Goal: Transaction & Acquisition: Purchase product/service

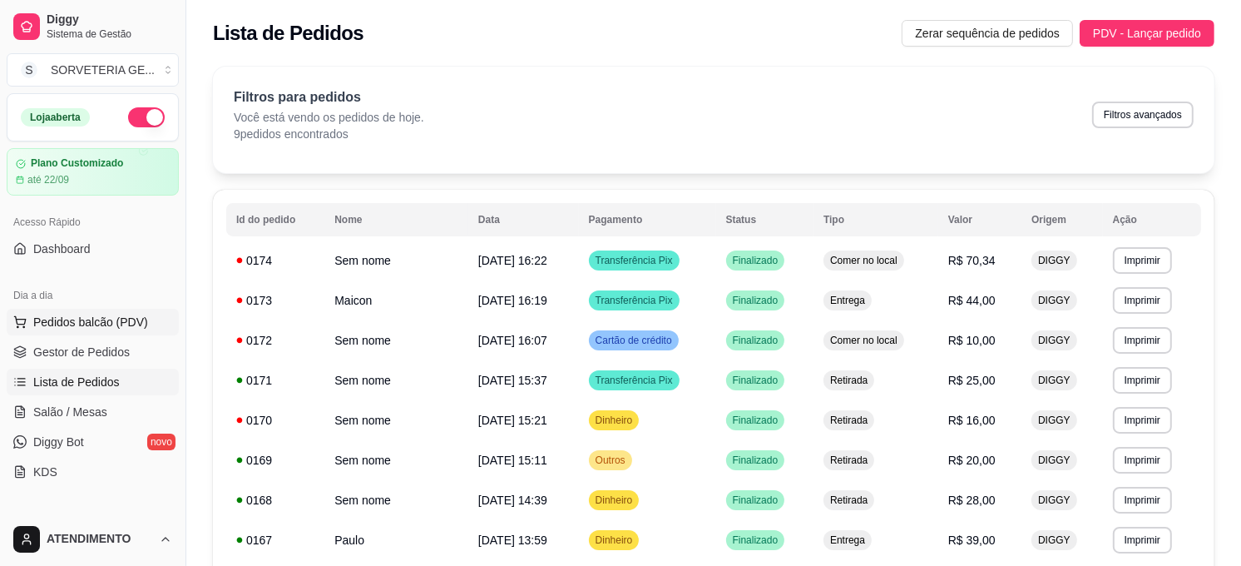
click at [130, 329] on span "Pedidos balcão (PDV)" at bounding box center [90, 322] width 115 height 17
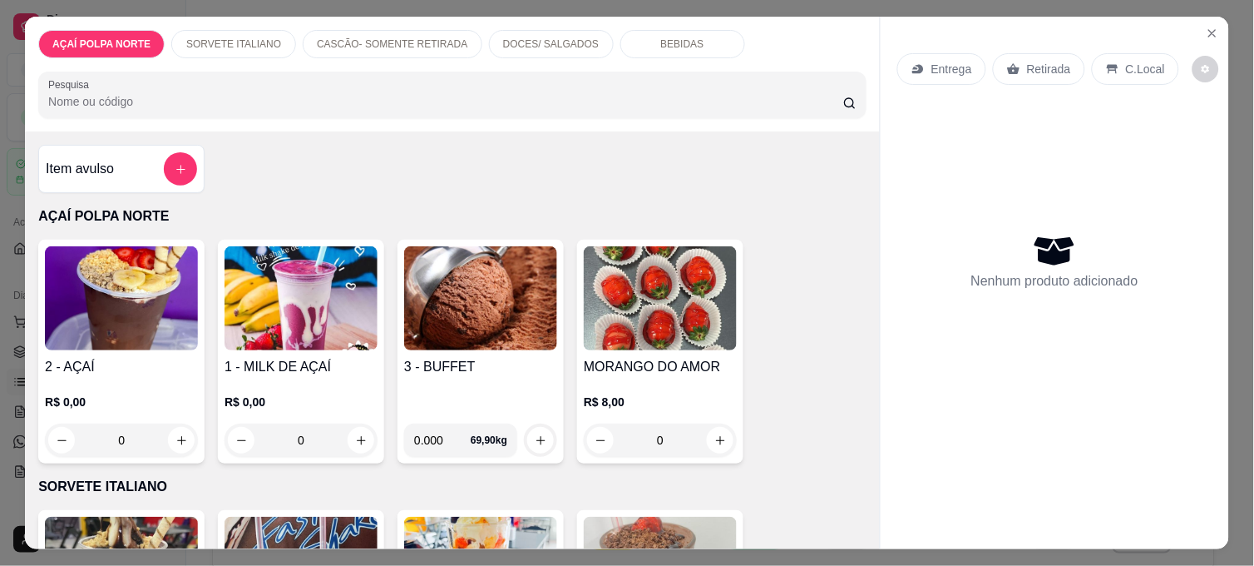
click at [136, 344] on img at bounding box center [121, 298] width 153 height 104
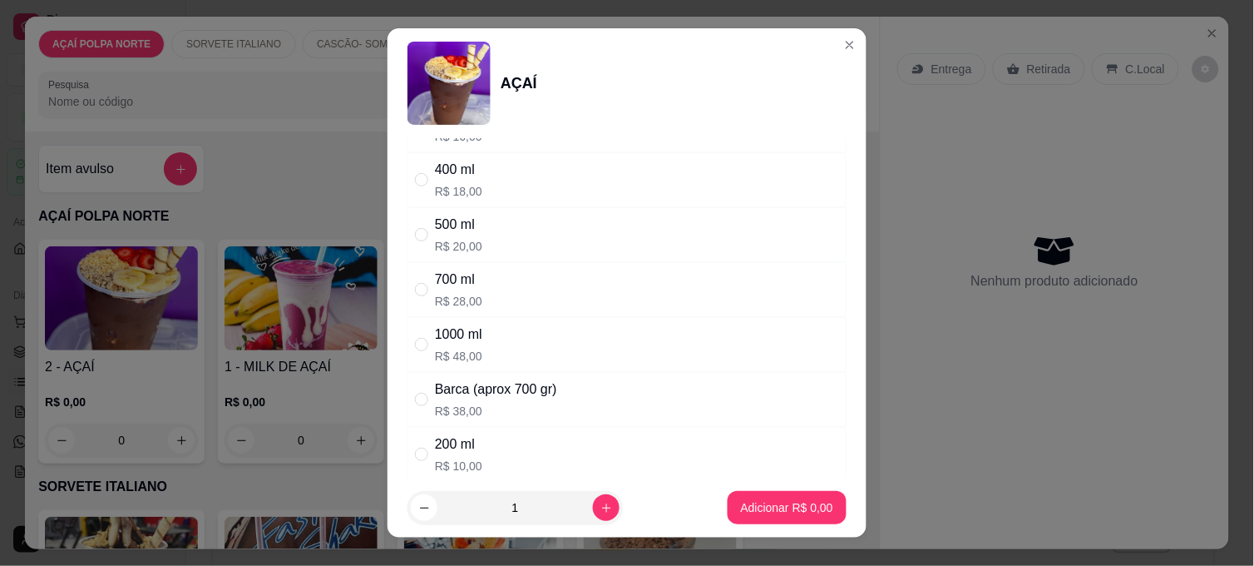
scroll to position [92, 0]
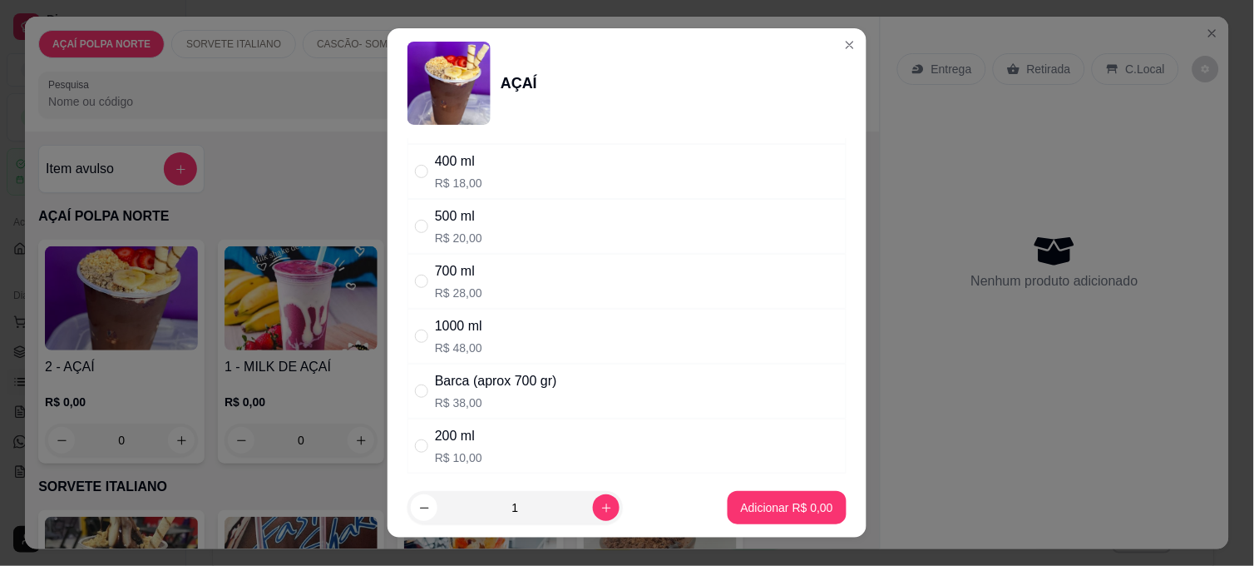
click at [525, 427] on div "200 ml R$ 10,00" at bounding box center [627, 445] width 439 height 55
radio input "true"
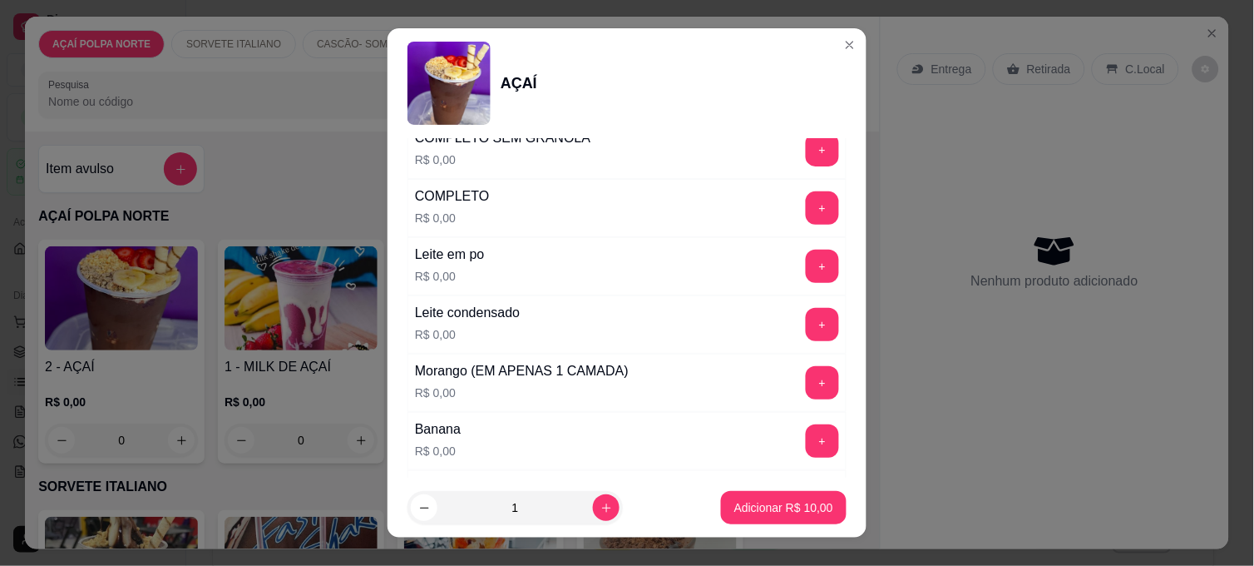
scroll to position [646, 0]
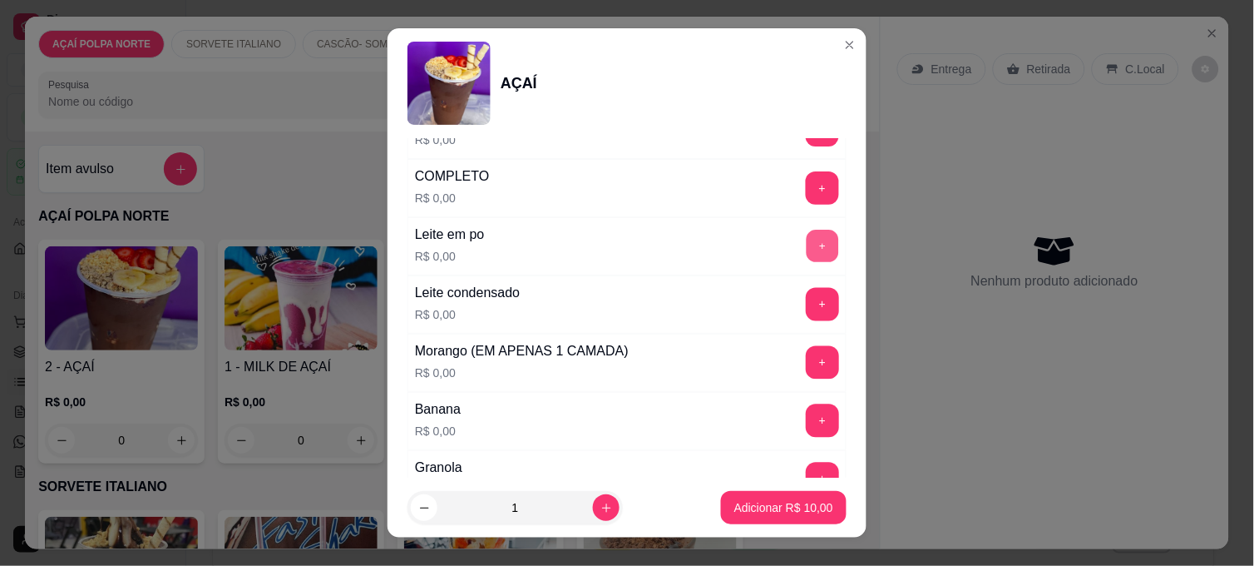
click at [807, 240] on button "+" at bounding box center [823, 246] width 32 height 32
click at [806, 305] on button "+" at bounding box center [822, 304] width 33 height 33
click at [806, 369] on button "+" at bounding box center [822, 362] width 33 height 33
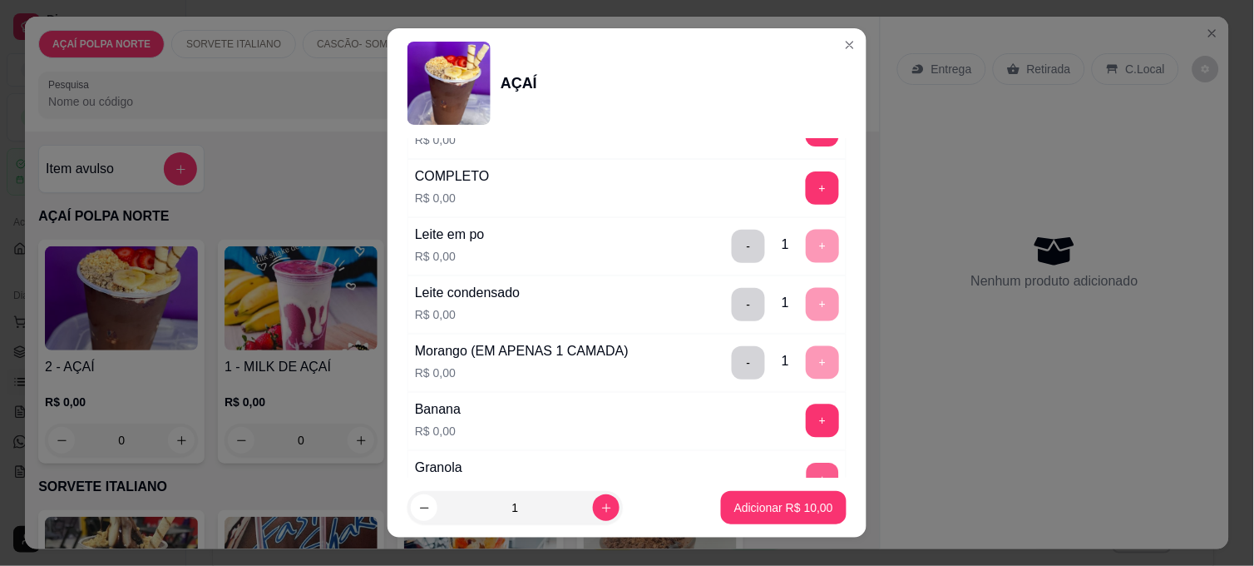
click at [807, 471] on button "+" at bounding box center [823, 479] width 32 height 32
click at [783, 509] on p "Adicionar R$ 10,00" at bounding box center [784, 507] width 96 height 16
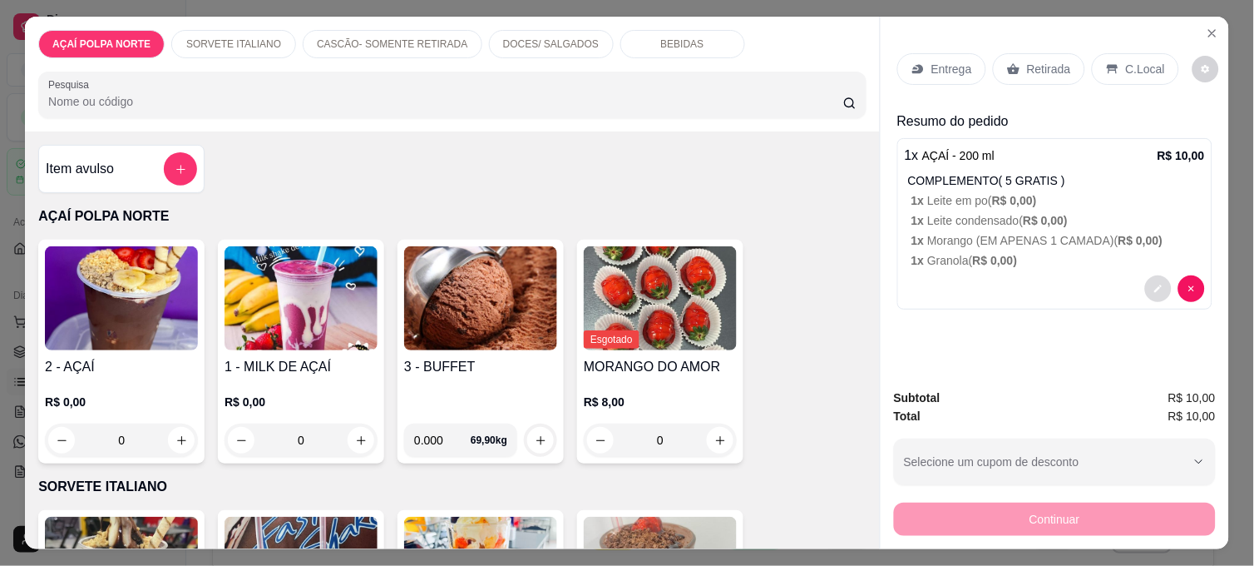
click at [1154, 284] on icon "decrease-product-quantity" at bounding box center [1159, 289] width 10 height 10
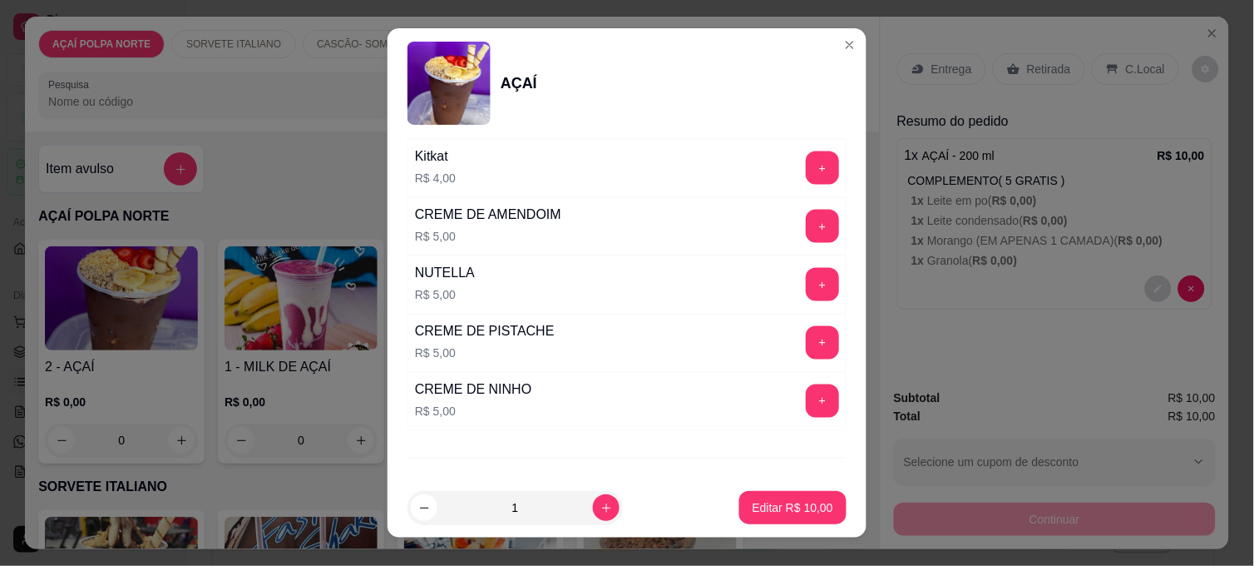
scroll to position [2031, 0]
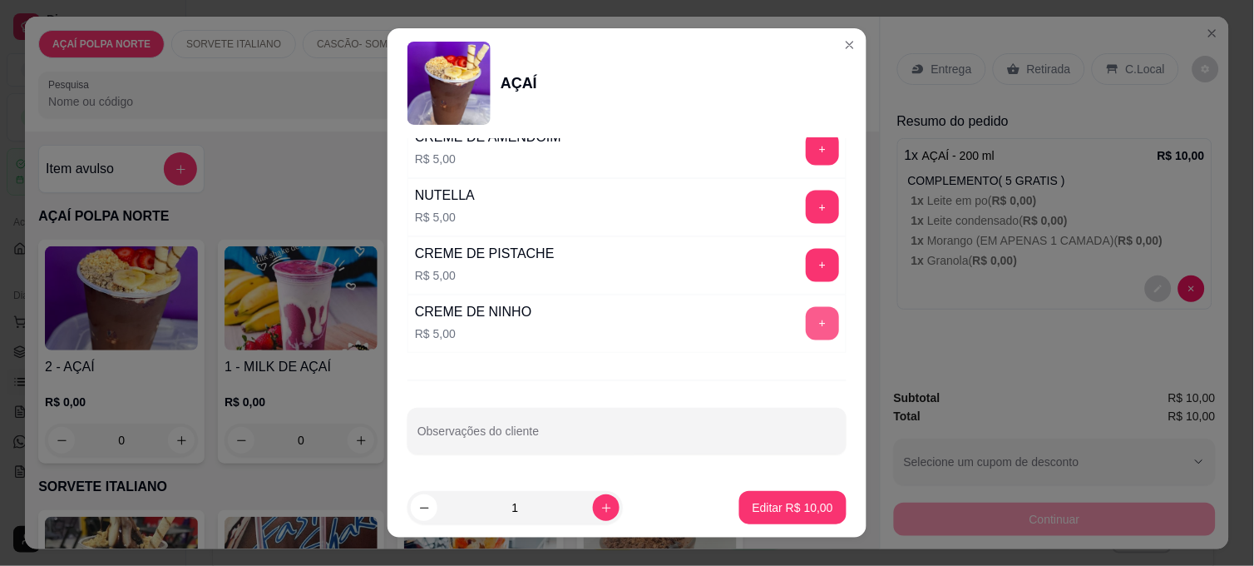
click at [806, 314] on button "+" at bounding box center [822, 323] width 33 height 33
click at [797, 500] on p "Editar R$ 15,00" at bounding box center [793, 507] width 78 height 16
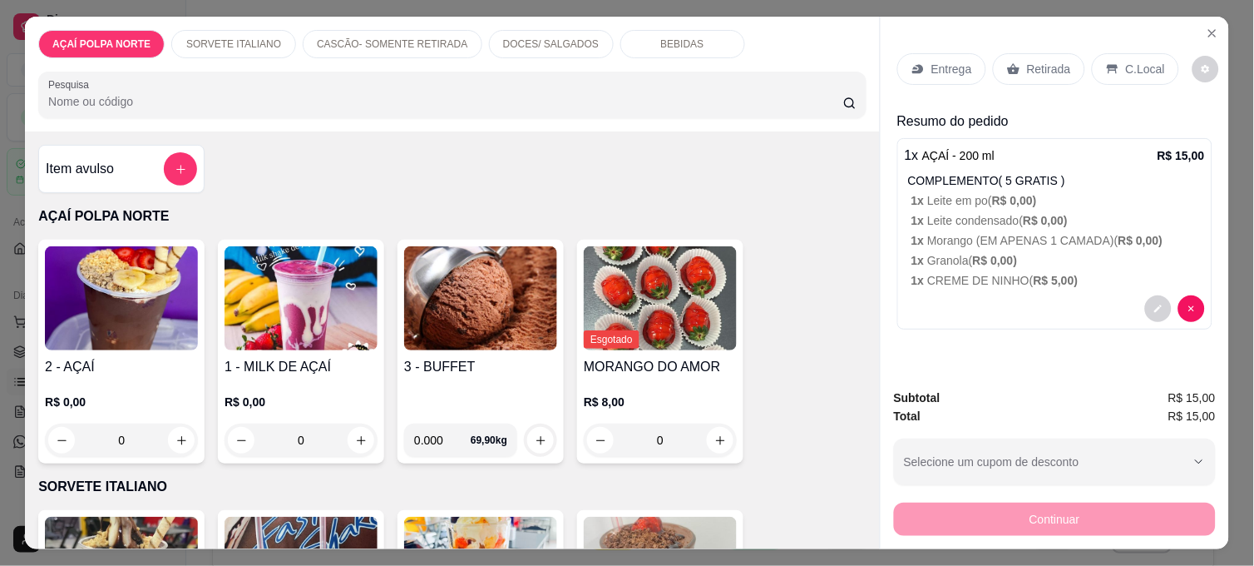
click at [170, 344] on div "2 - AÇAÍ R$ 0,00 0" at bounding box center [121, 352] width 166 height 224
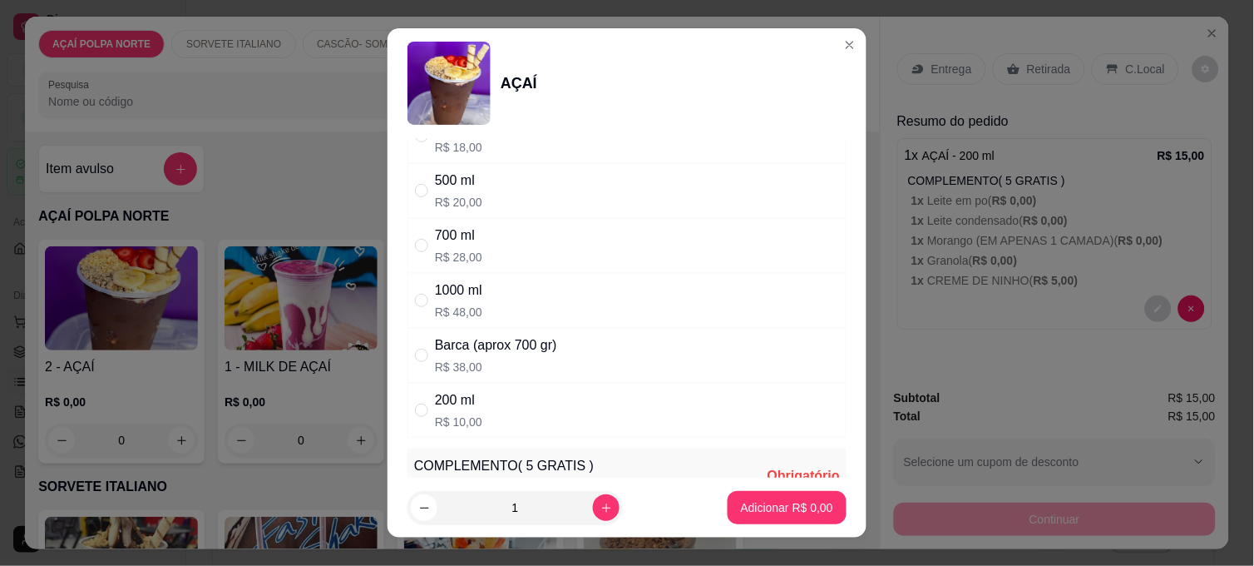
scroll to position [185, 0]
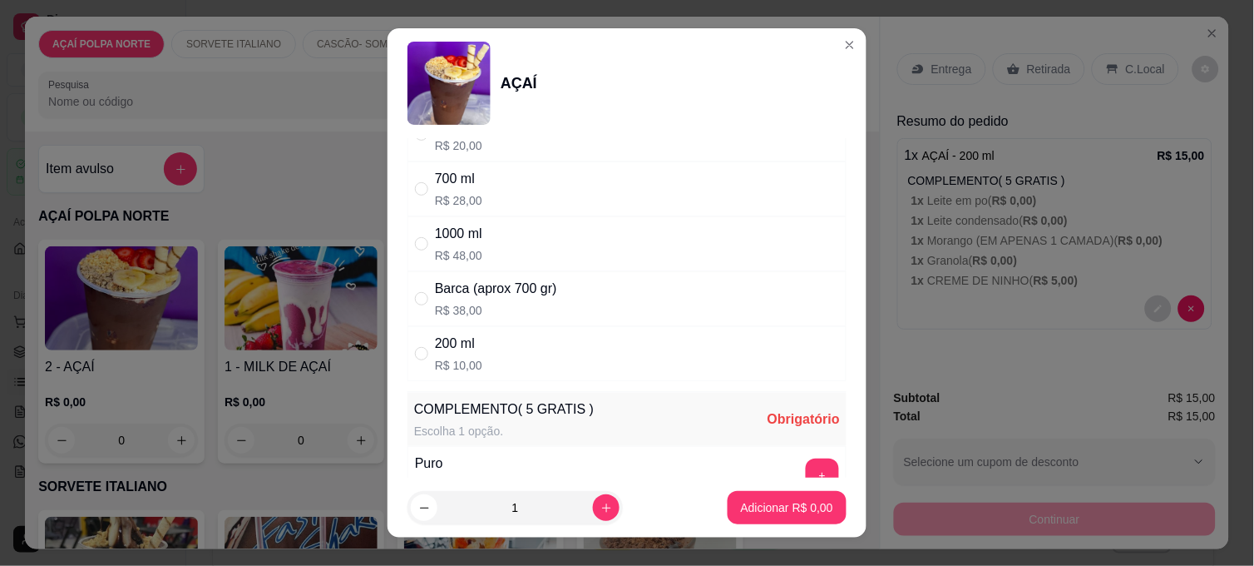
click at [542, 345] on div "200 ml R$ 10,00" at bounding box center [627, 353] width 439 height 55
radio input "true"
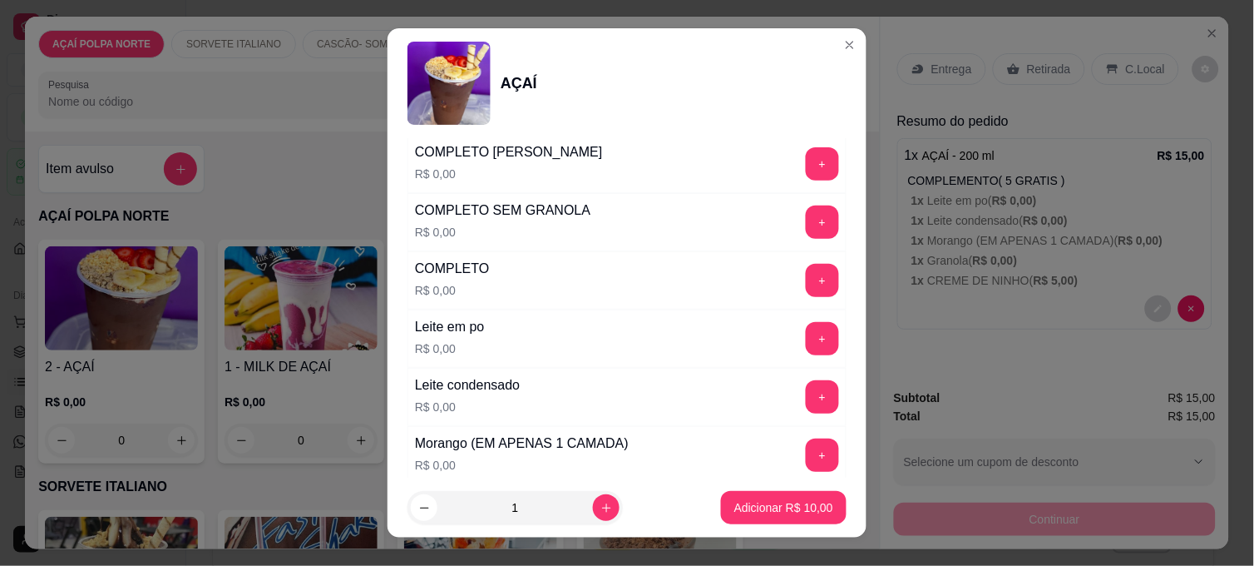
scroll to position [646, 0]
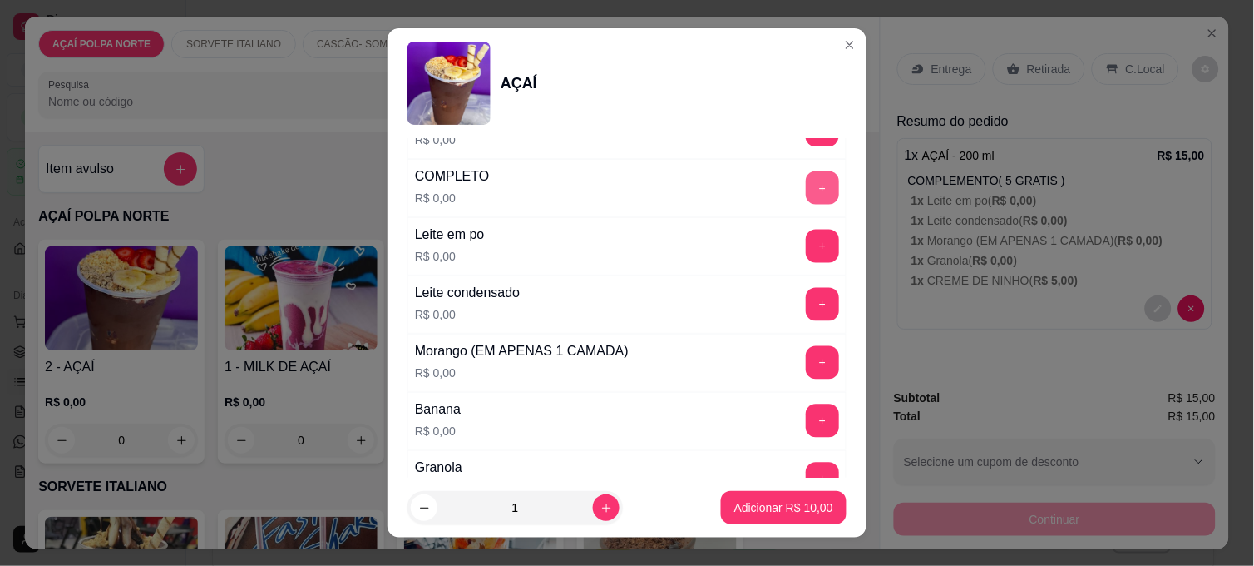
click at [806, 187] on button "+" at bounding box center [822, 187] width 33 height 33
click at [776, 505] on p "Adicionar R$ 10,00" at bounding box center [784, 507] width 99 height 17
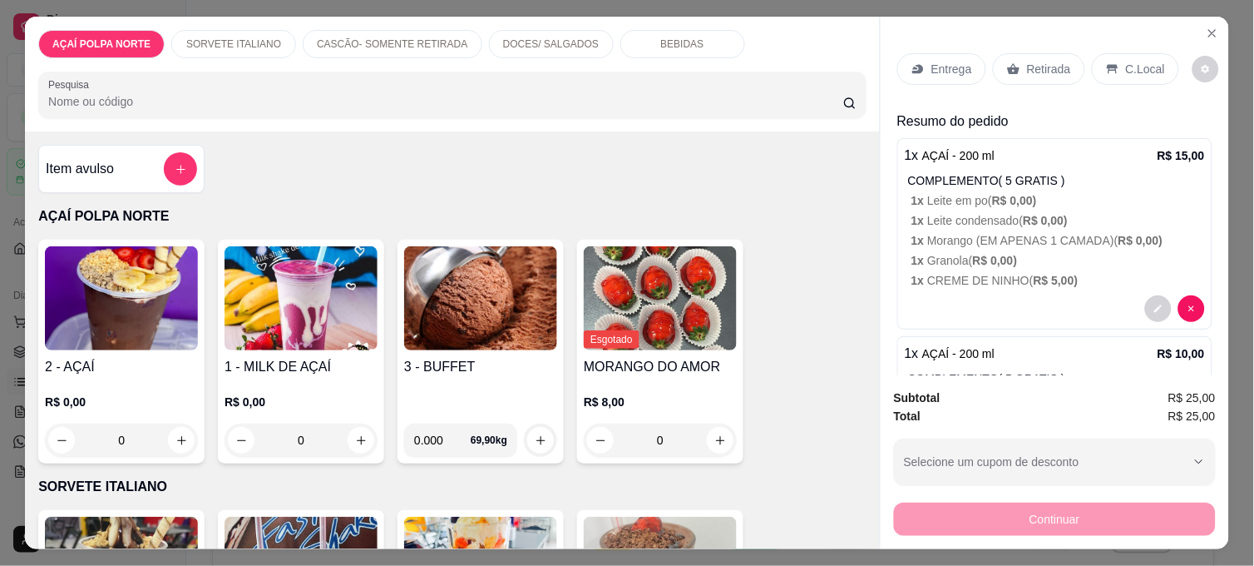
click at [1032, 71] on div "Retirada" at bounding box center [1039, 69] width 92 height 32
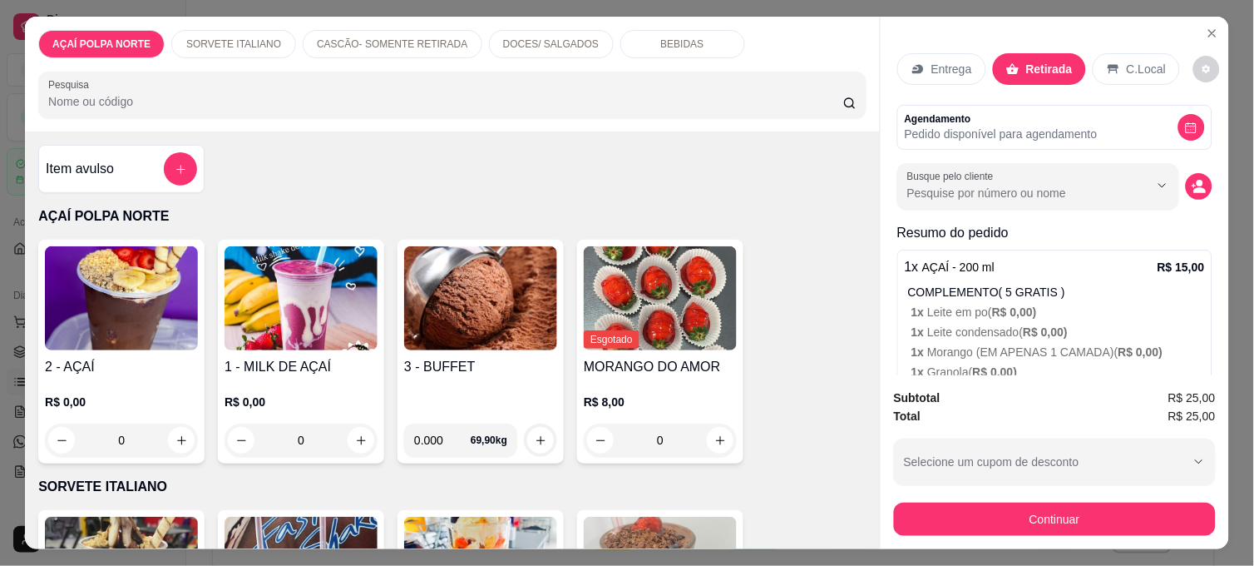
click at [1145, 67] on p "C.Local" at bounding box center [1146, 69] width 39 height 17
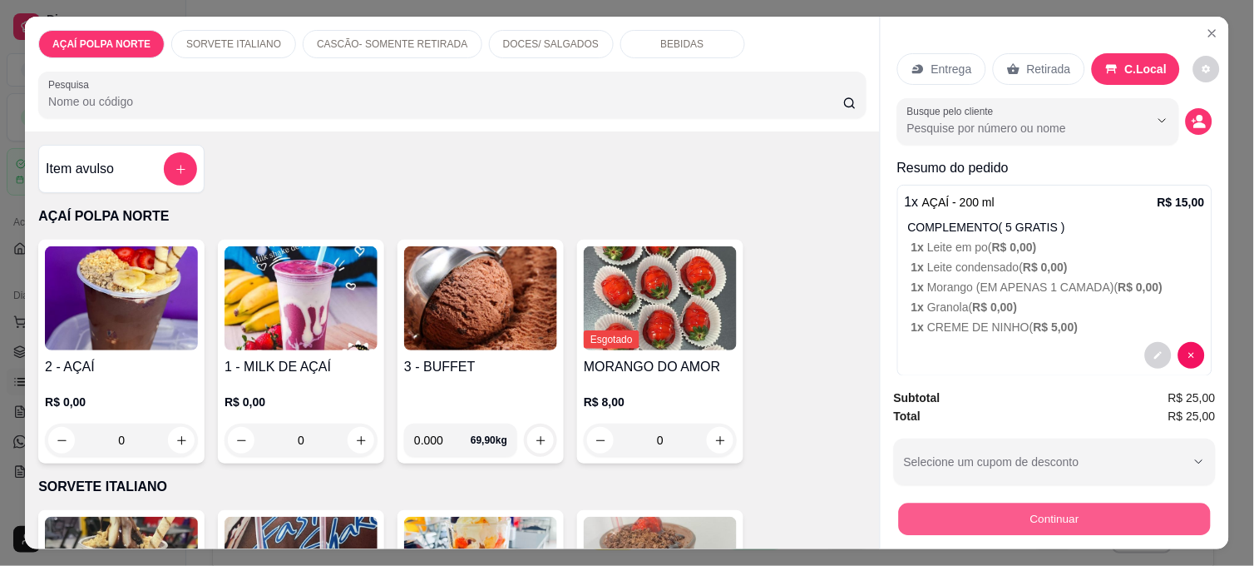
click at [1120, 509] on button "Continuar" at bounding box center [1055, 518] width 312 height 32
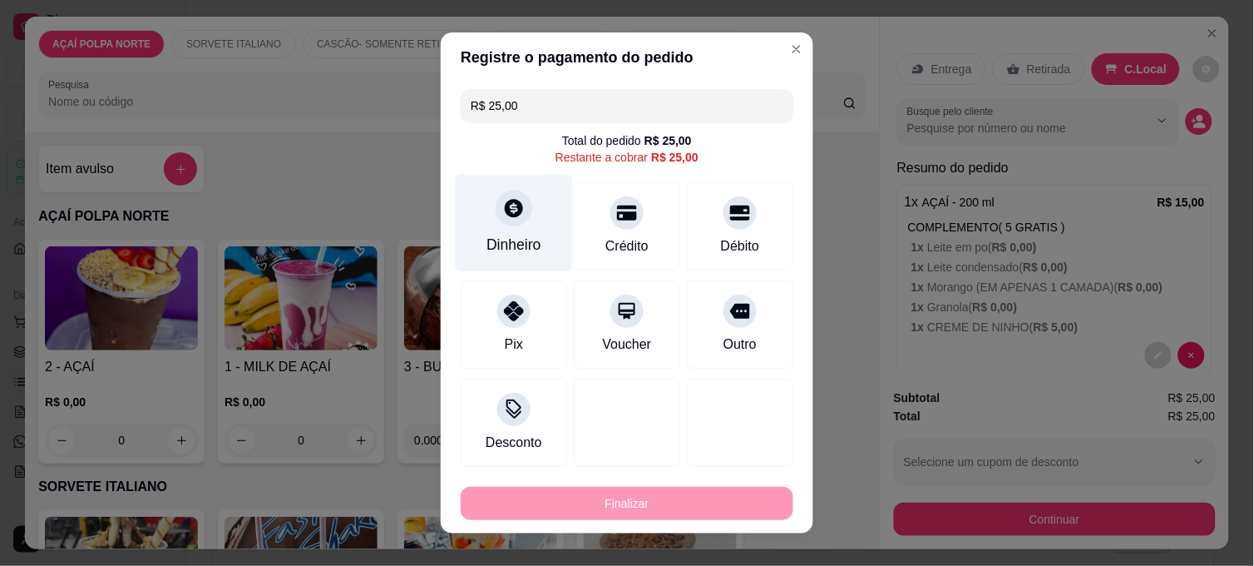
click at [507, 246] on div "Dinheiro" at bounding box center [514, 245] width 55 height 22
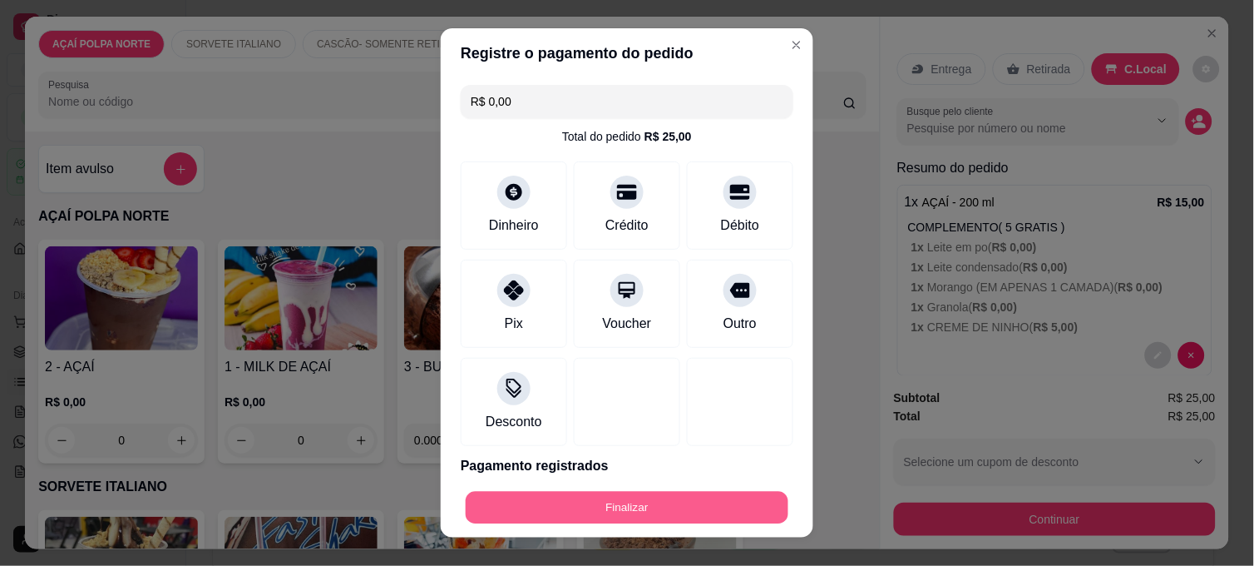
click at [636, 493] on button "Finalizar" at bounding box center [627, 508] width 323 height 32
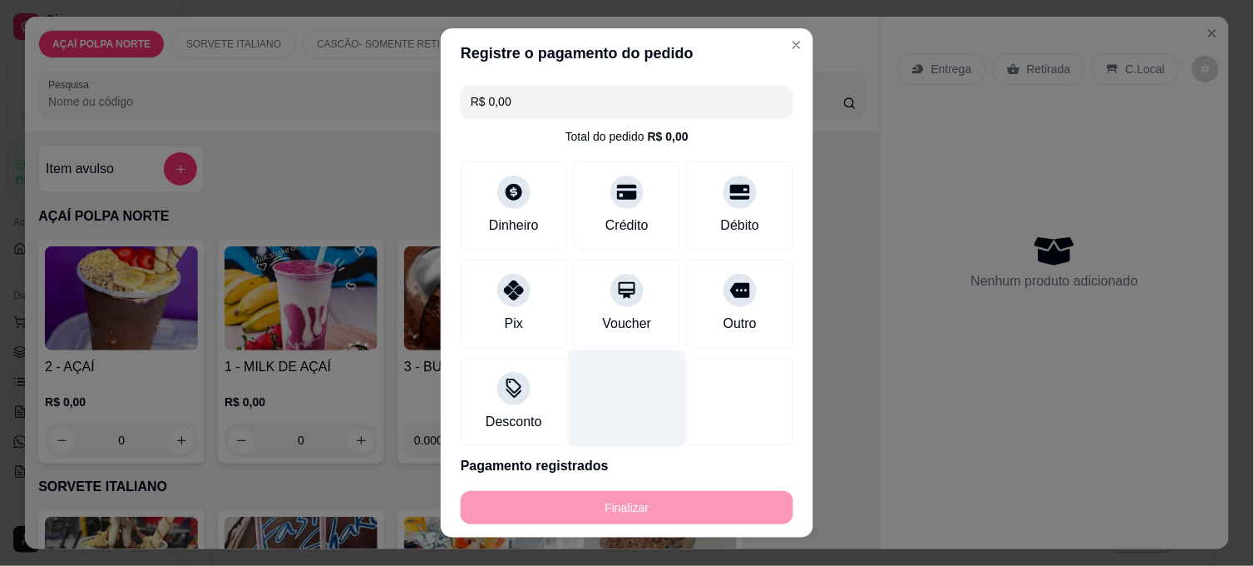
type input "-R$ 25,00"
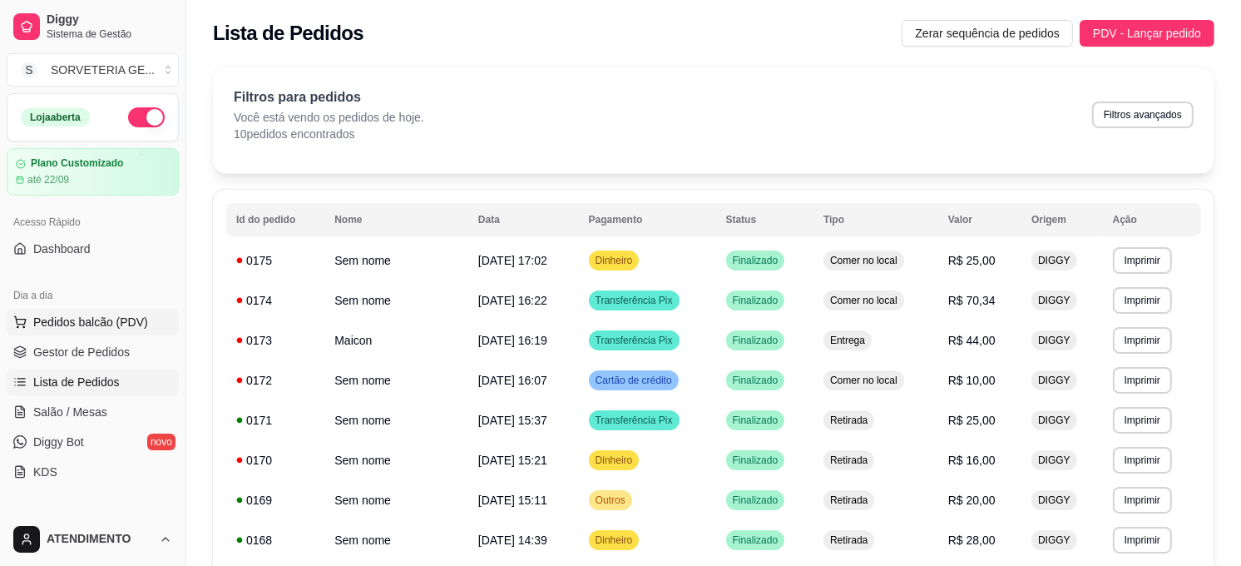
click at [113, 334] on button "Pedidos balcão (PDV)" at bounding box center [93, 322] width 172 height 27
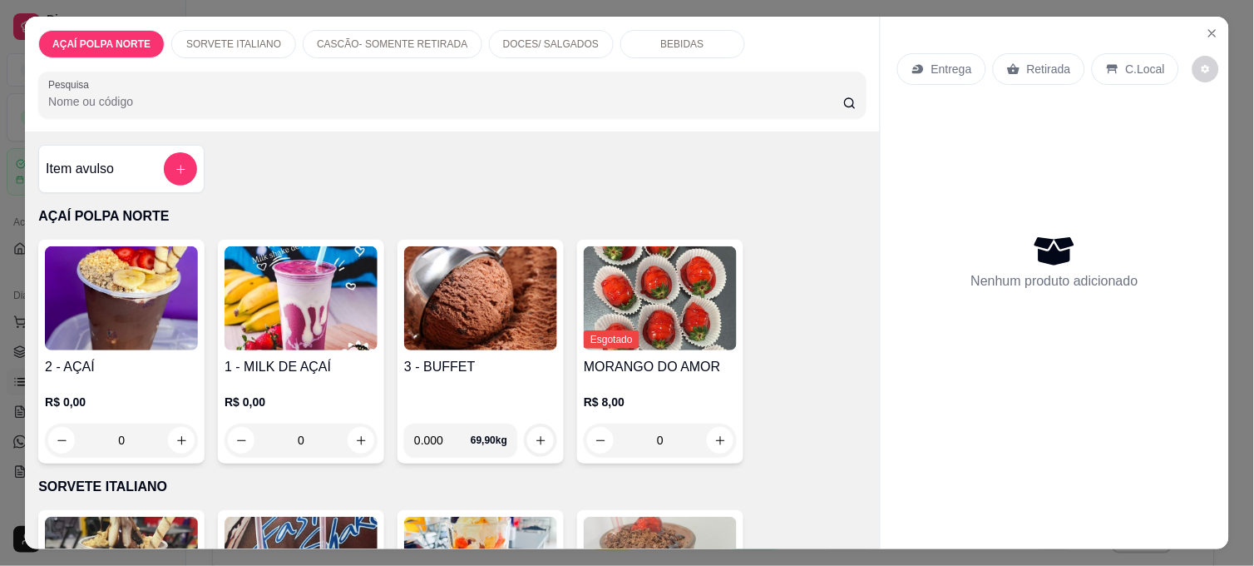
click at [108, 357] on h4 "2 - AÇAÍ" at bounding box center [121, 367] width 153 height 20
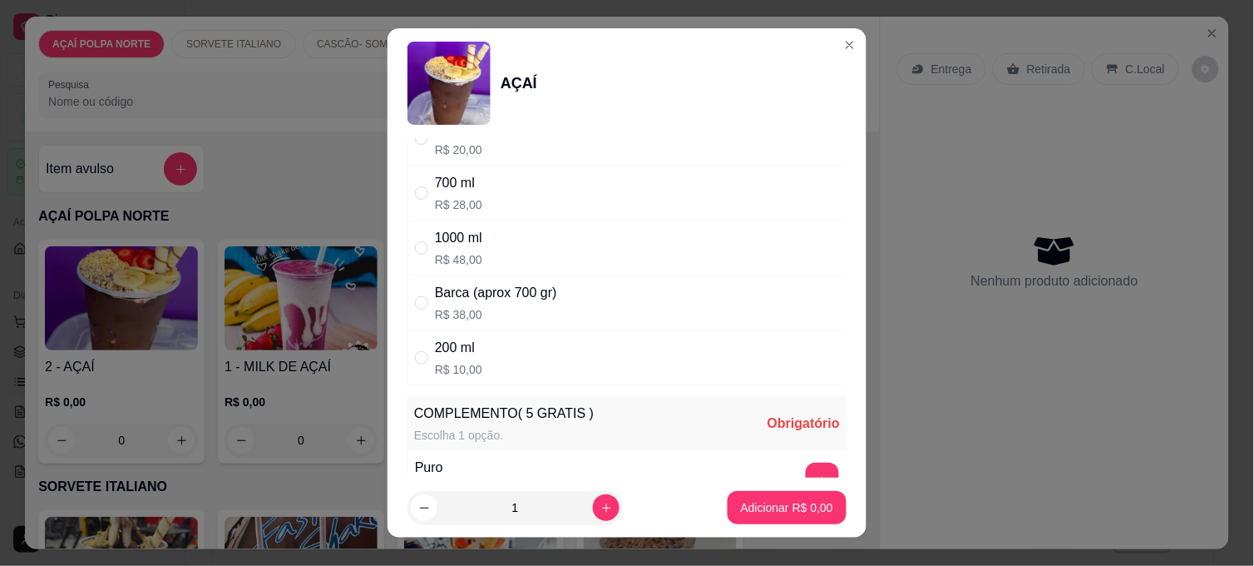
scroll to position [185, 0]
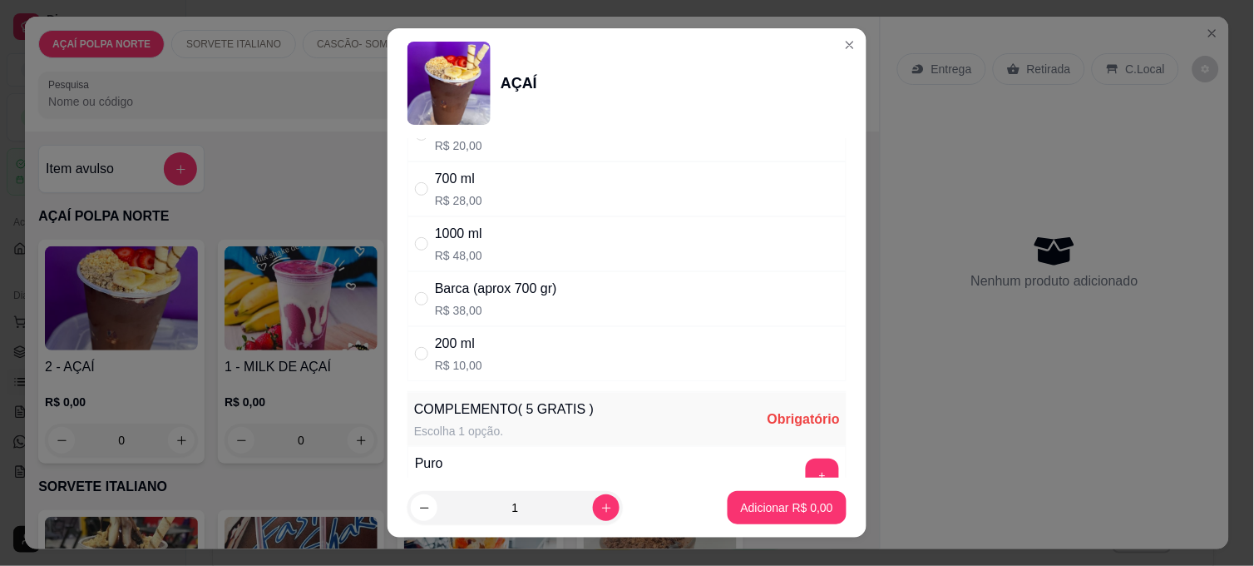
click at [468, 355] on div "200 ml R$ 10,00" at bounding box center [458, 354] width 47 height 40
radio input "true"
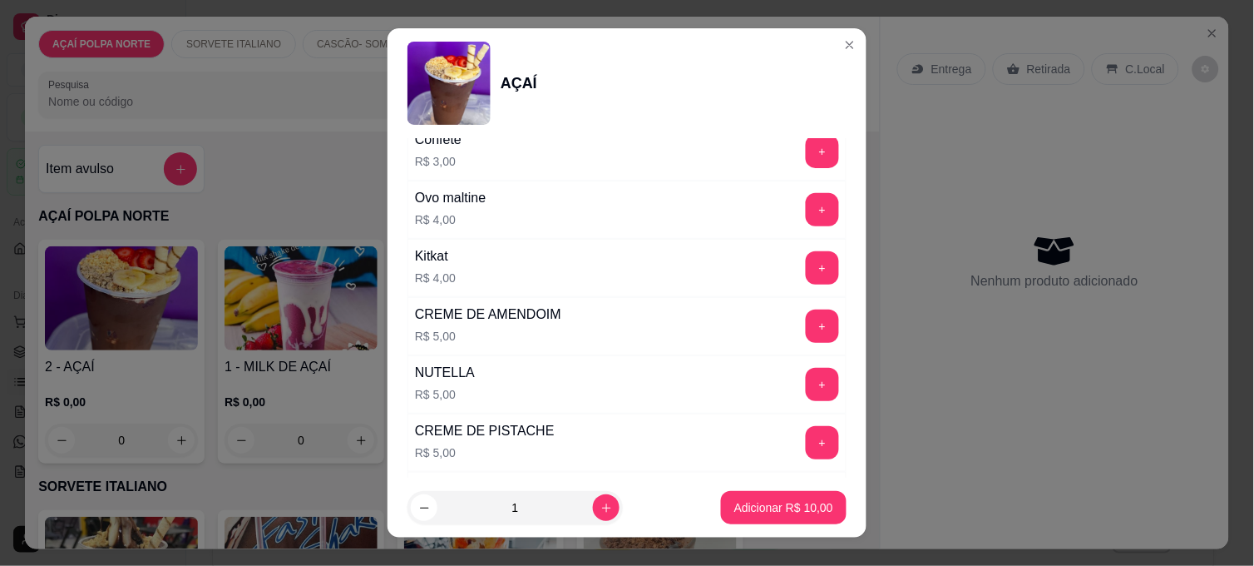
scroll to position [1848, 0]
click at [806, 381] on button "+" at bounding box center [822, 383] width 33 height 33
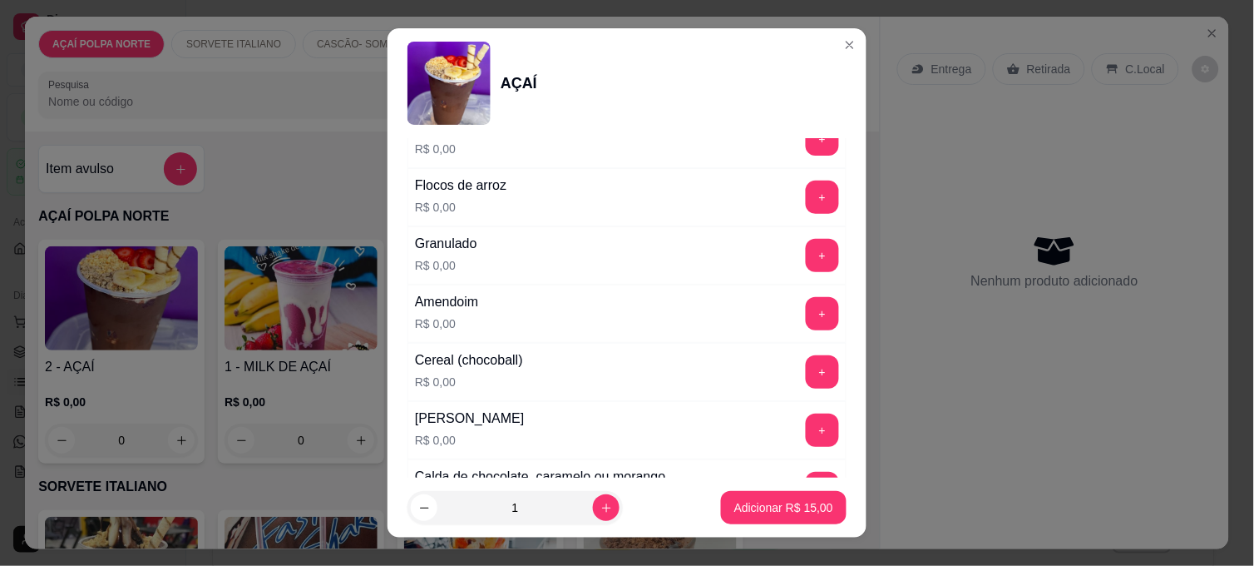
scroll to position [1017, 0]
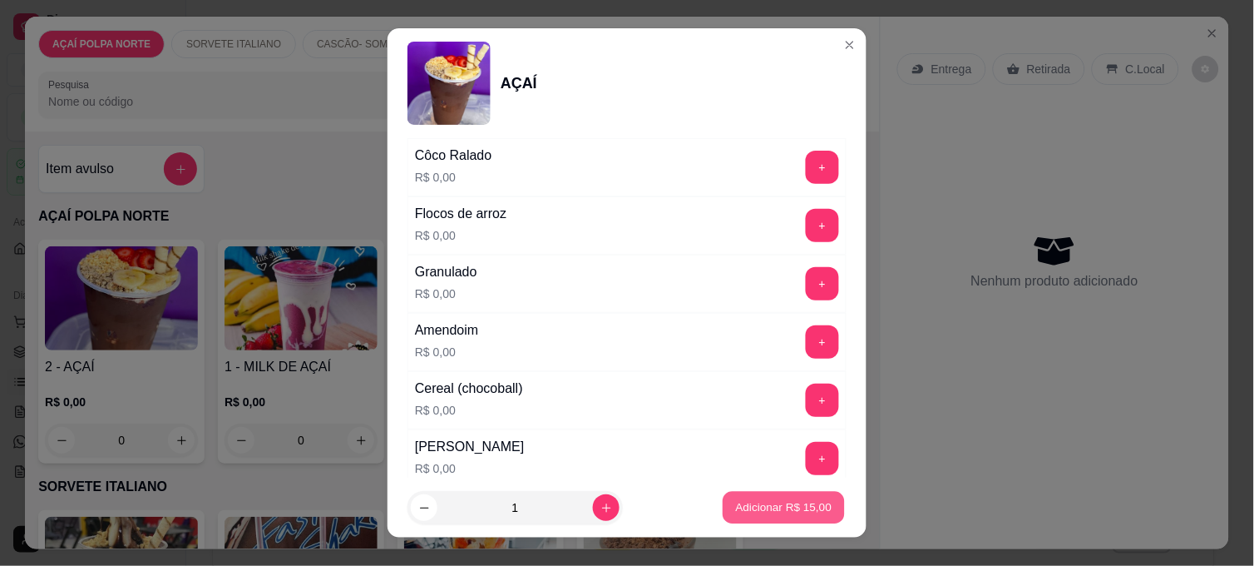
click at [766, 513] on p "Adicionar R$ 15,00" at bounding box center [784, 507] width 96 height 16
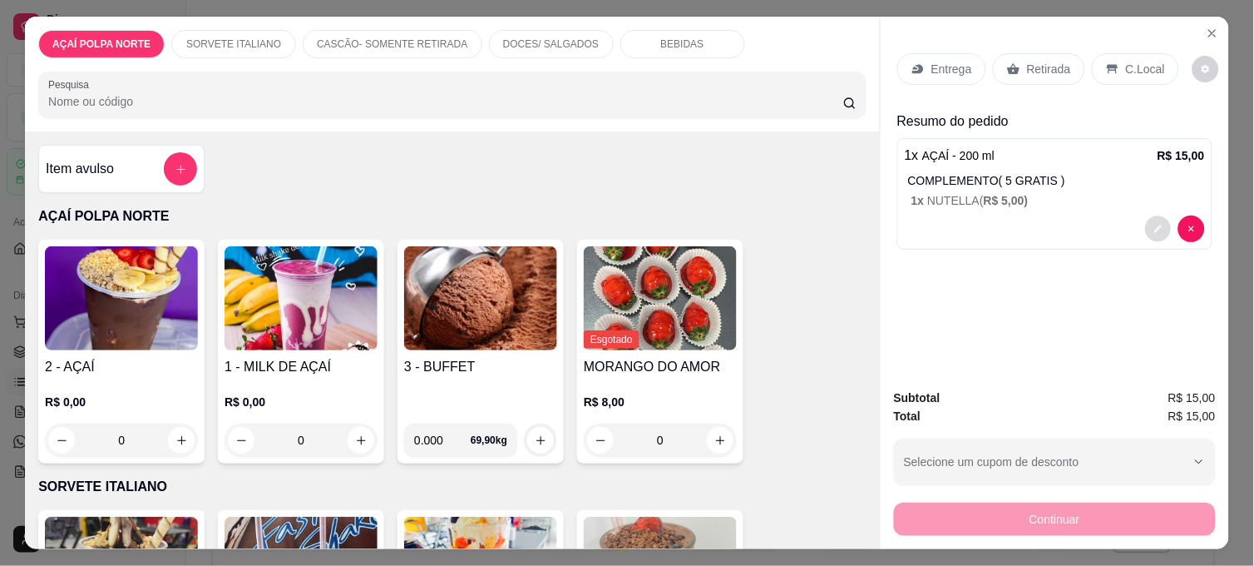
click at [1154, 226] on icon "decrease-product-quantity" at bounding box center [1159, 230] width 10 height 10
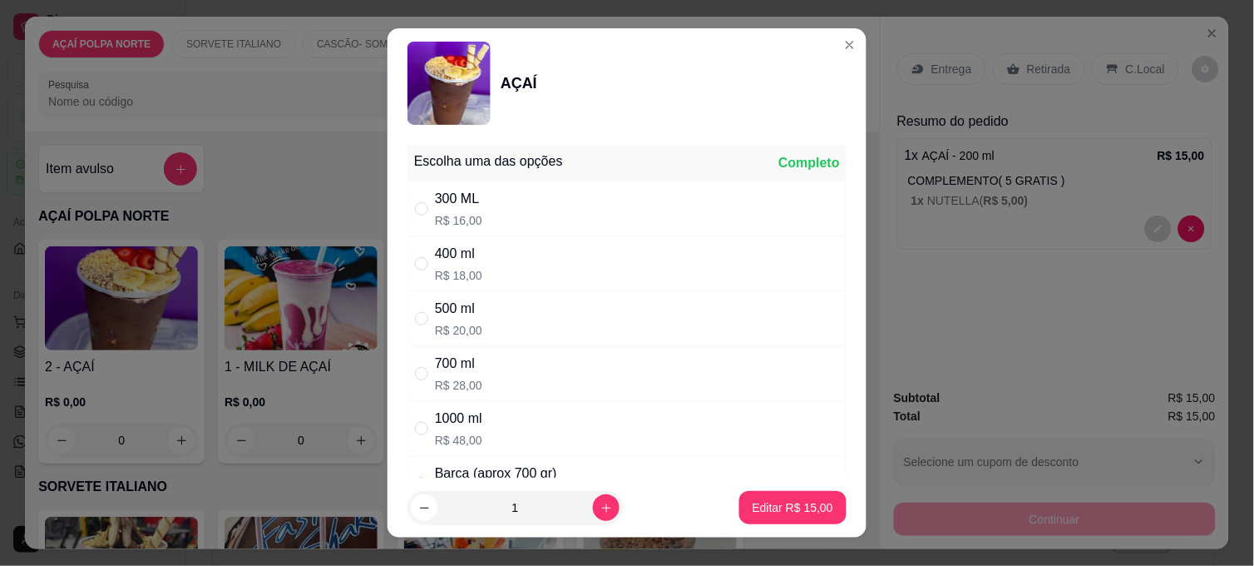
scroll to position [369, 0]
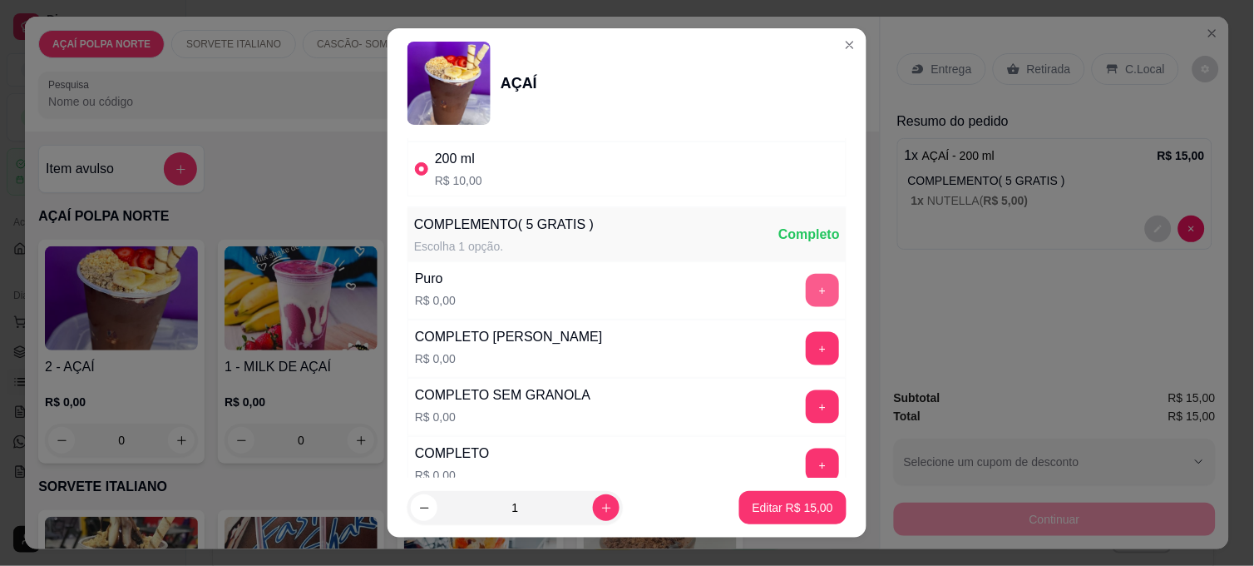
click at [806, 280] on button "+" at bounding box center [822, 290] width 33 height 33
click at [802, 504] on p "Editar R$ 15,00" at bounding box center [793, 507] width 78 height 16
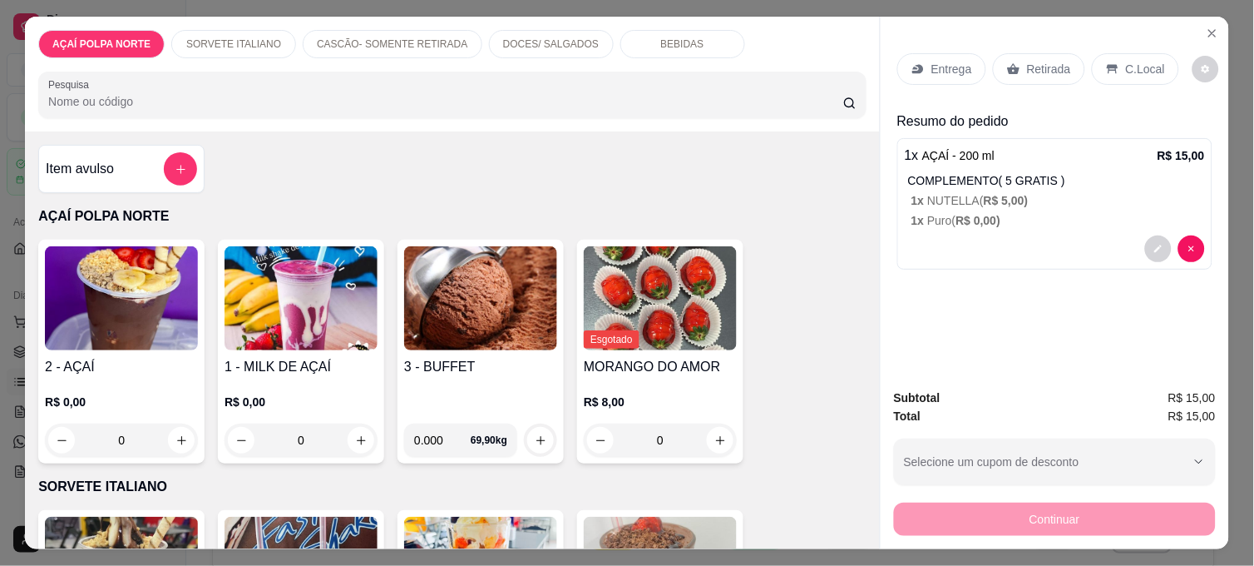
click at [171, 377] on div "R$ 0,00 0" at bounding box center [121, 417] width 153 height 80
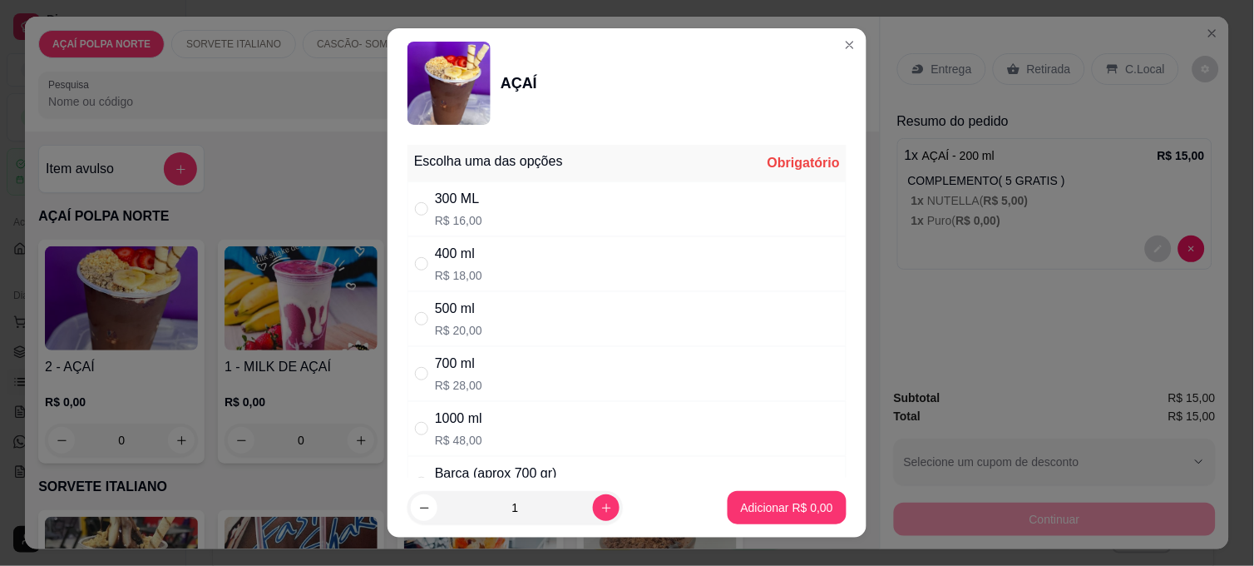
click at [511, 219] on div "300 ML R$ 16,00" at bounding box center [627, 208] width 439 height 55
radio input "true"
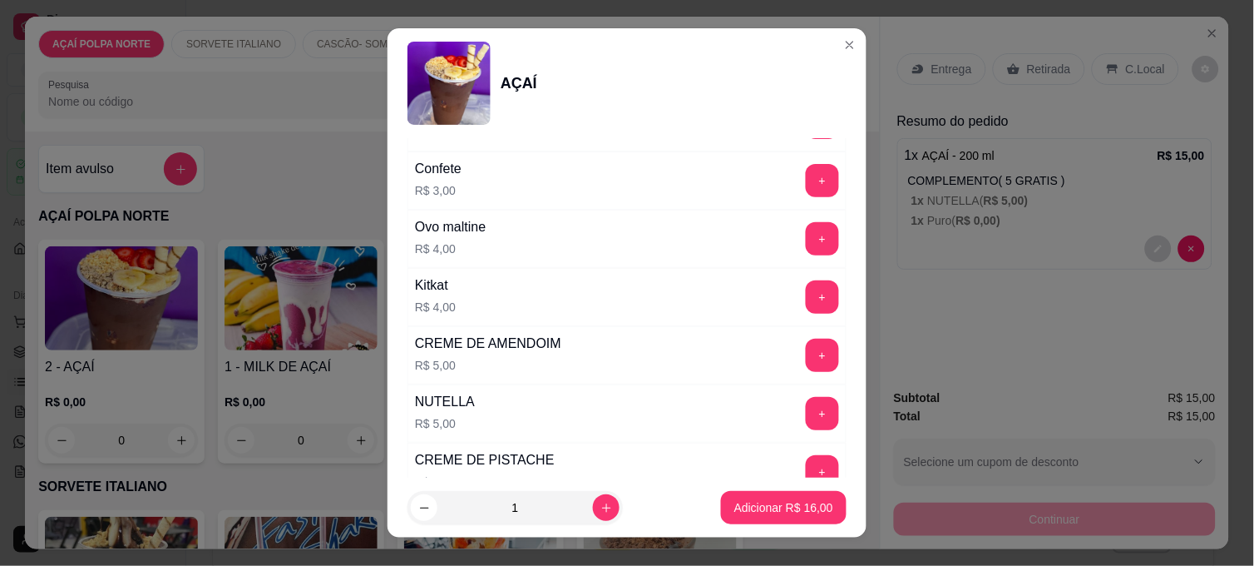
scroll to position [1848, 0]
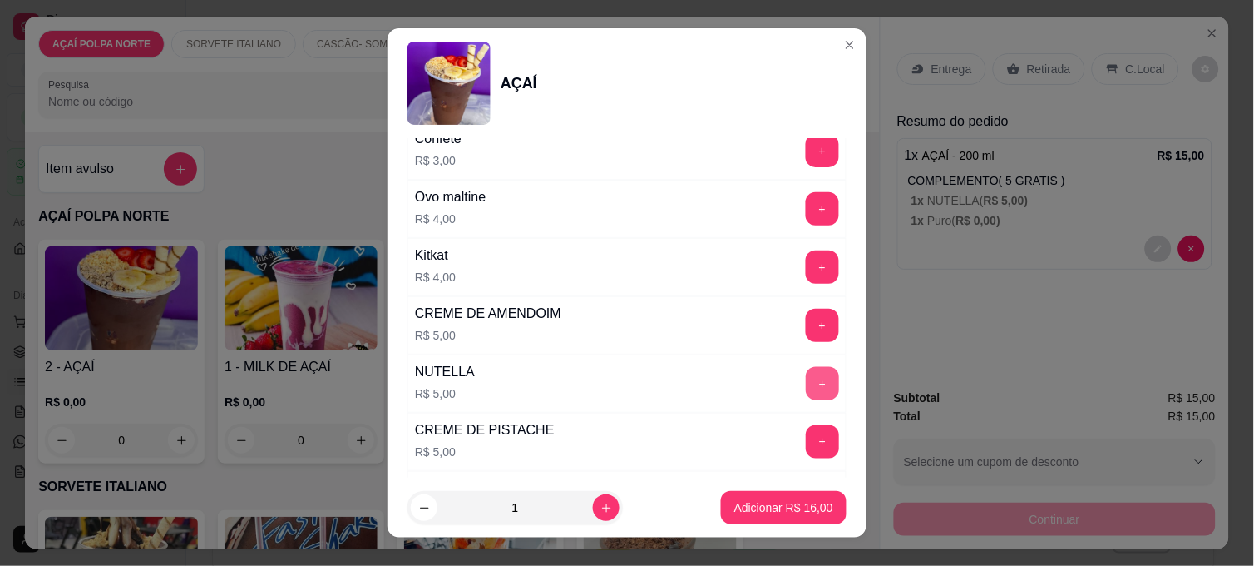
click at [806, 393] on button "+" at bounding box center [822, 383] width 33 height 33
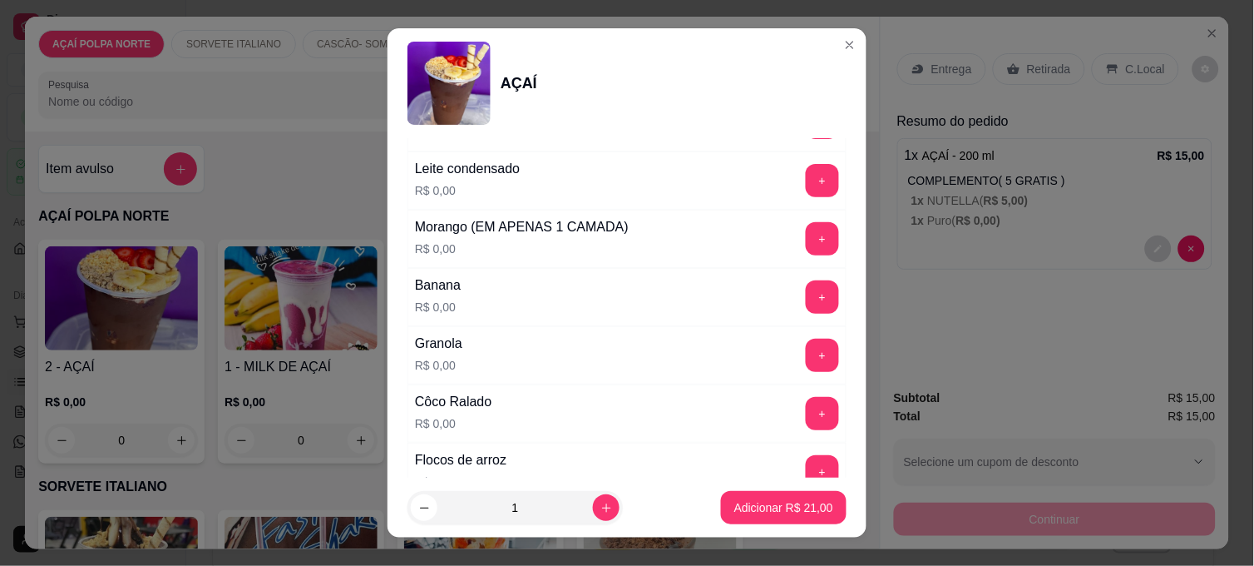
scroll to position [739, 0]
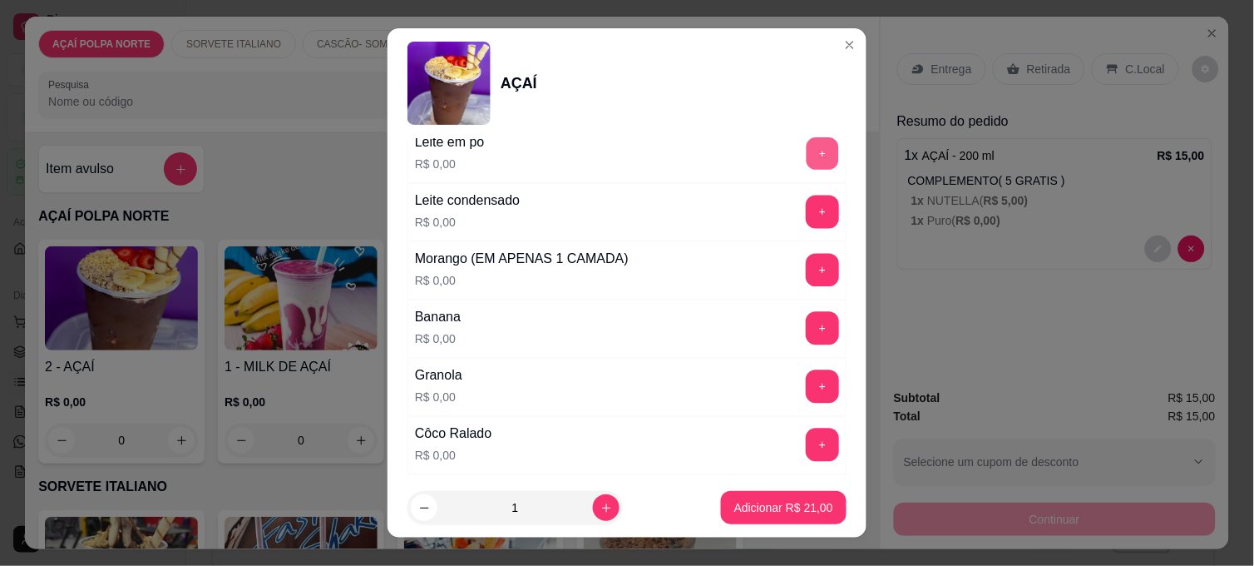
click at [807, 154] on button "+" at bounding box center [823, 154] width 32 height 32
click at [806, 320] on button "+" at bounding box center [822, 328] width 33 height 33
click at [807, 266] on button "+" at bounding box center [823, 271] width 32 height 32
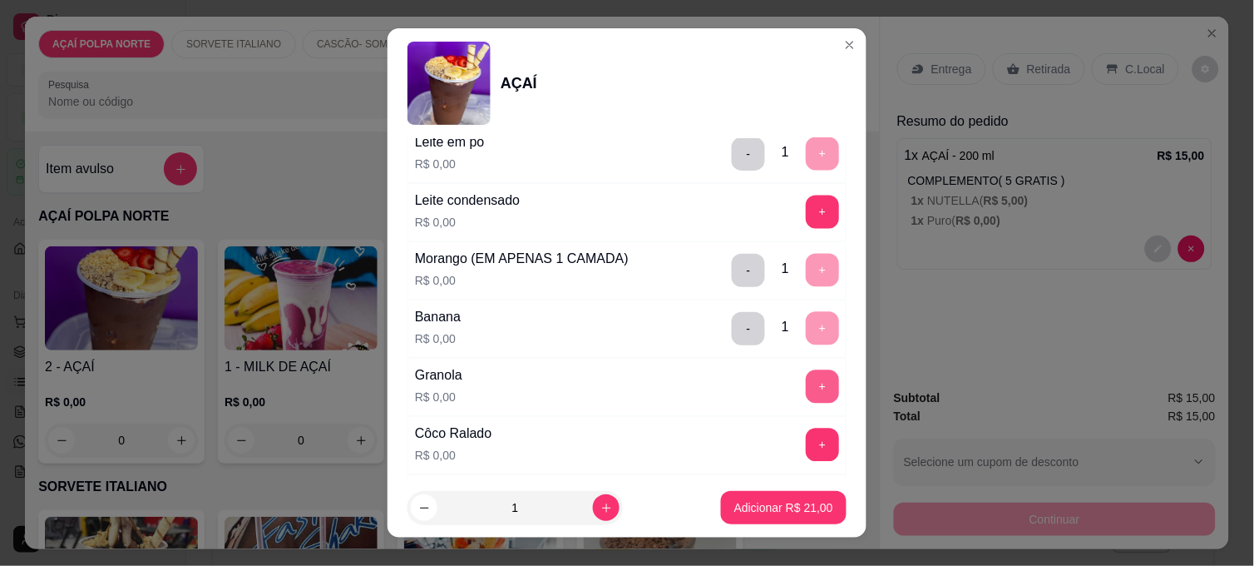
click at [806, 388] on button "+" at bounding box center [822, 386] width 33 height 33
click at [780, 505] on p "Adicionar R$ 21,00" at bounding box center [784, 507] width 99 height 17
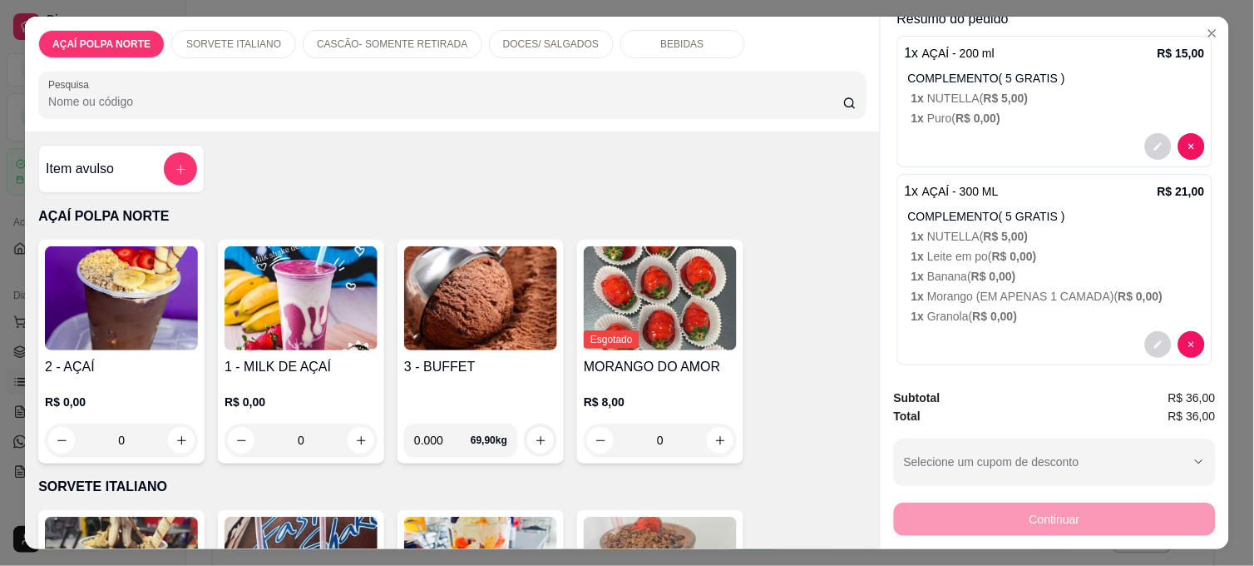
scroll to position [116, 0]
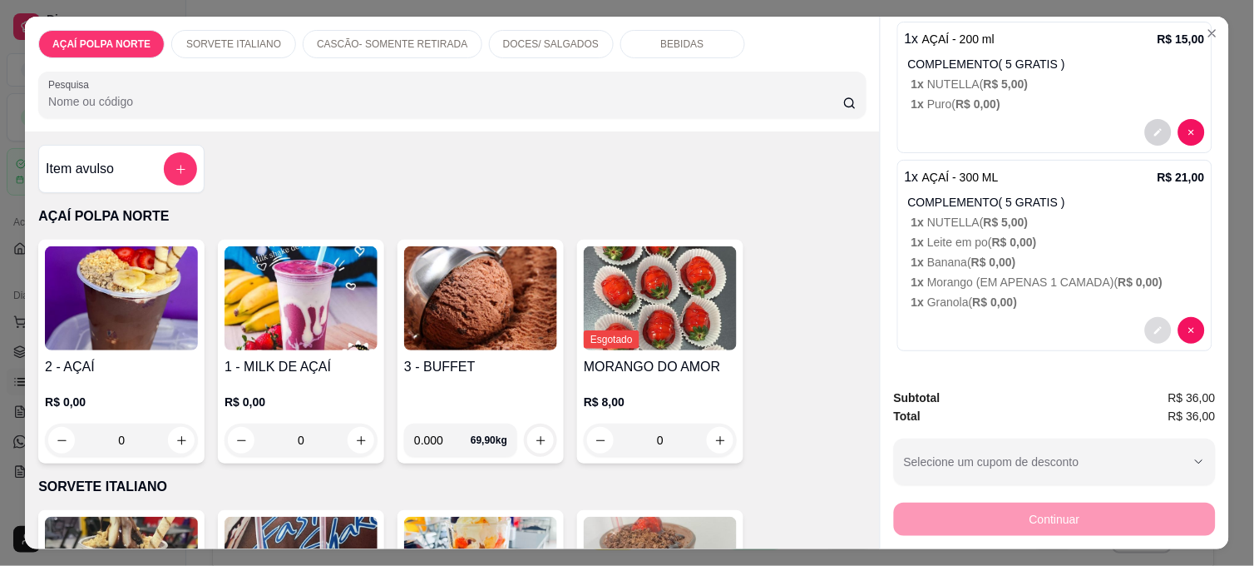
click at [1150, 328] on button "decrease-product-quantity" at bounding box center [1158, 330] width 27 height 27
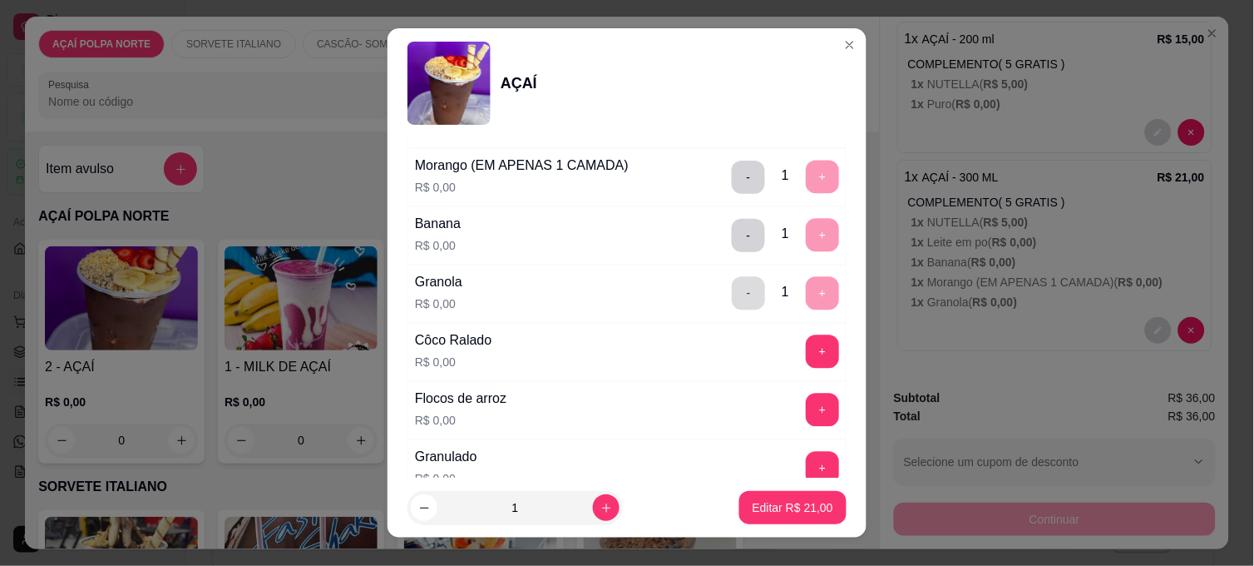
scroll to position [924, 0]
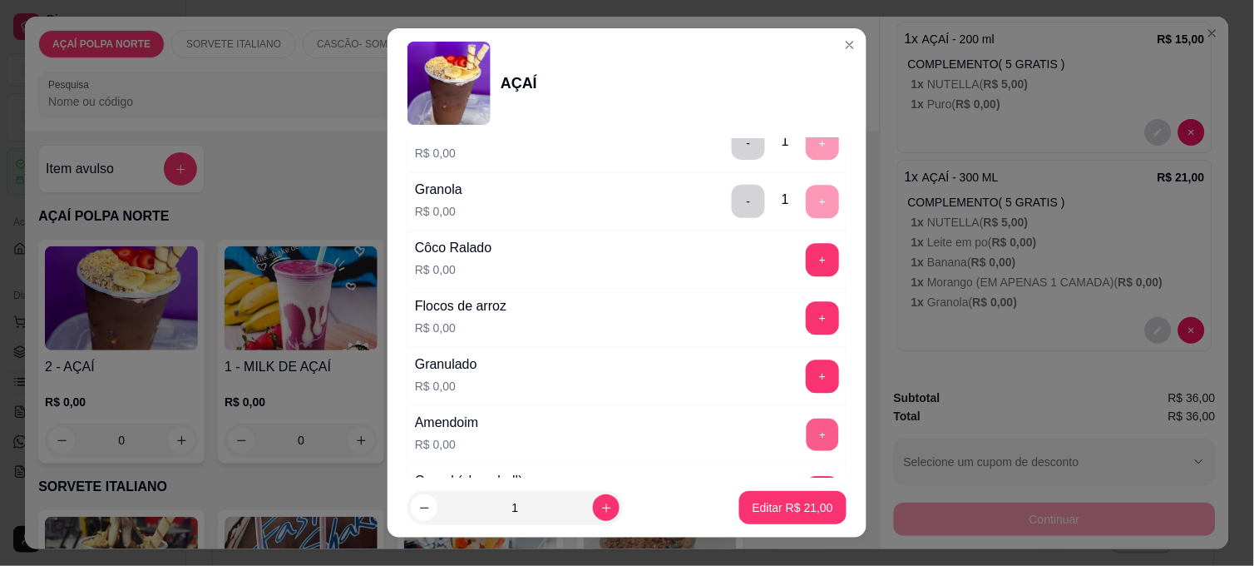
click at [807, 430] on button "+" at bounding box center [823, 434] width 32 height 32
click at [817, 503] on button "Editar R$ 21,00" at bounding box center [793, 507] width 107 height 33
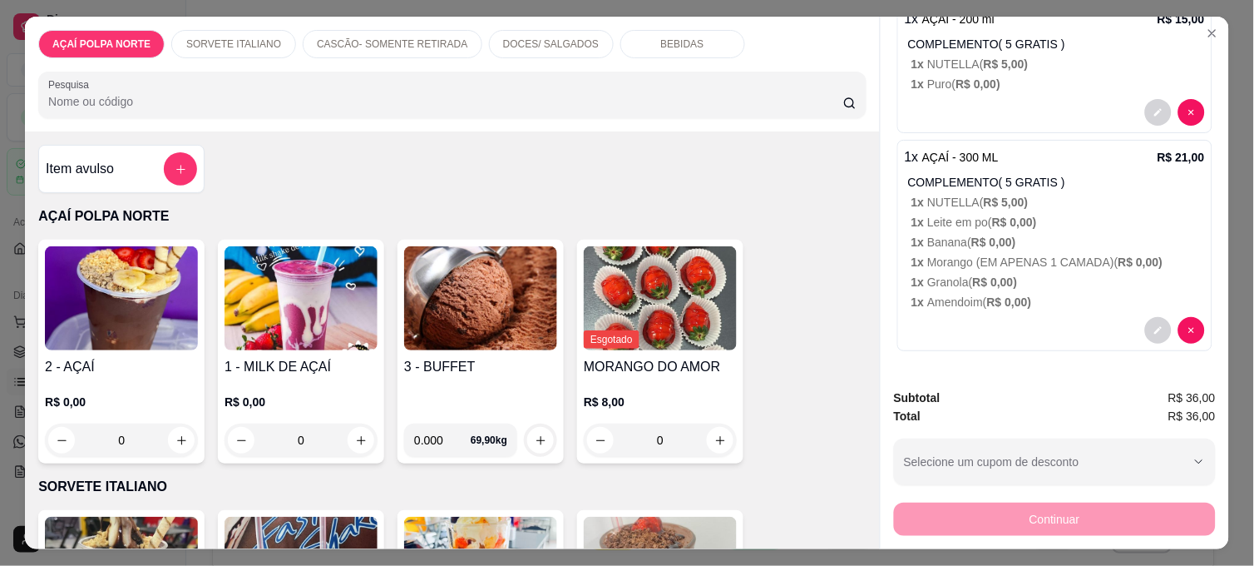
scroll to position [0, 0]
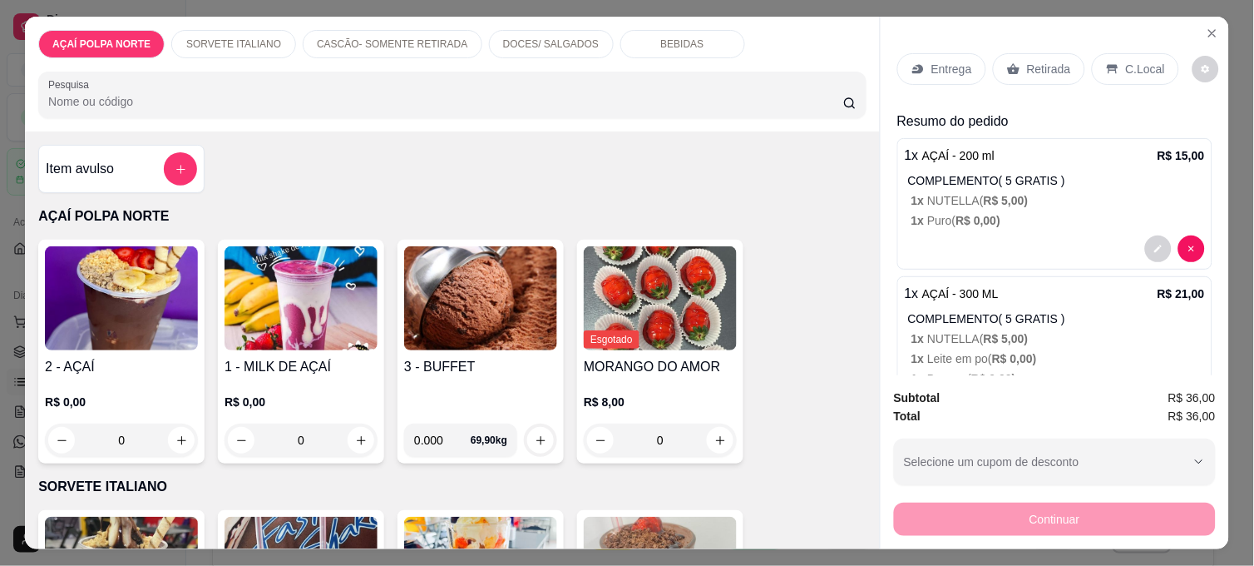
click at [131, 357] on h4 "2 - AÇAÍ" at bounding box center [121, 367] width 153 height 20
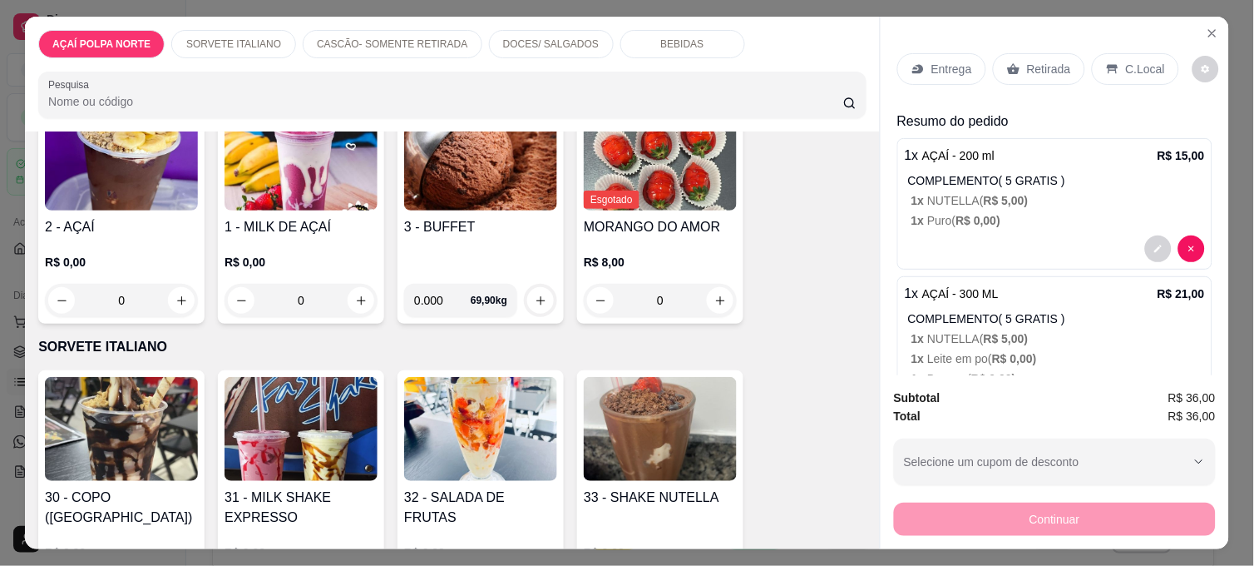
scroll to position [185, 0]
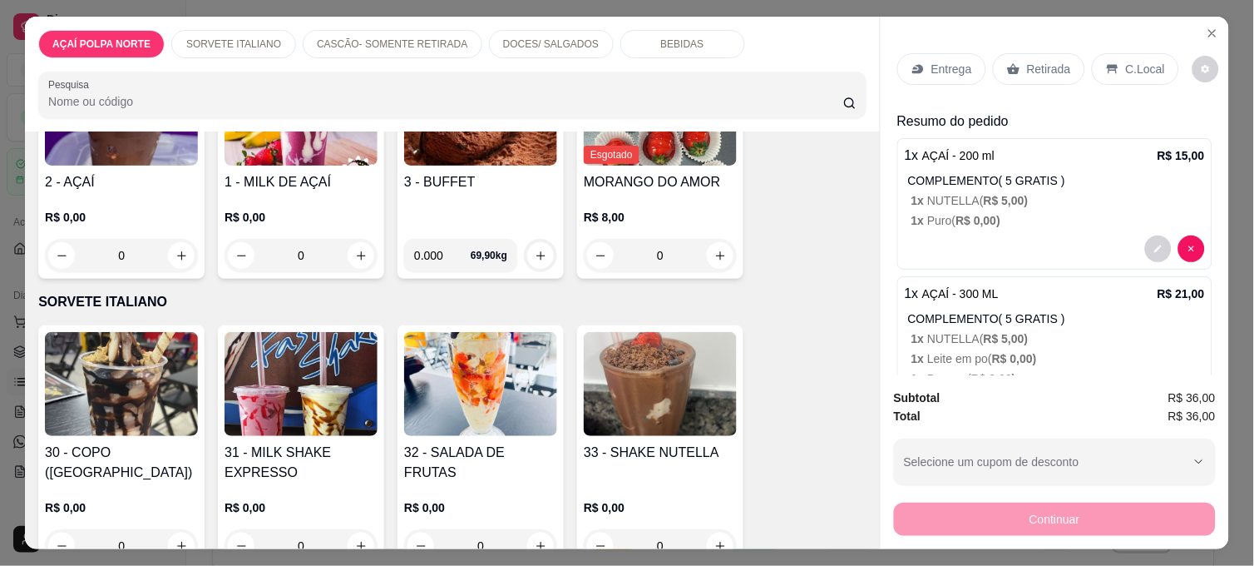
click at [130, 368] on img at bounding box center [121, 384] width 153 height 104
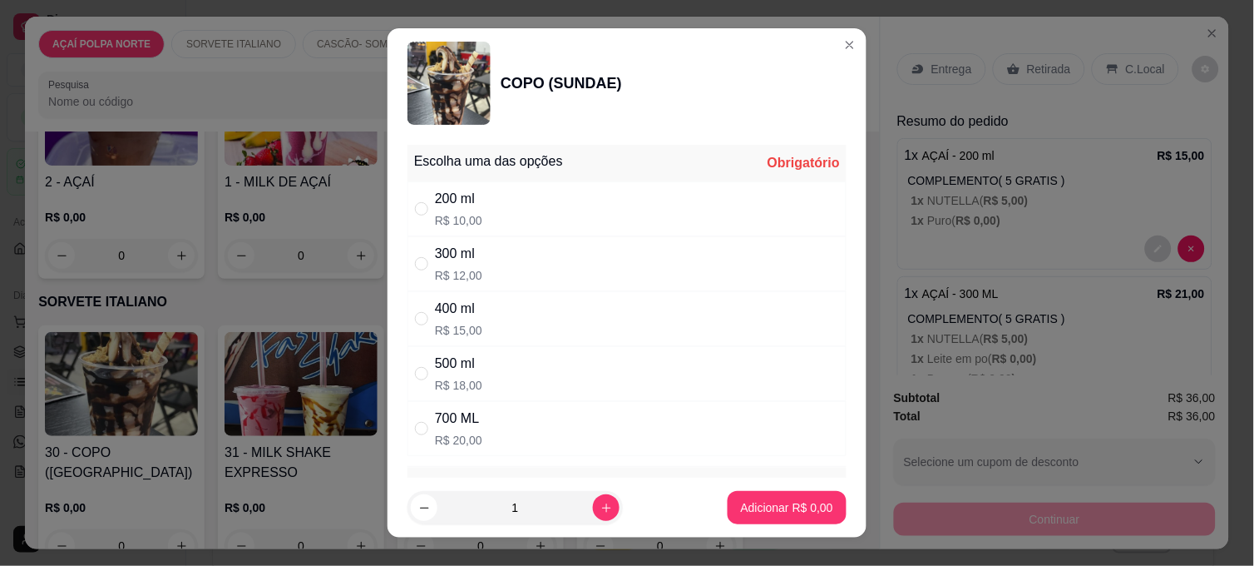
click at [472, 261] on div "300 ml" at bounding box center [458, 254] width 47 height 20
radio input "true"
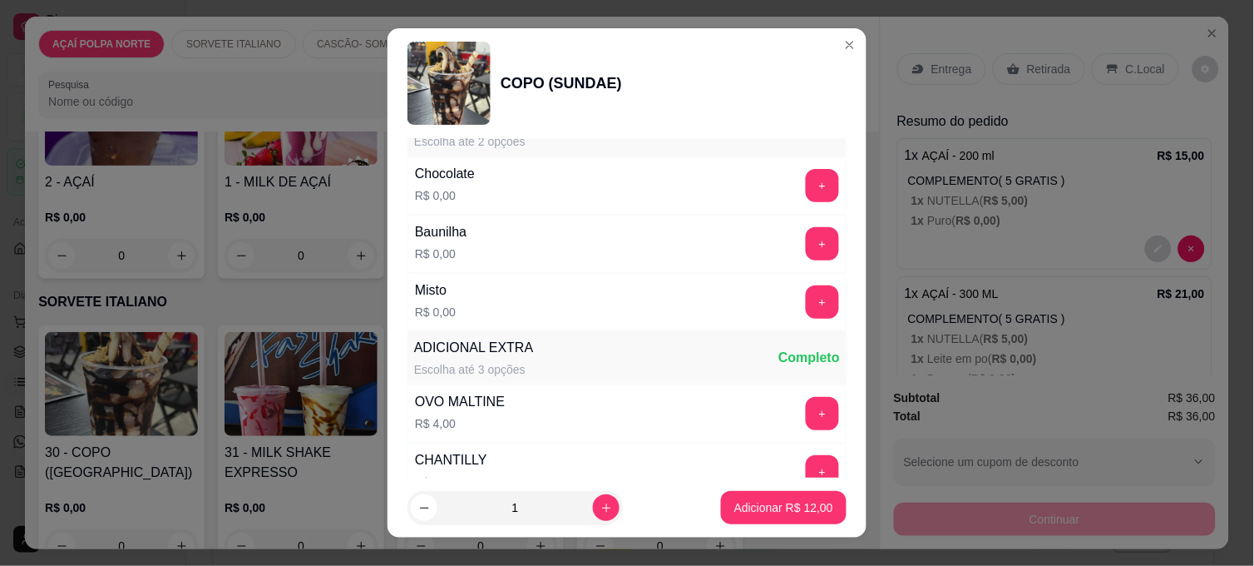
scroll to position [369, 0]
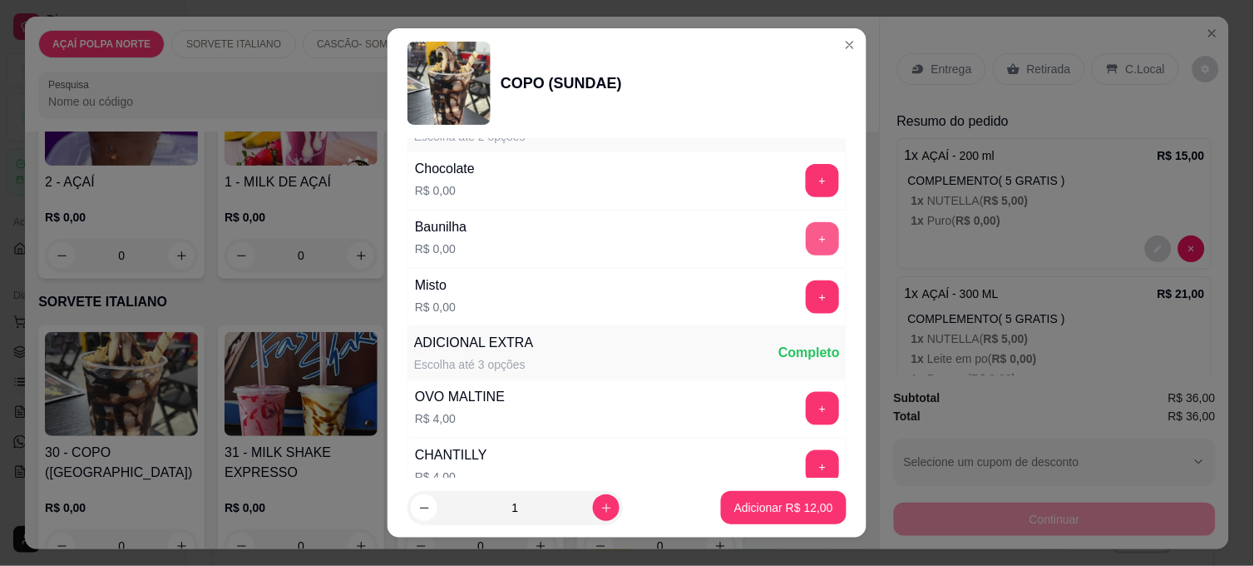
click at [806, 239] on button "+" at bounding box center [822, 238] width 33 height 33
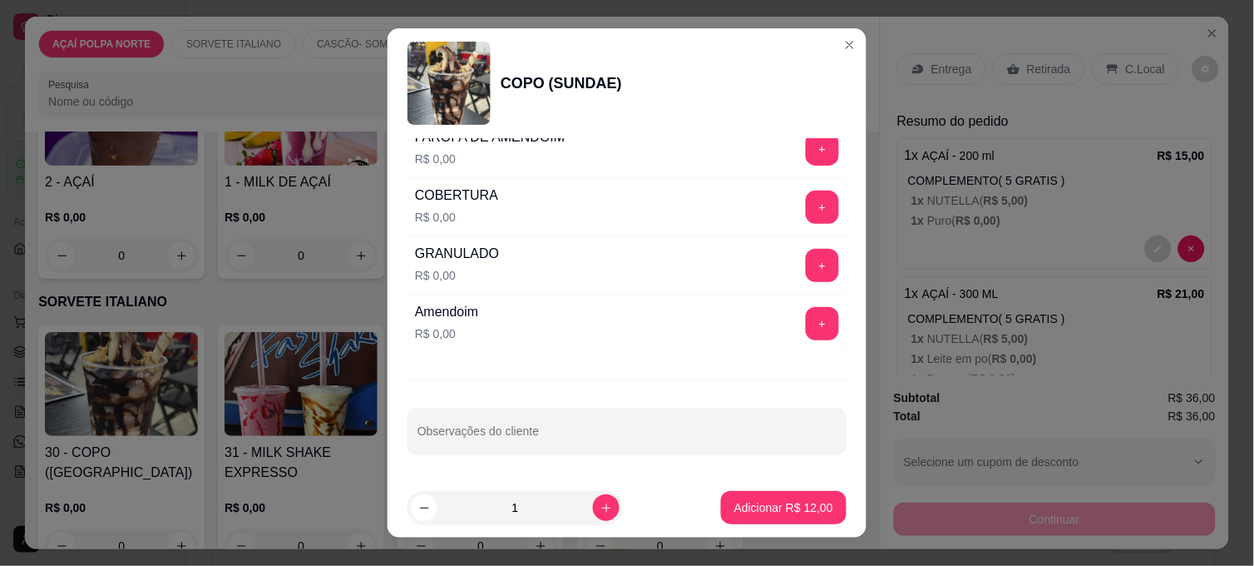
scroll to position [918, 0]
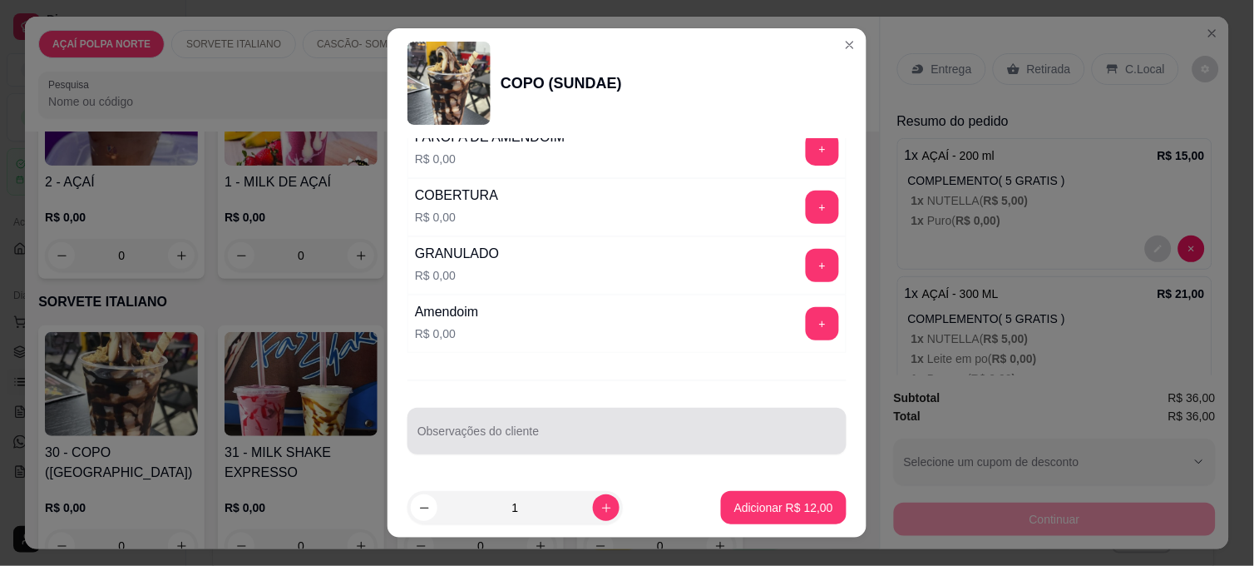
click at [564, 417] on div at bounding box center [627, 430] width 419 height 33
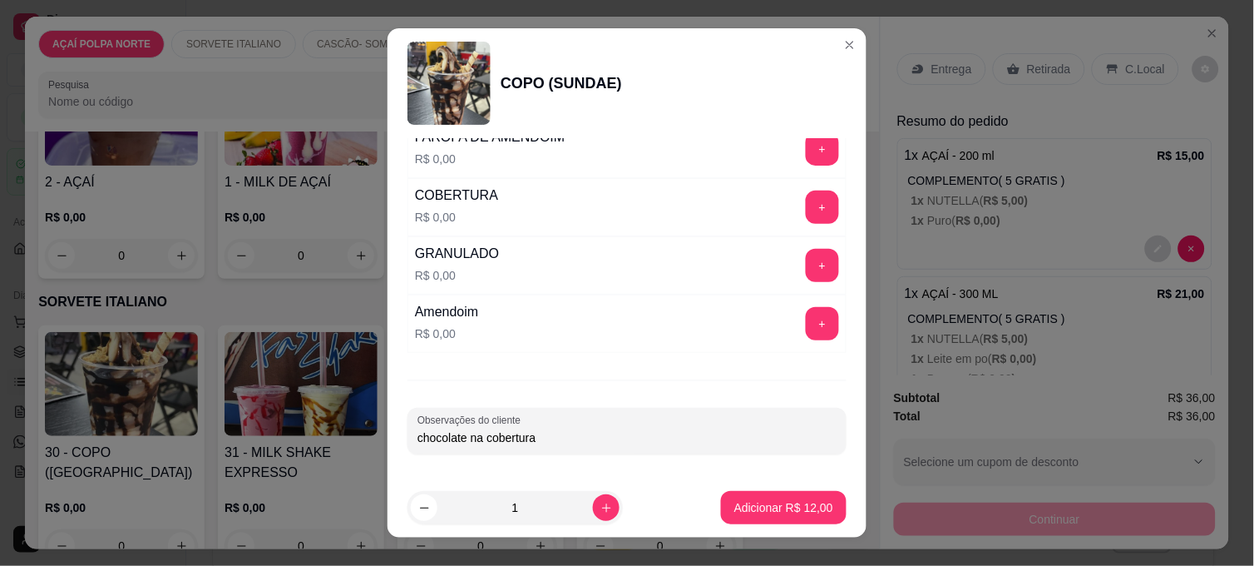
type input "chocolate na cobertura"
click at [793, 518] on button "Adicionar R$ 12,00" at bounding box center [784, 508] width 122 height 32
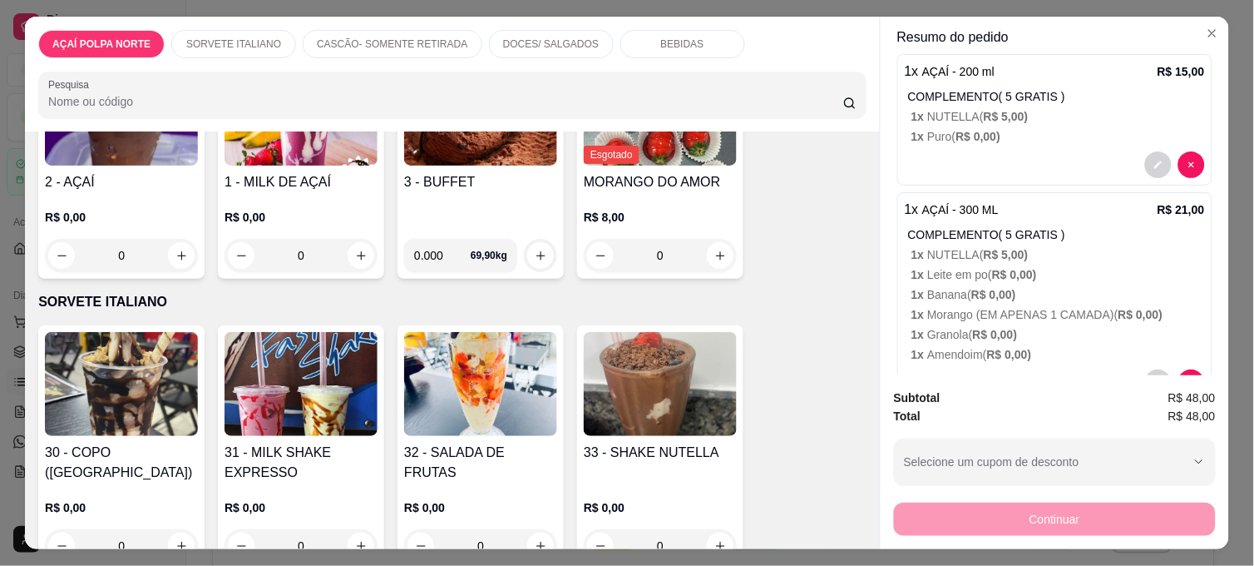
scroll to position [0, 0]
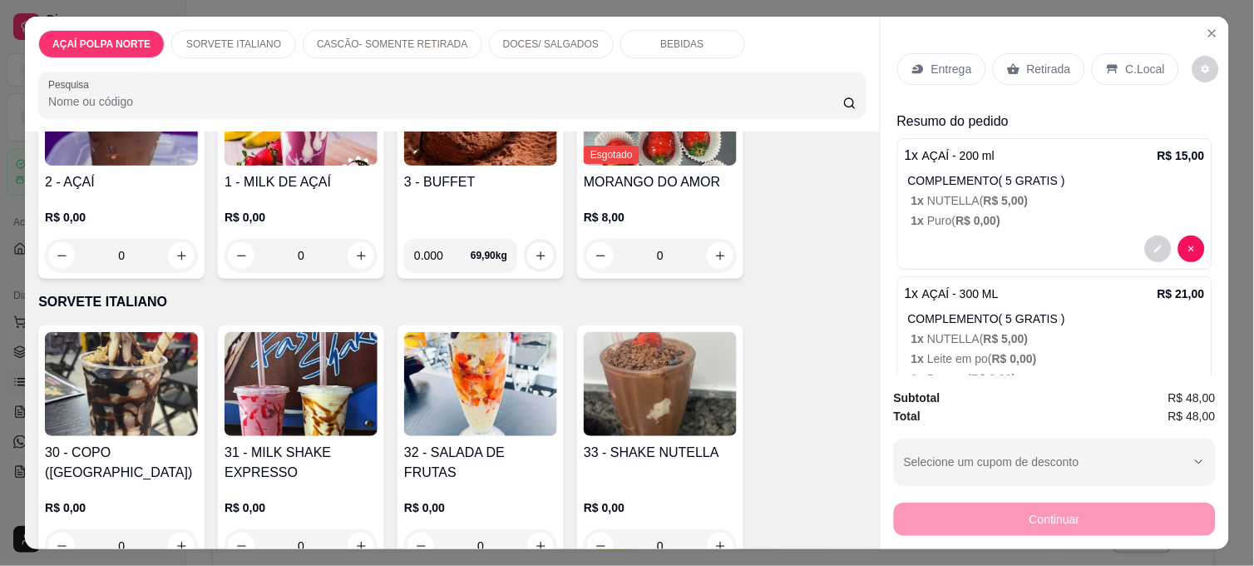
click at [1112, 63] on div "C.Local" at bounding box center [1135, 69] width 87 height 32
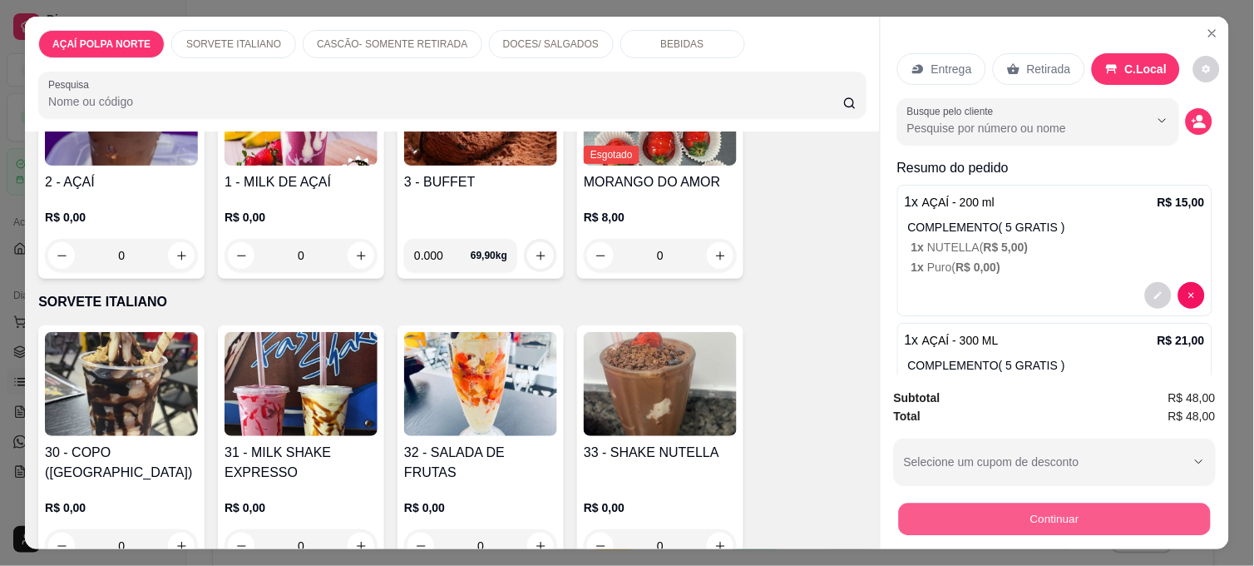
click at [1143, 502] on button "Continuar" at bounding box center [1055, 518] width 312 height 32
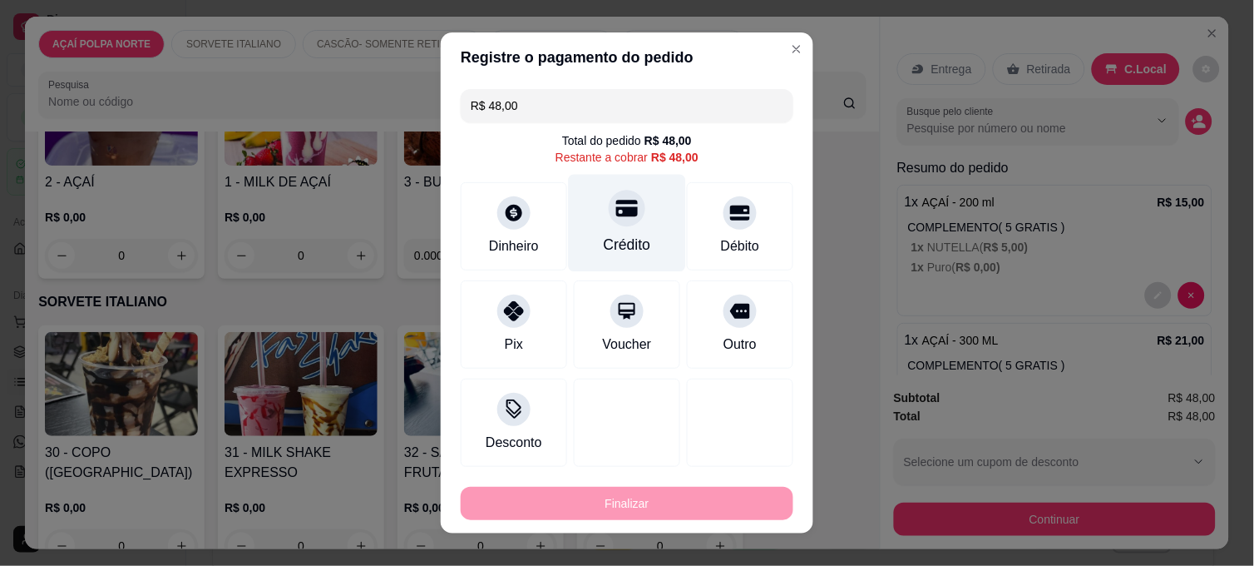
click at [608, 259] on div "Crédito" at bounding box center [627, 223] width 117 height 97
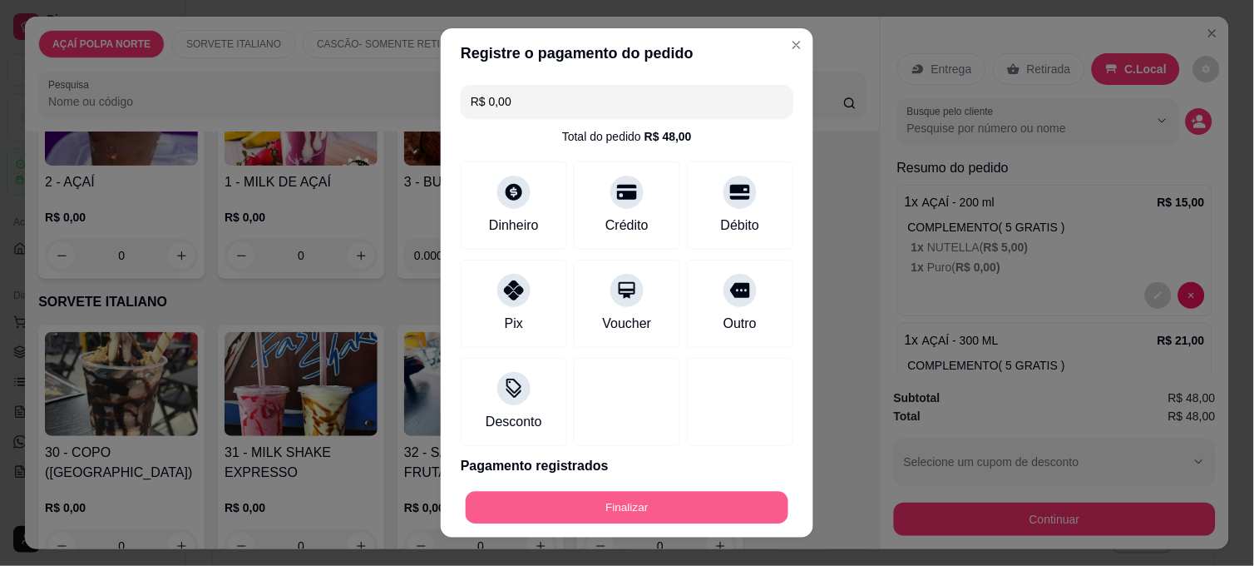
click at [657, 497] on button "Finalizar" at bounding box center [627, 508] width 323 height 32
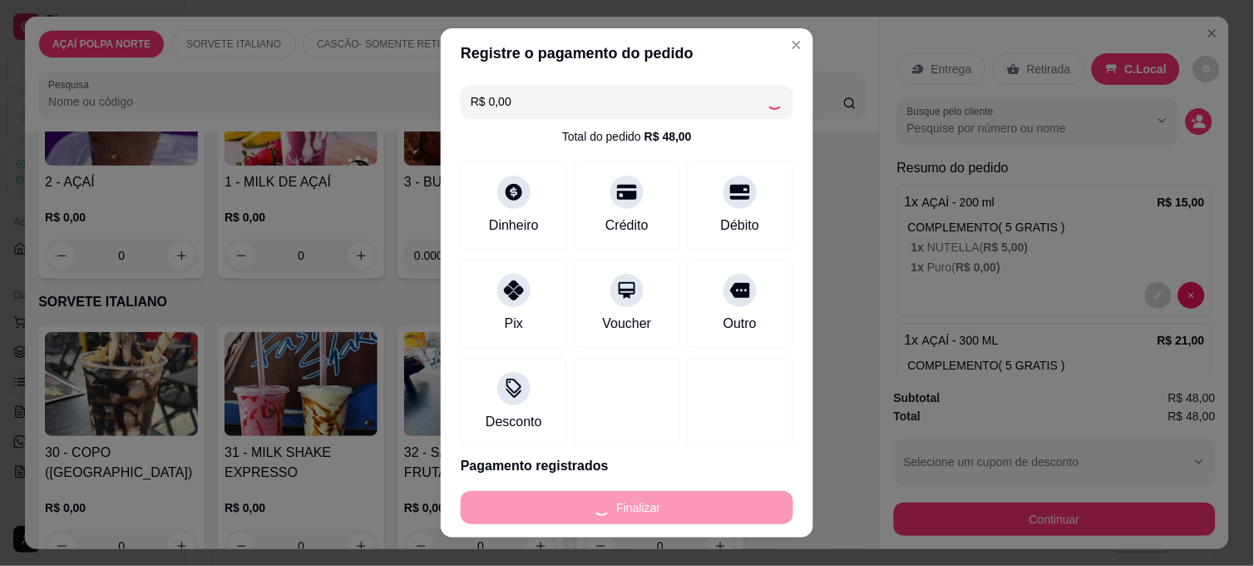
type input "-R$ 48,00"
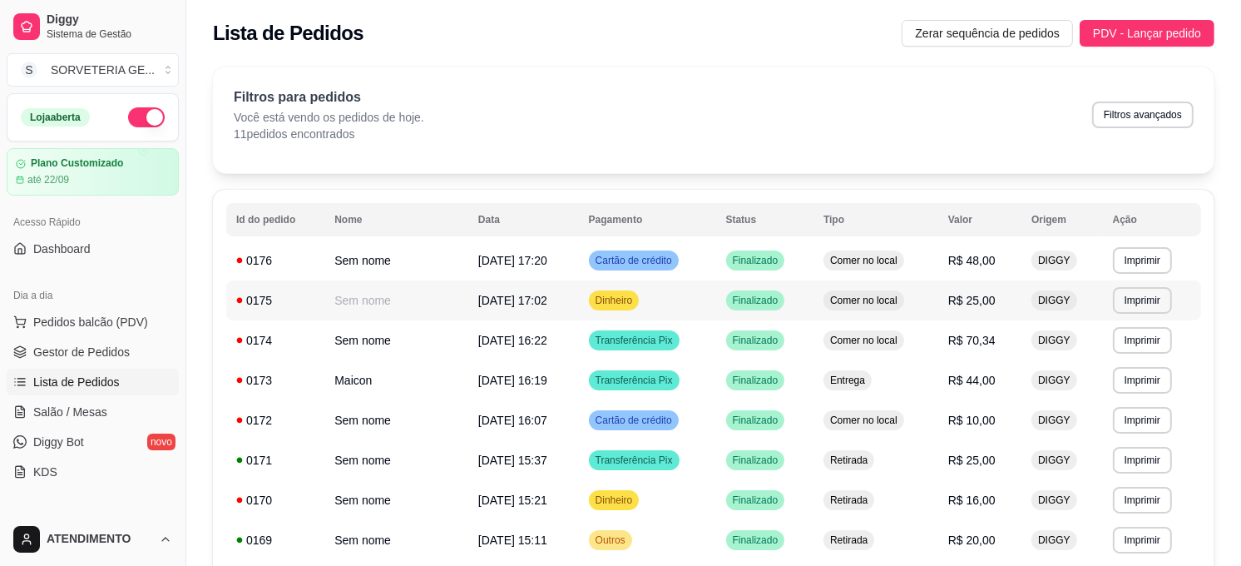
click at [709, 297] on td "Dinheiro" at bounding box center [647, 300] width 137 height 40
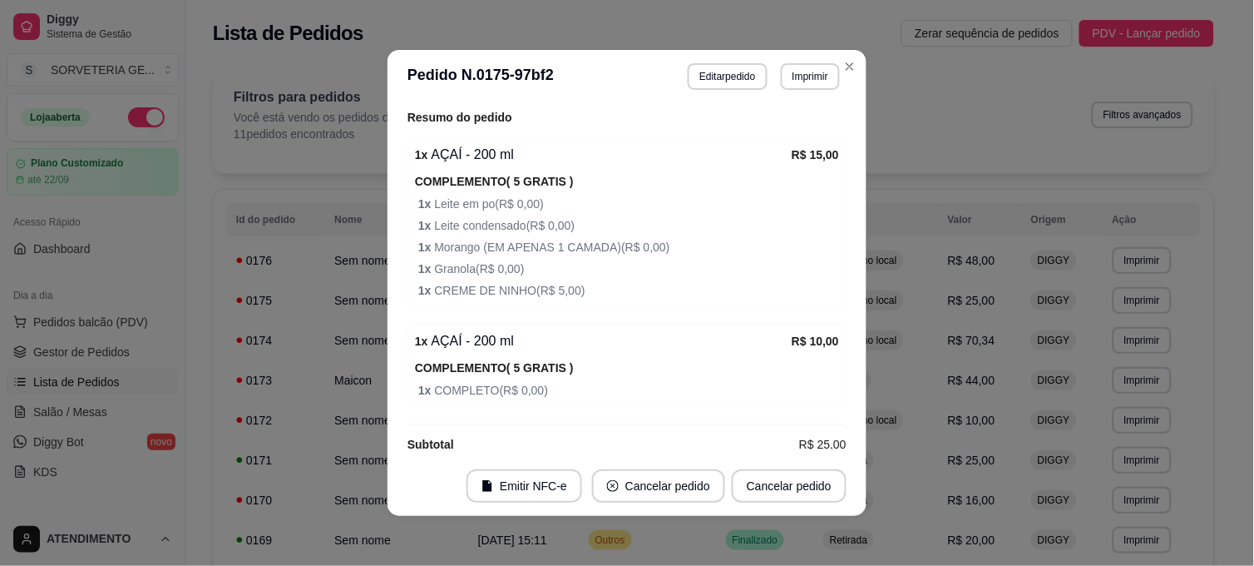
scroll to position [255, 0]
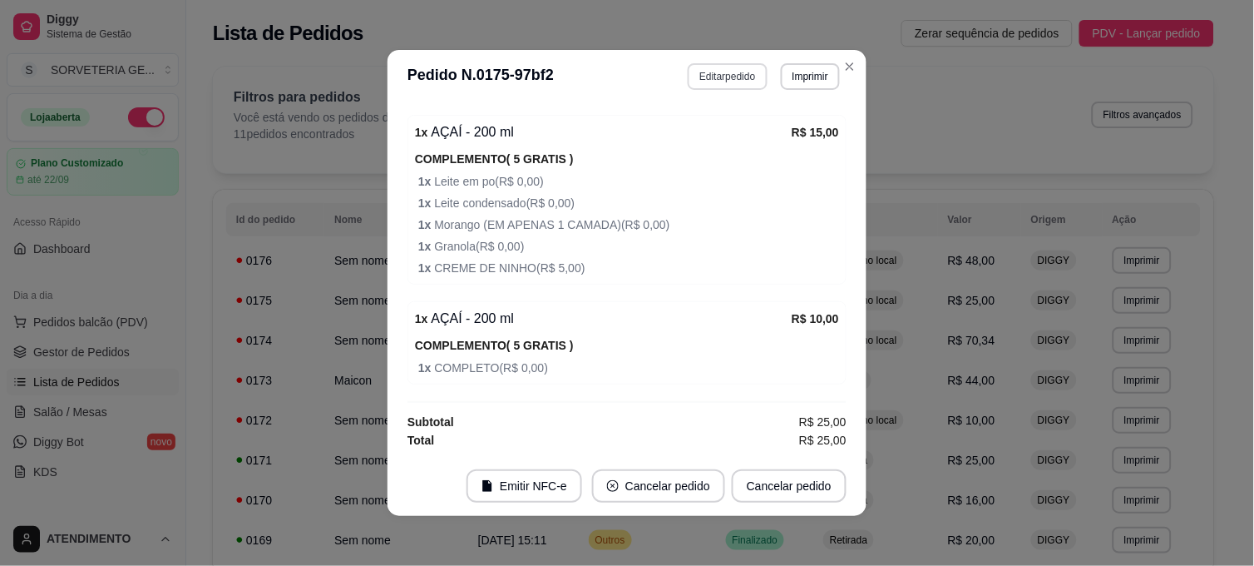
click at [697, 87] on button "Editar pedido" at bounding box center [727, 76] width 79 height 27
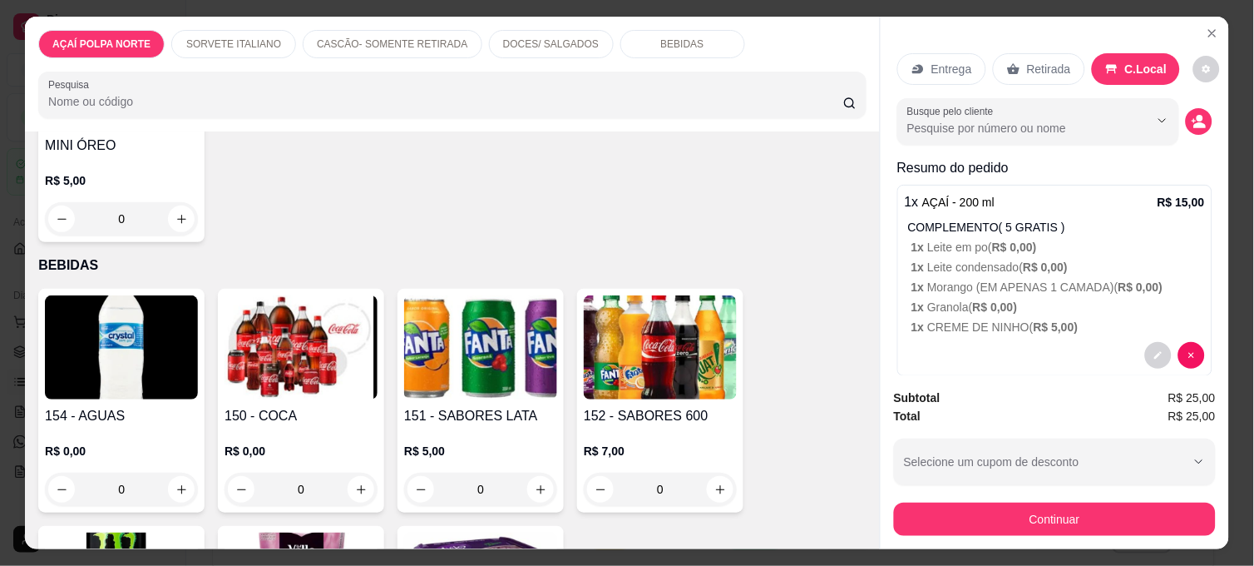
scroll to position [1294, 0]
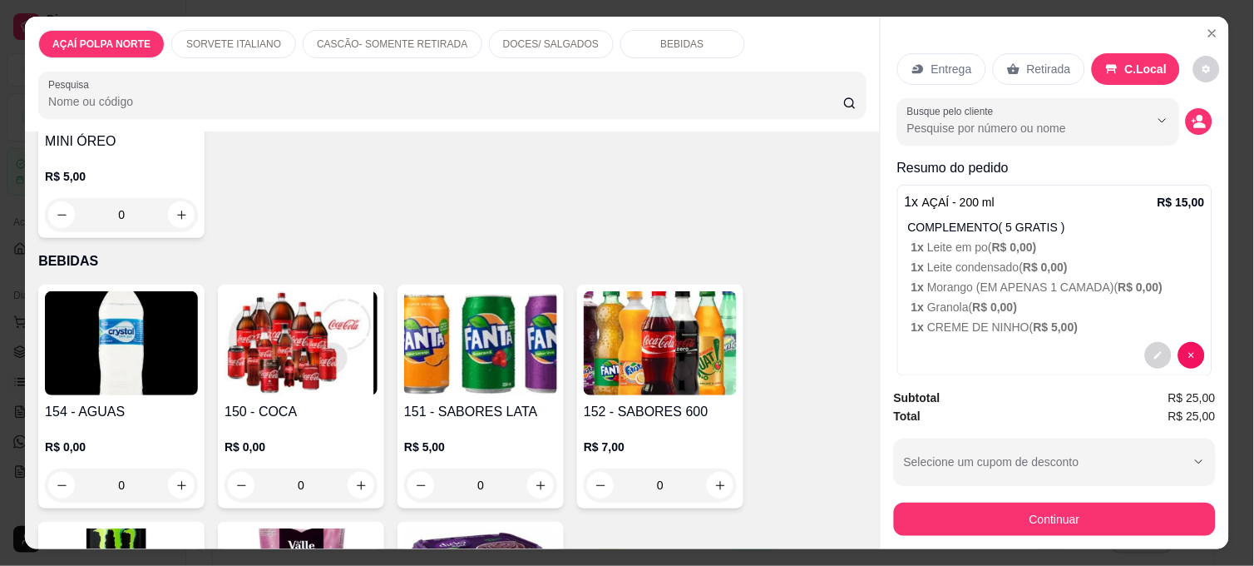
click at [161, 364] on img at bounding box center [121, 343] width 153 height 104
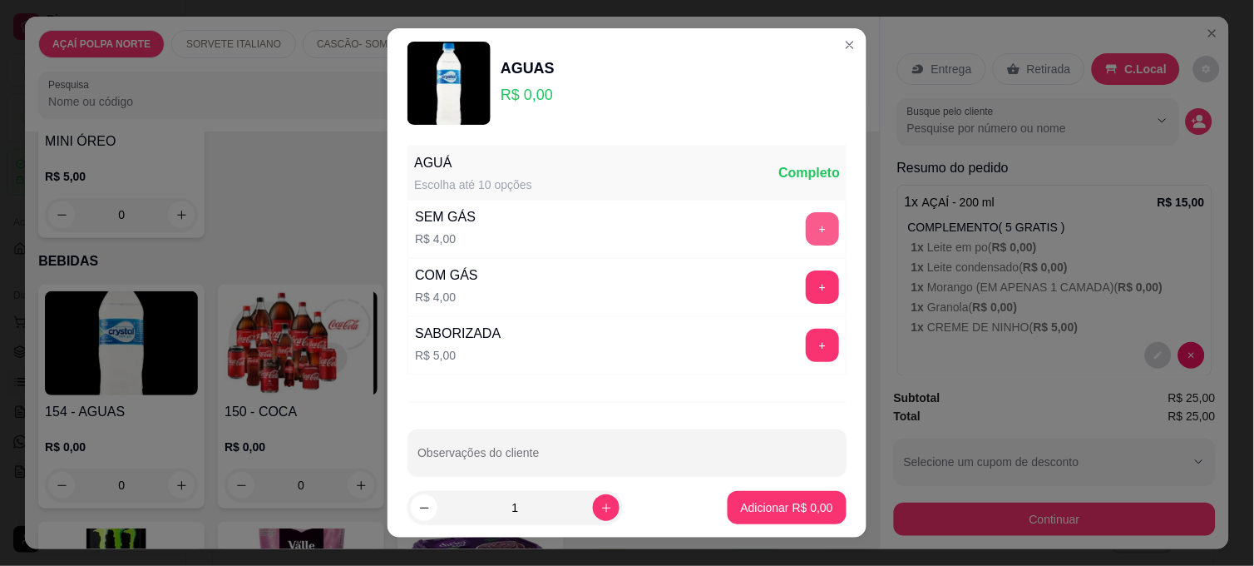
click at [806, 230] on button "+" at bounding box center [822, 228] width 33 height 33
click at [741, 500] on p "Adicionar R$ 4,00" at bounding box center [787, 507] width 92 height 17
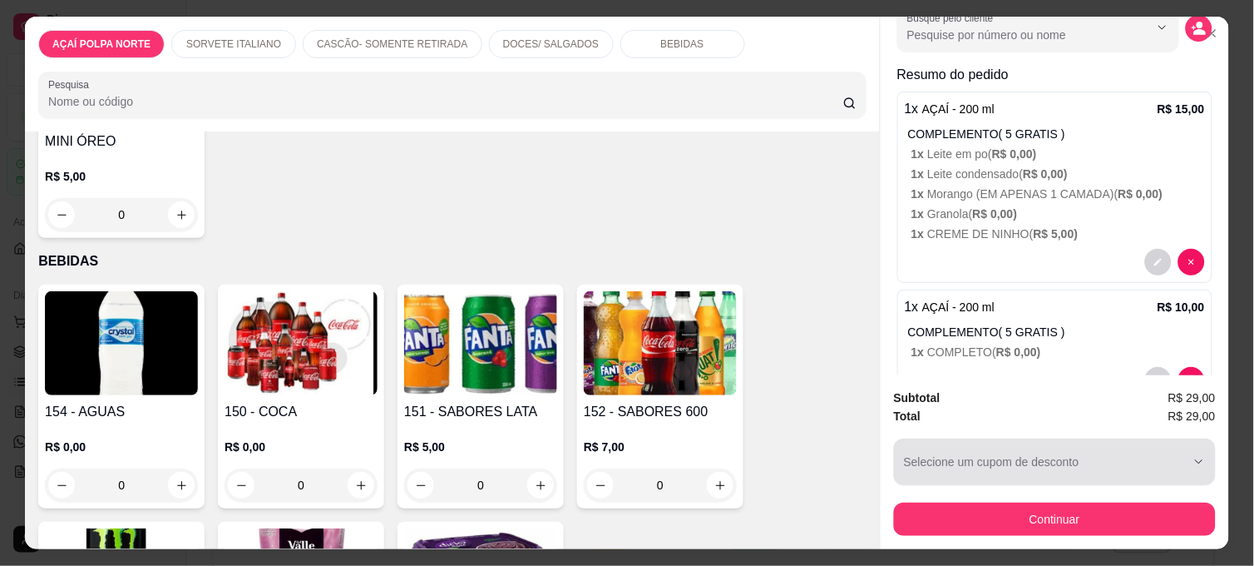
scroll to position [77, 0]
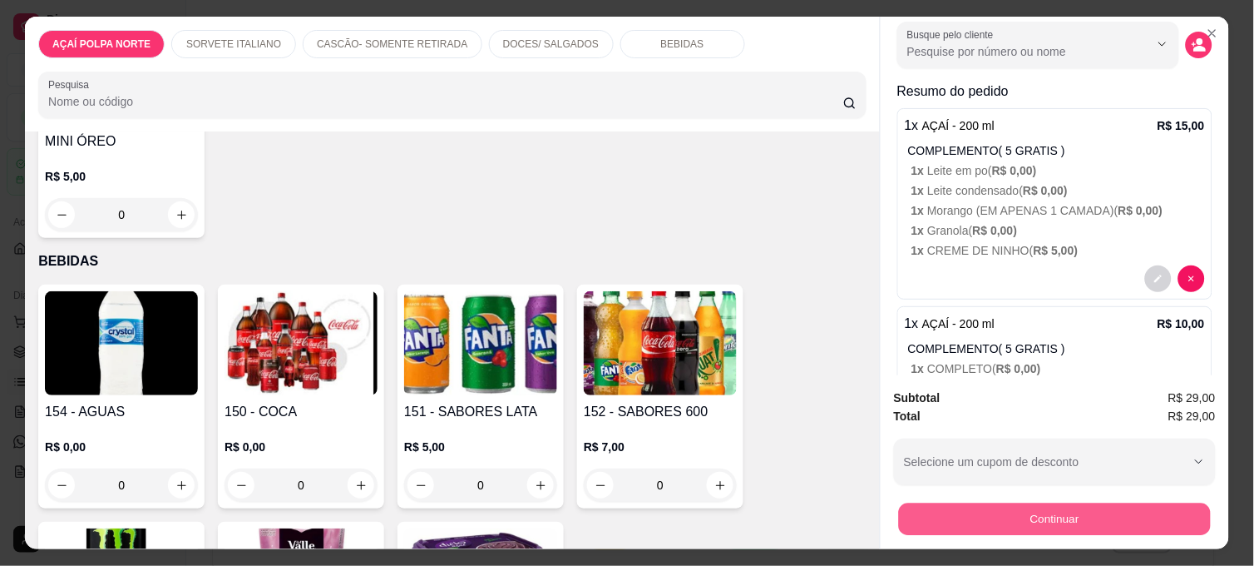
click at [1038, 512] on button "Continuar" at bounding box center [1055, 518] width 312 height 32
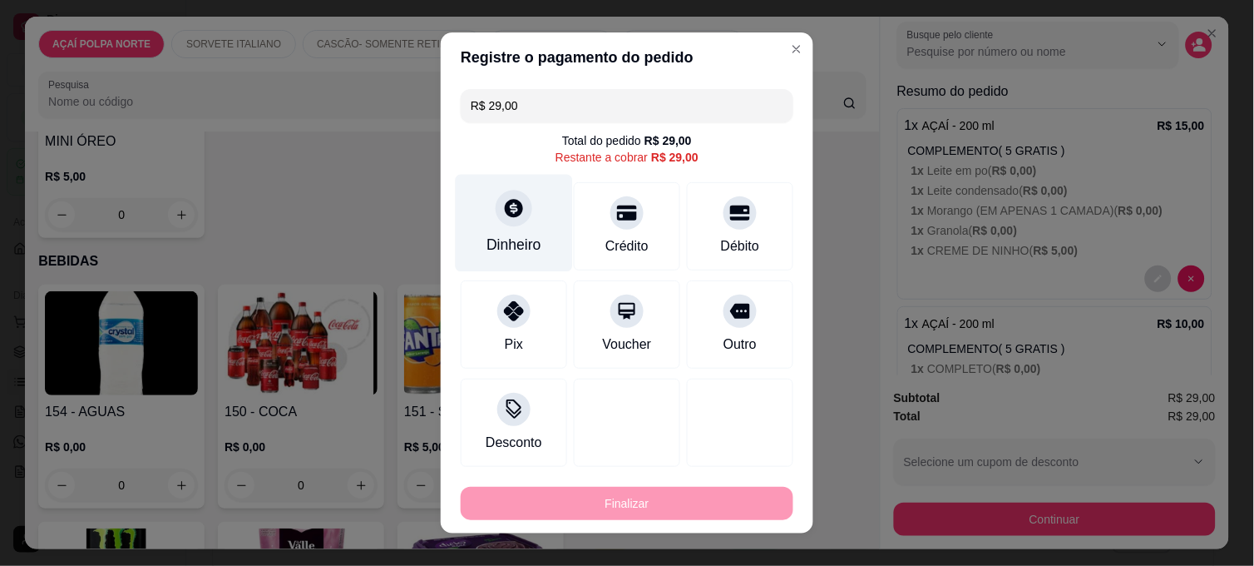
click at [520, 247] on div "Dinheiro" at bounding box center [514, 245] width 55 height 22
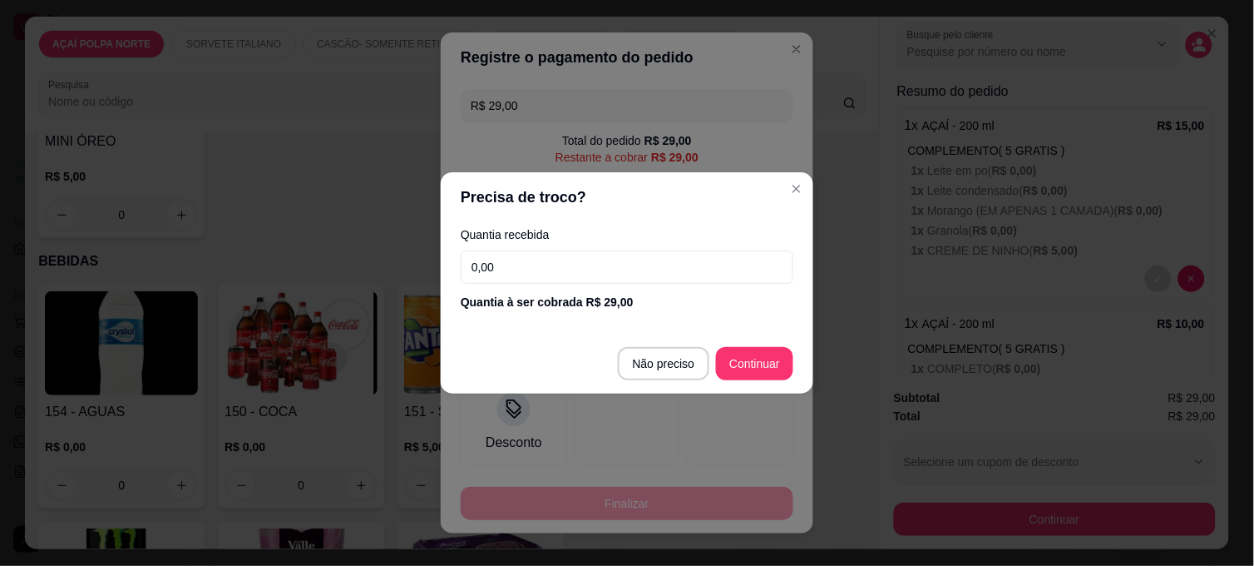
drag, startPoint x: 520, startPoint y: 247, endPoint x: 599, endPoint y: 383, distance: 156.9
click at [601, 383] on footer "Não preciso Continuar" at bounding box center [627, 364] width 373 height 60
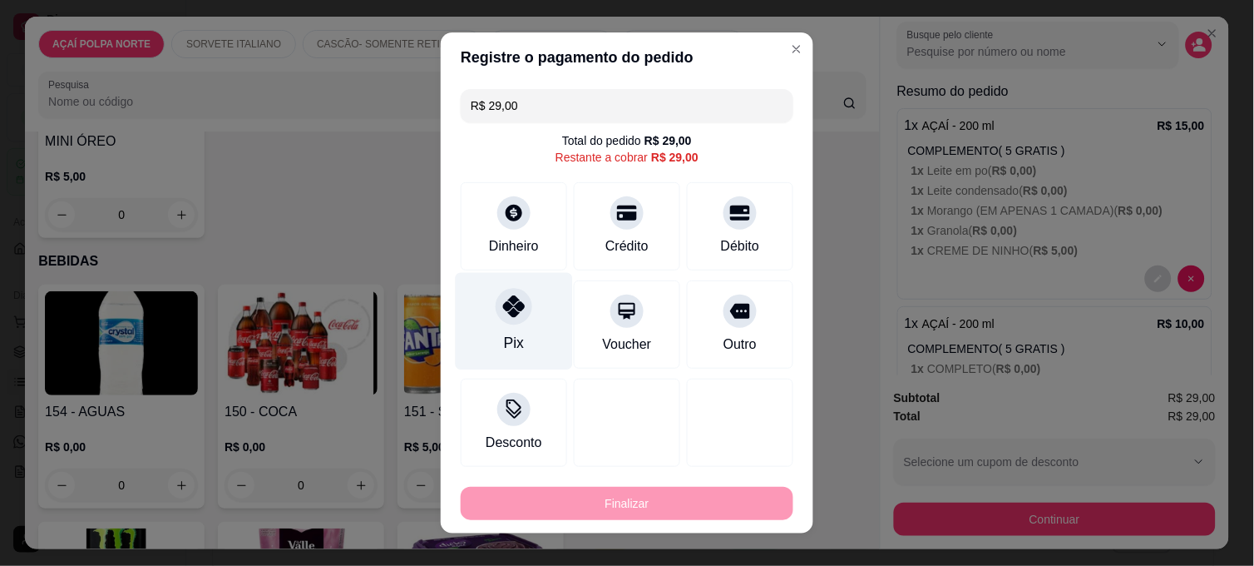
click at [506, 309] on icon at bounding box center [514, 306] width 22 height 22
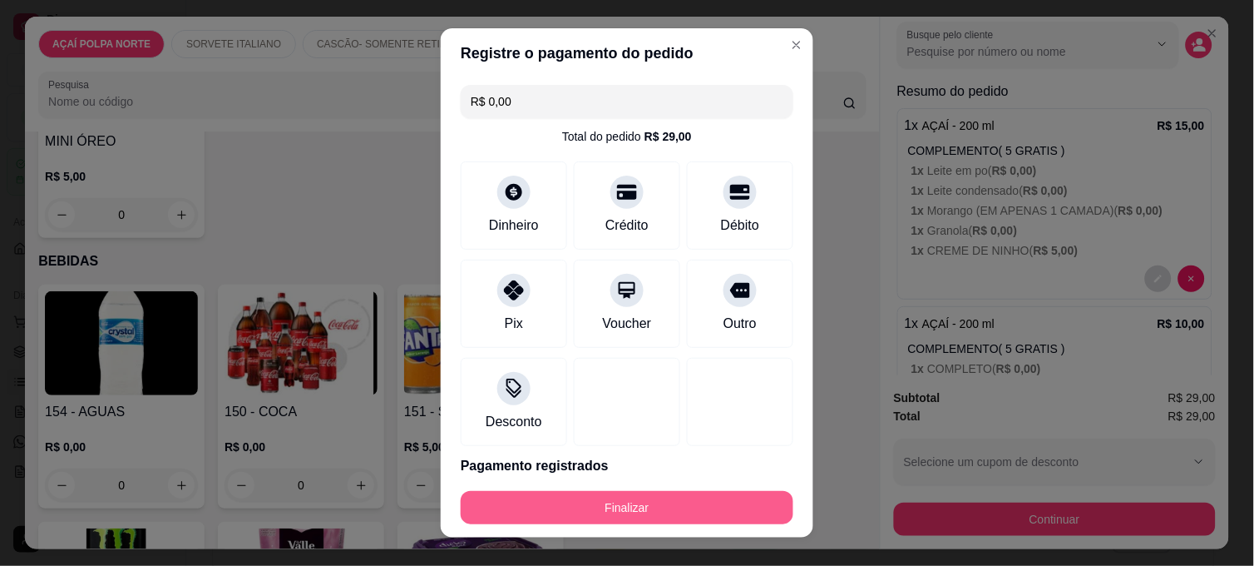
click at [660, 501] on button "Finalizar" at bounding box center [627, 507] width 333 height 33
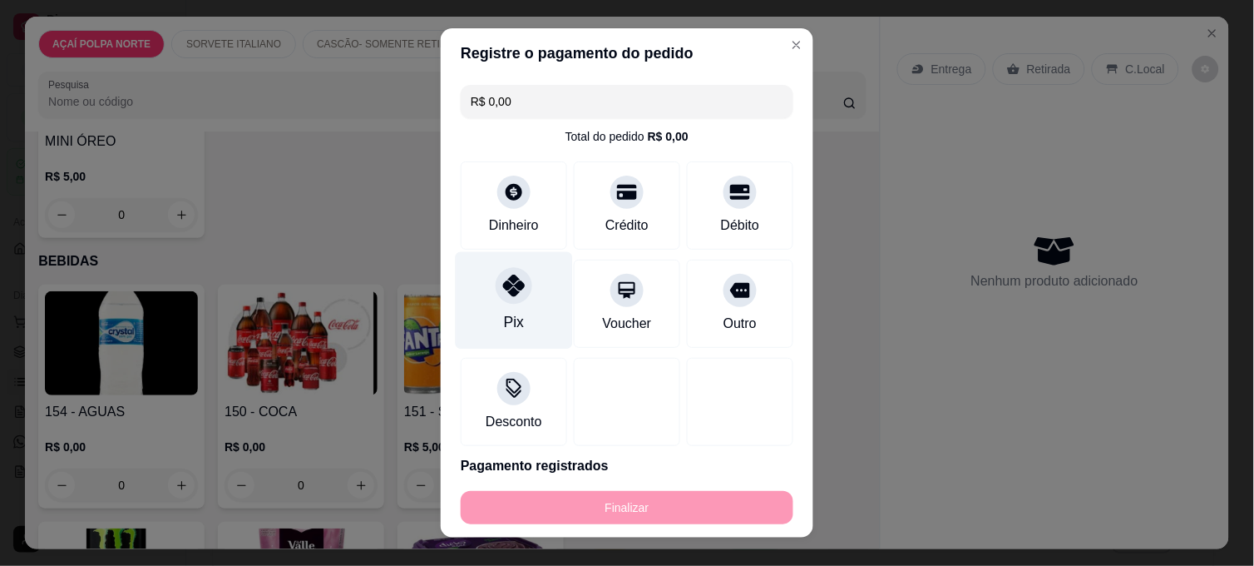
type input "-R$ 29,00"
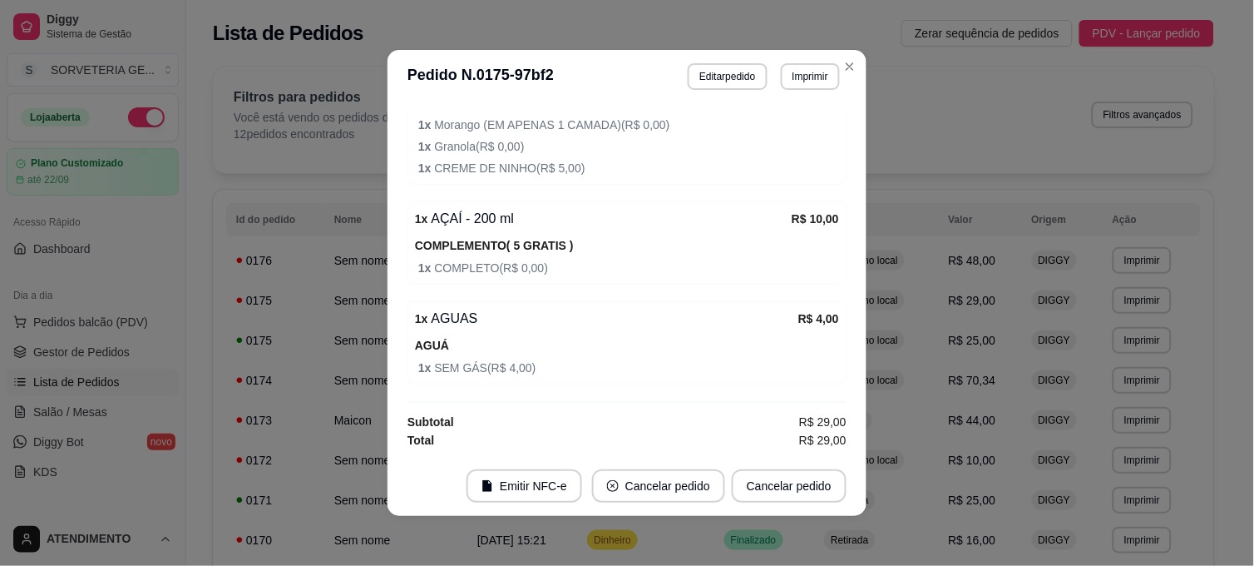
scroll to position [3, 0]
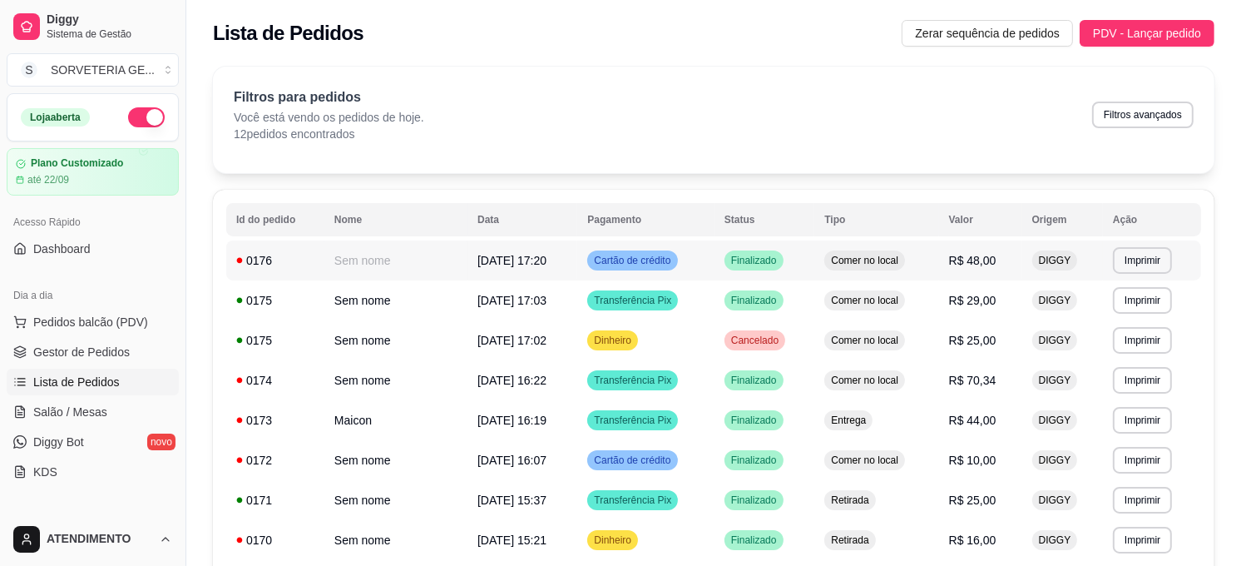
click at [730, 254] on span "Finalizado" at bounding box center [754, 260] width 52 height 13
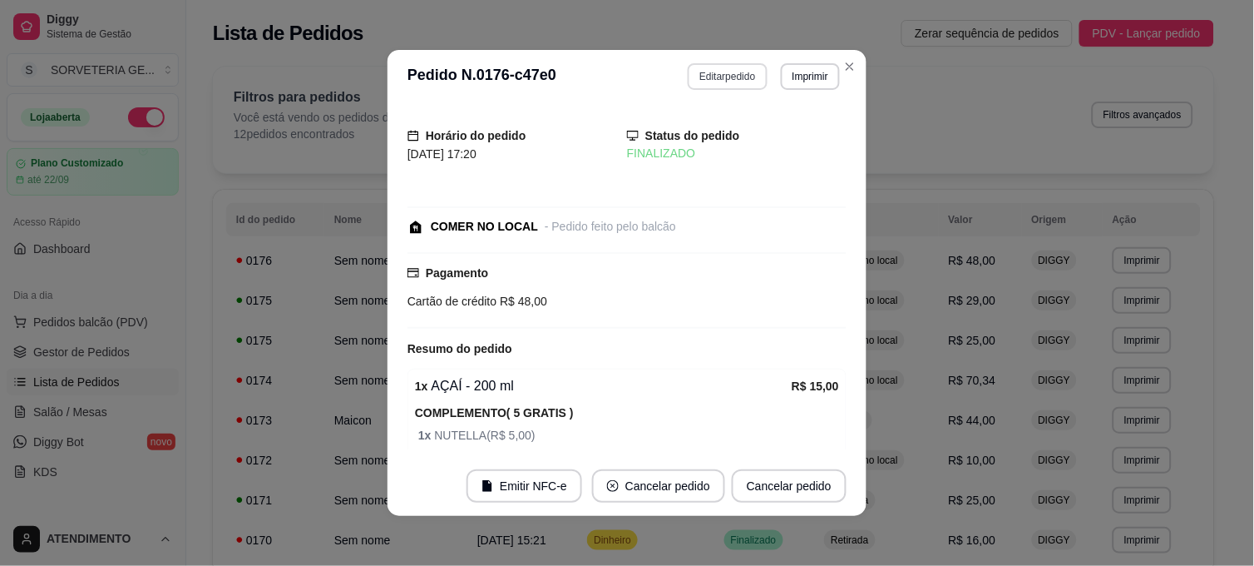
click at [725, 86] on button "Editar pedido" at bounding box center [727, 76] width 79 height 27
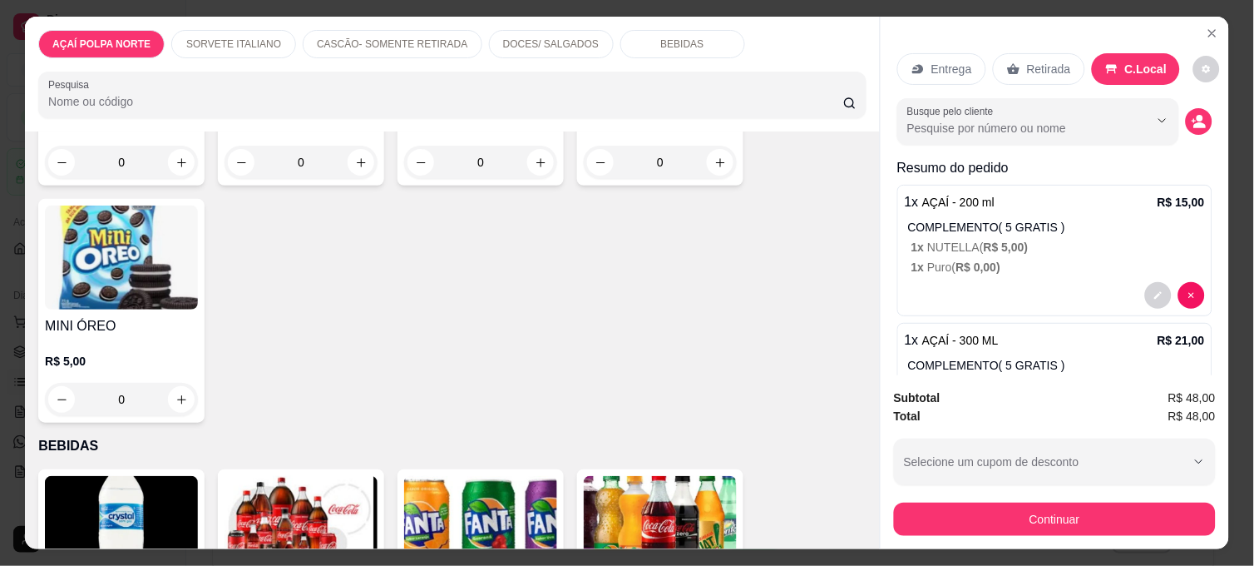
scroll to position [1294, 0]
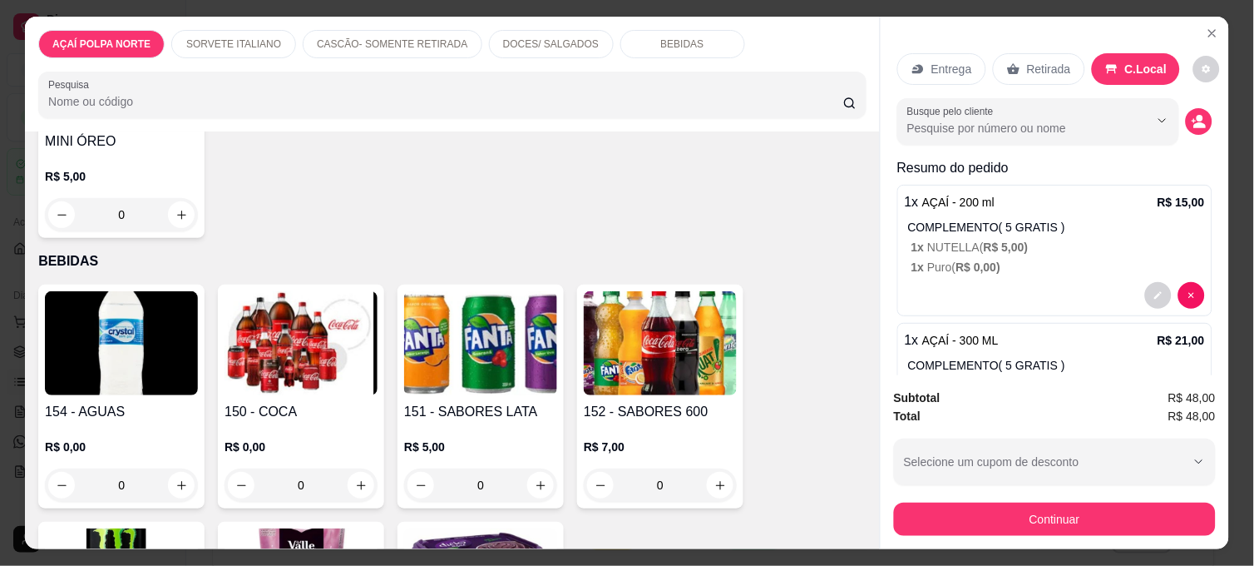
click at [163, 383] on img at bounding box center [121, 343] width 153 height 104
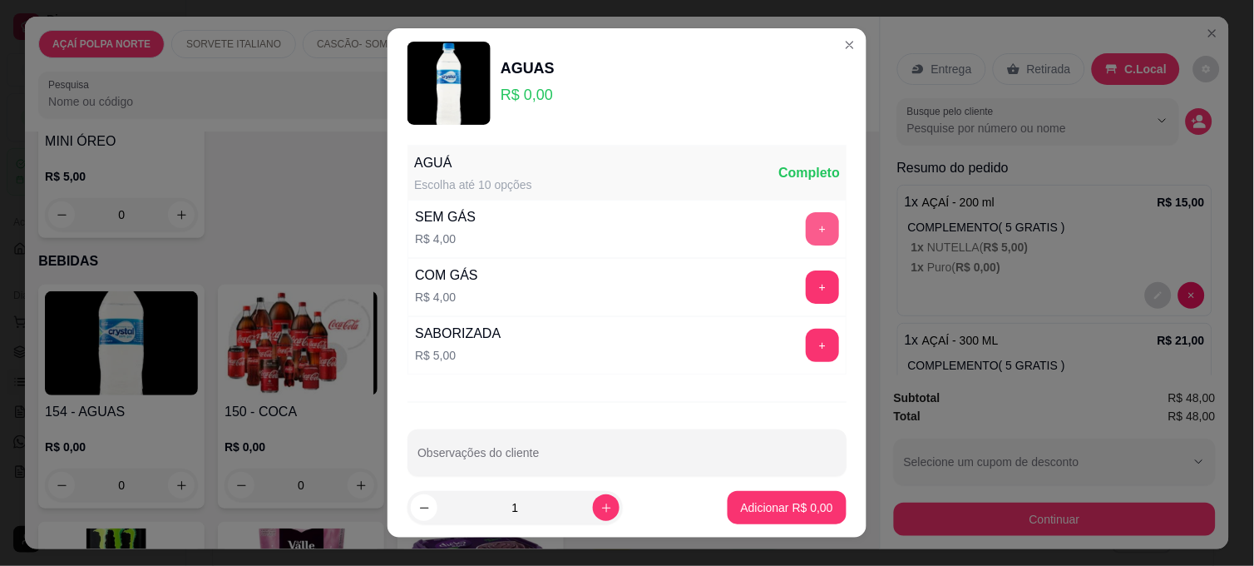
click at [806, 212] on button "+" at bounding box center [822, 228] width 33 height 33
click at [766, 513] on p "Adicionar R$ 4,00" at bounding box center [787, 507] width 92 height 17
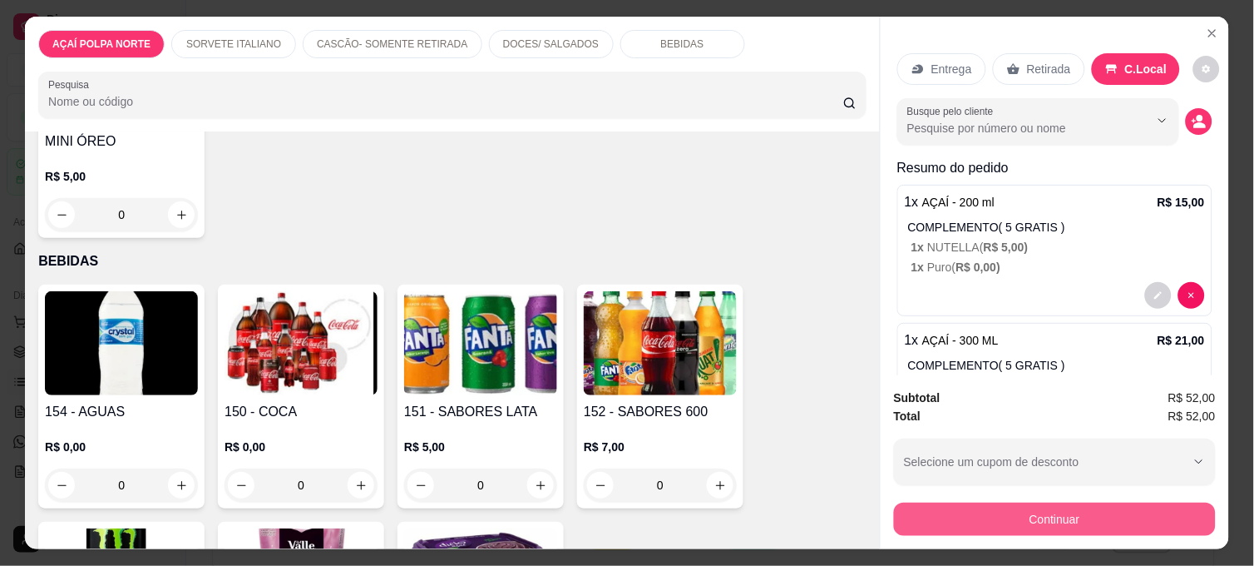
click at [1030, 506] on button "Continuar" at bounding box center [1055, 518] width 322 height 33
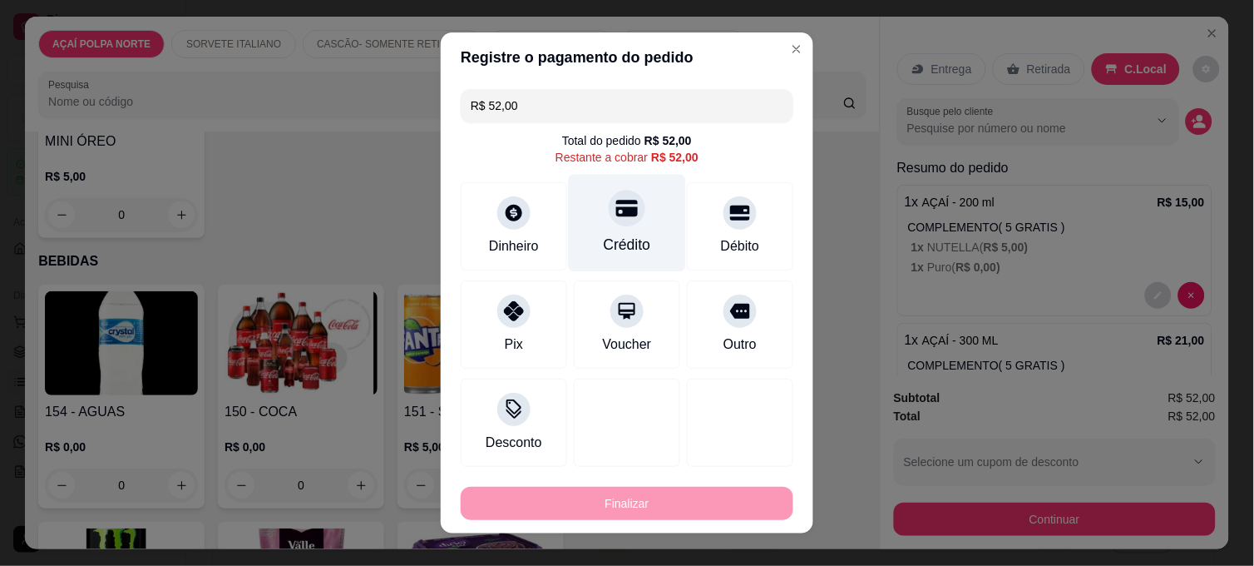
click at [609, 220] on div at bounding box center [627, 208] width 37 height 37
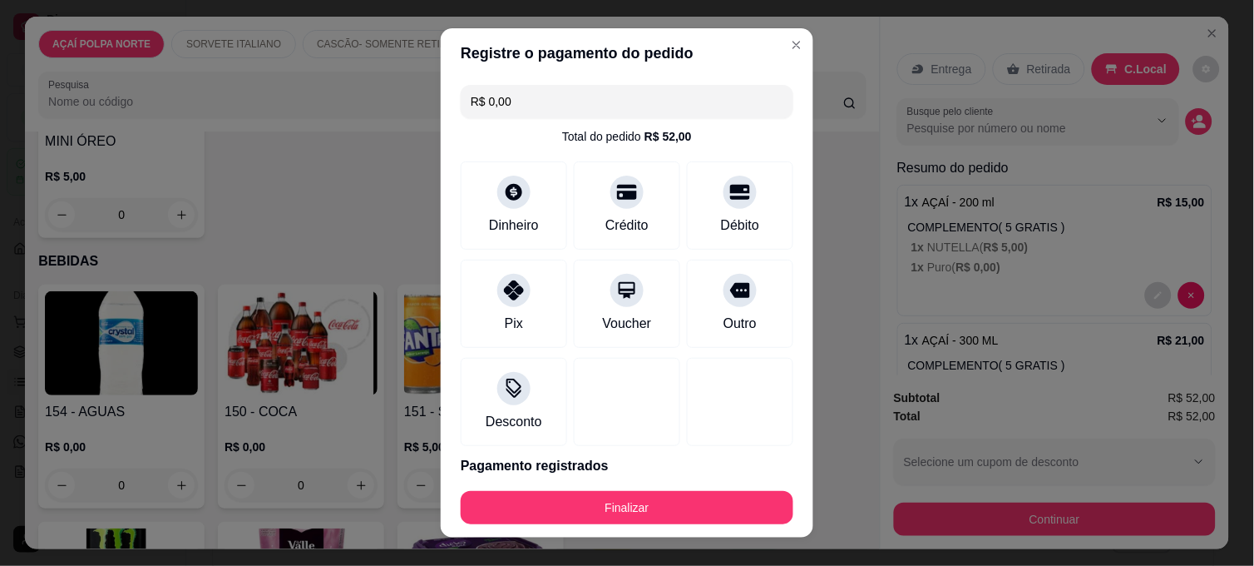
click at [661, 524] on div "Finalizar" at bounding box center [627, 507] width 333 height 33
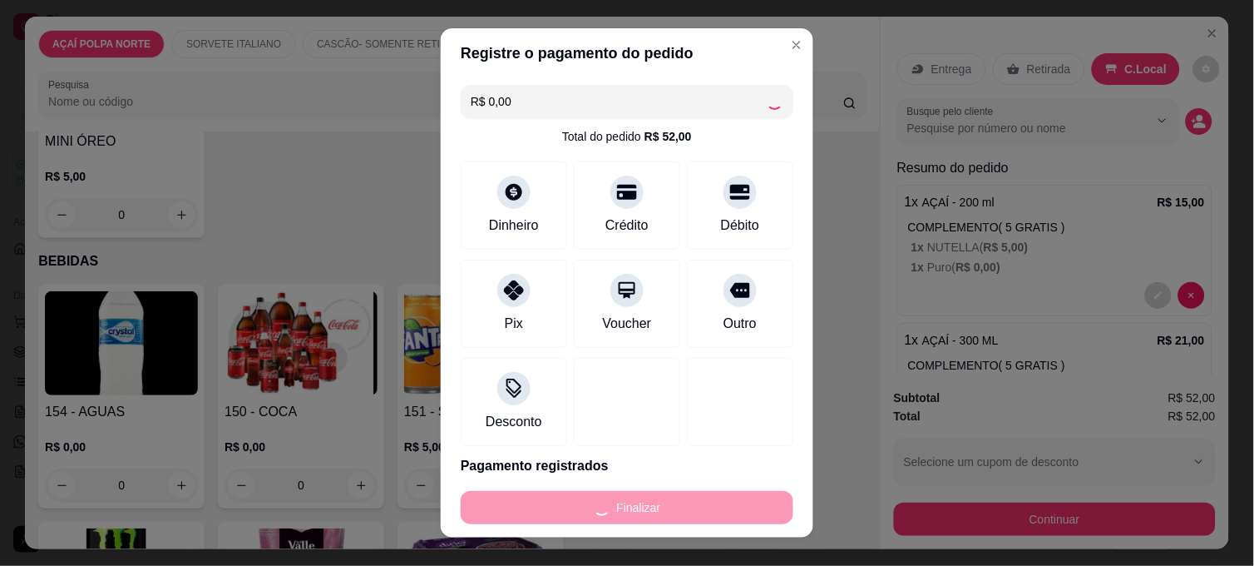
type input "-R$ 52,00"
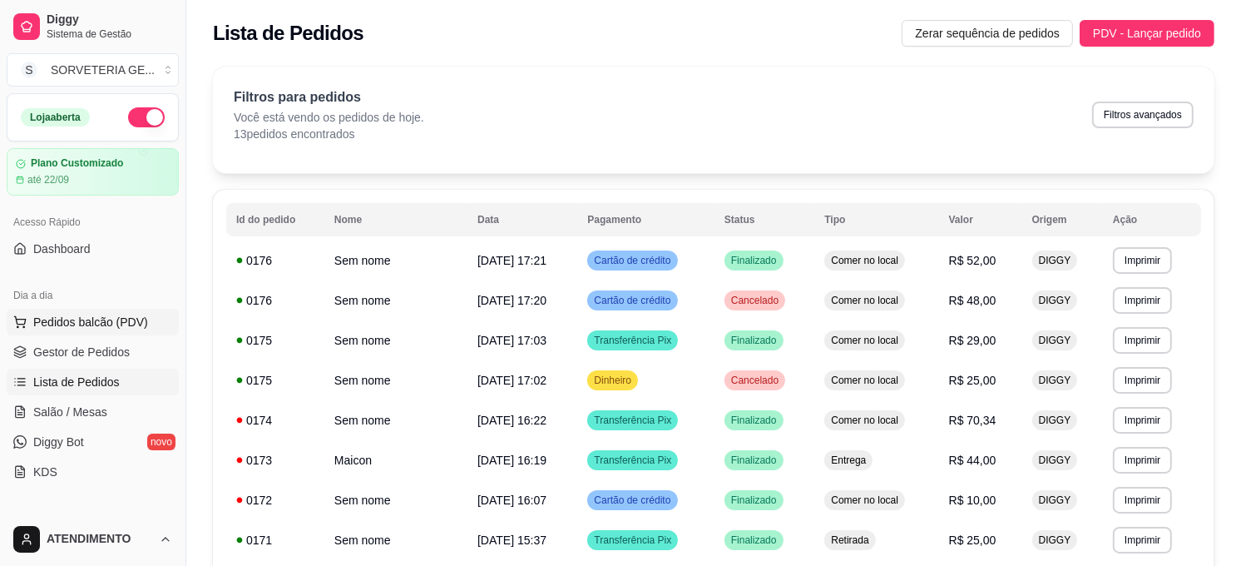
click at [100, 318] on span "Pedidos balcão (PDV)" at bounding box center [90, 322] width 115 height 17
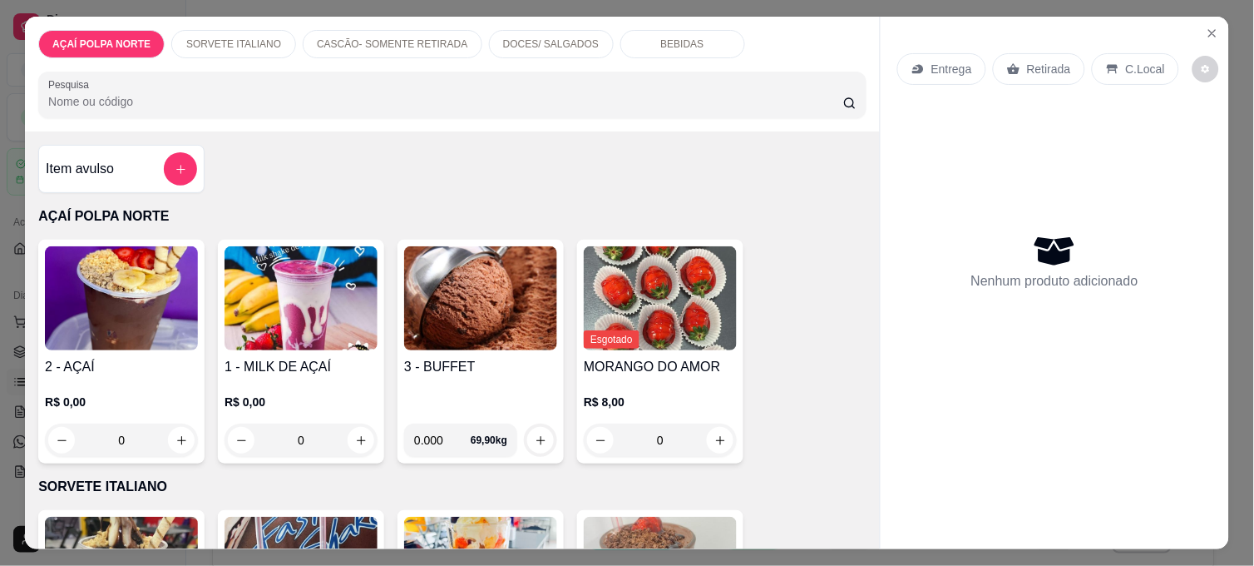
click at [184, 333] on img at bounding box center [121, 298] width 153 height 104
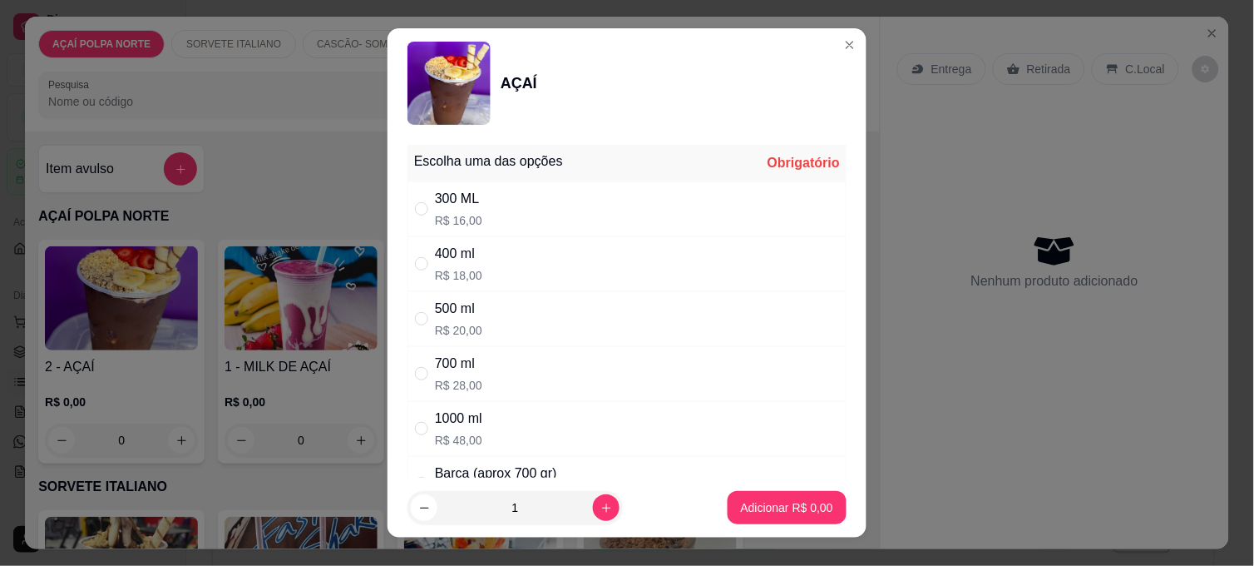
scroll to position [92, 0]
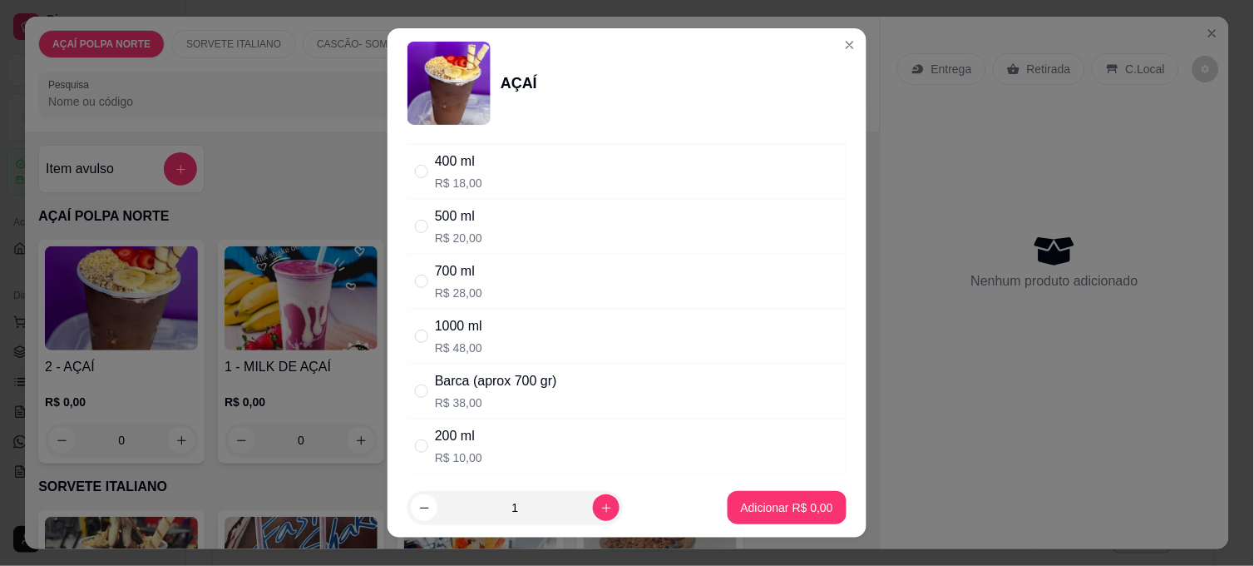
click at [613, 436] on div "200 ml R$ 10,00" at bounding box center [627, 445] width 439 height 55
radio input "true"
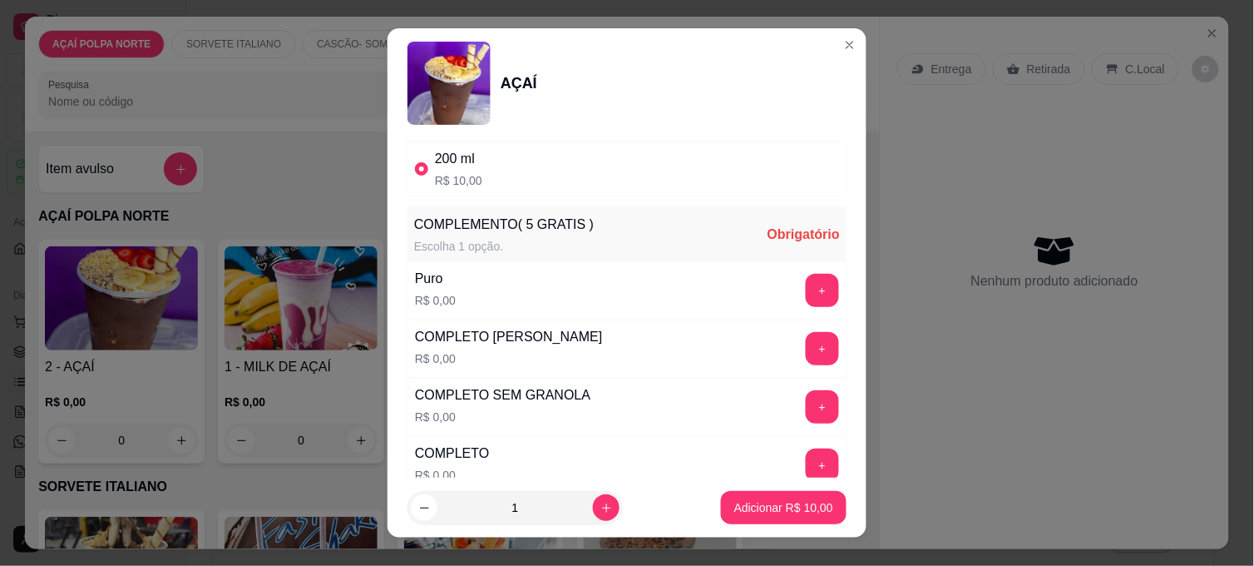
scroll to position [462, 0]
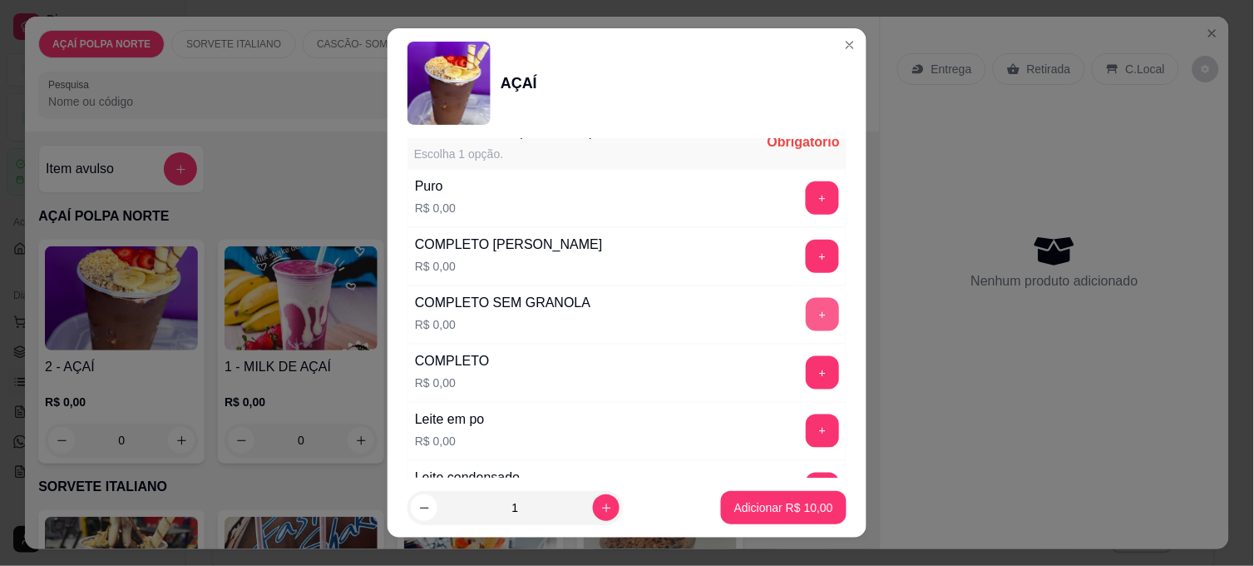
click at [806, 316] on button "+" at bounding box center [822, 314] width 33 height 33
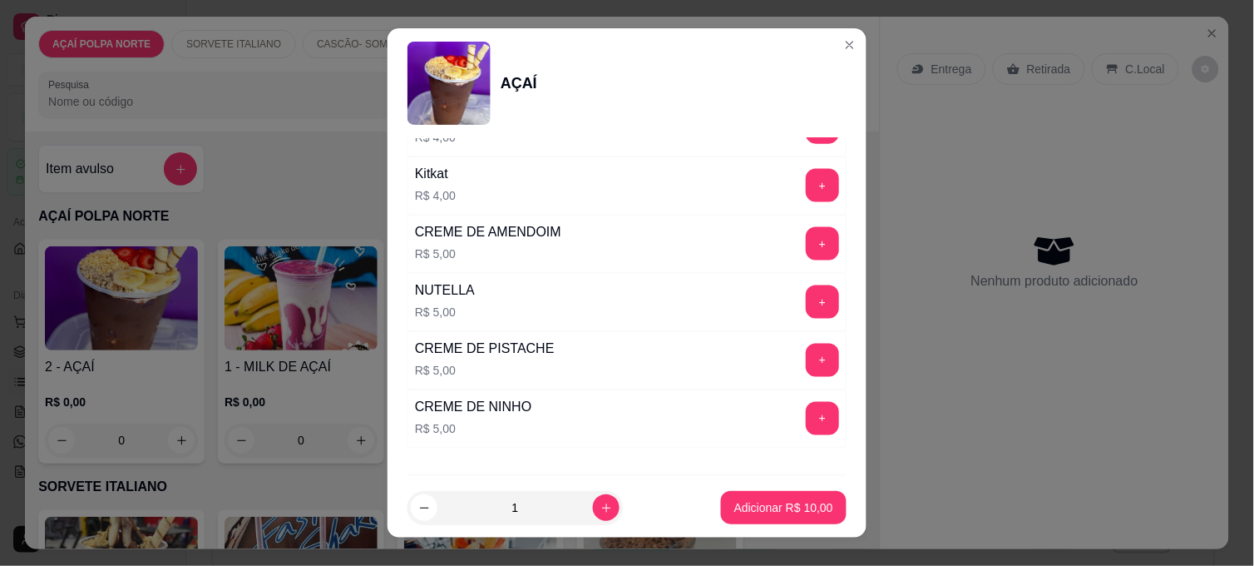
scroll to position [2031, 0]
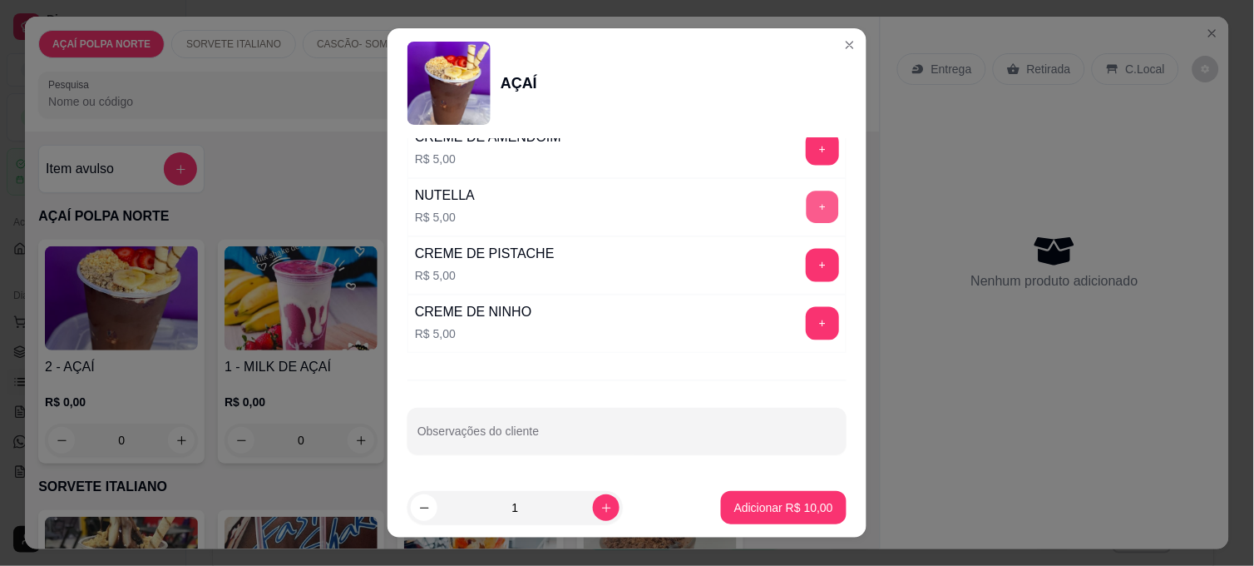
click at [807, 201] on button "+" at bounding box center [823, 207] width 32 height 32
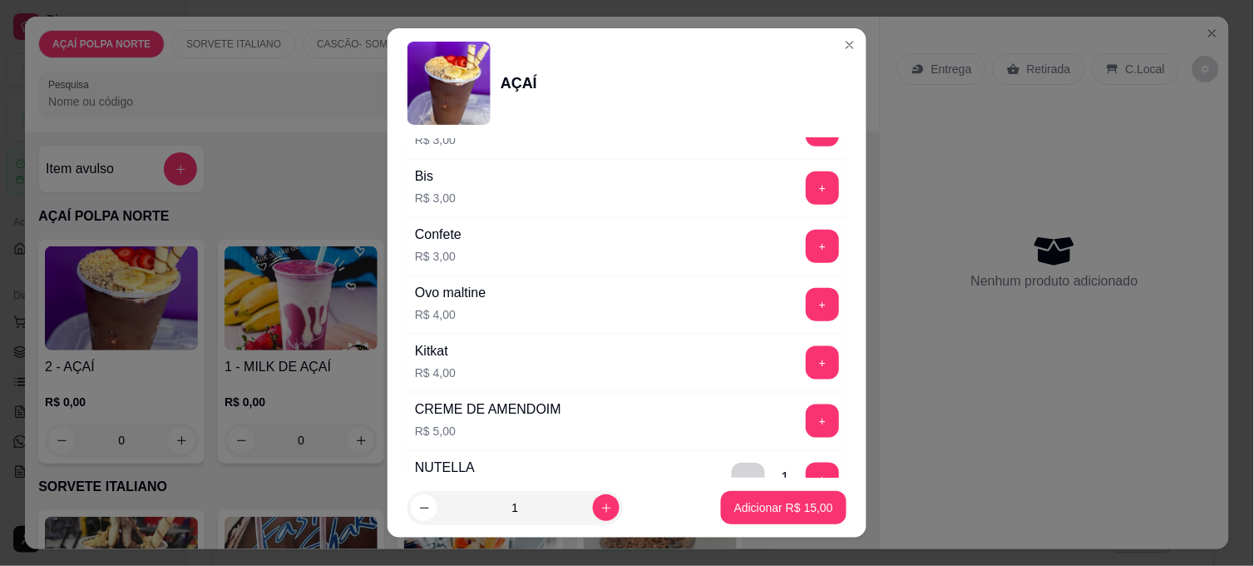
scroll to position [1660, 0]
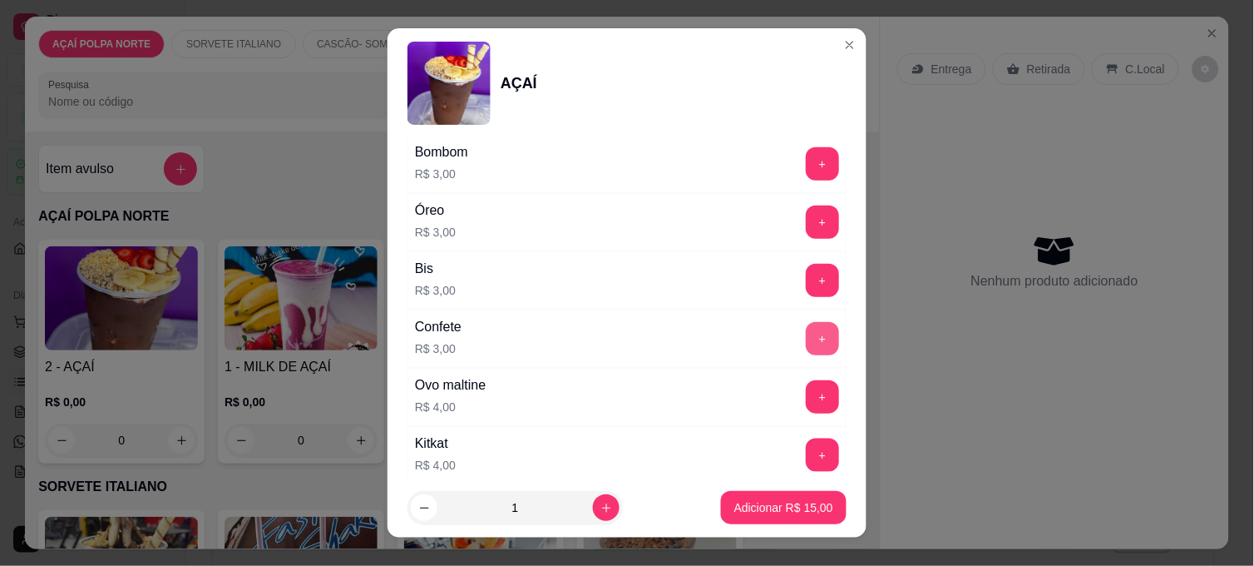
click at [806, 335] on button "+" at bounding box center [822, 338] width 33 height 33
click at [819, 501] on button "Adicionar R$ 18,00" at bounding box center [784, 507] width 126 height 33
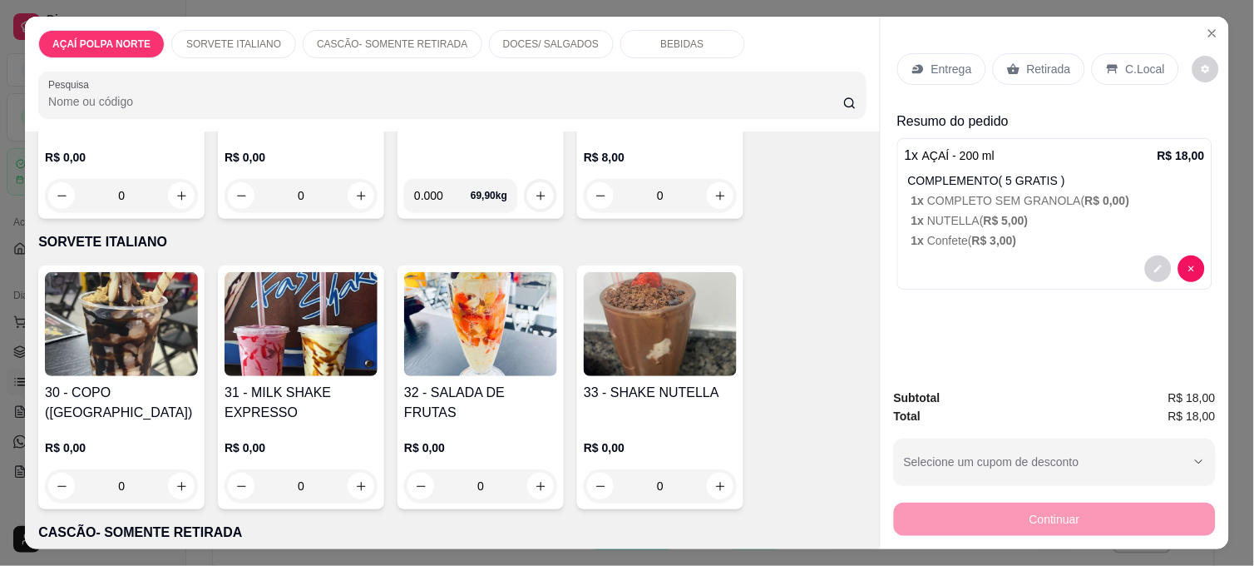
scroll to position [277, 0]
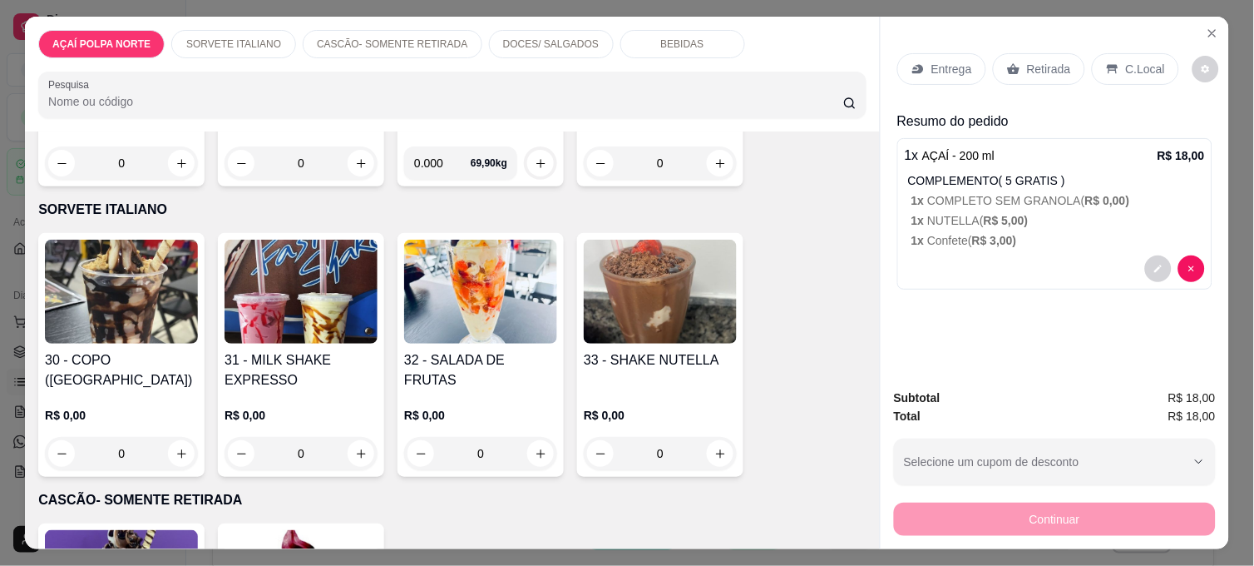
click at [477, 314] on img at bounding box center [480, 292] width 153 height 104
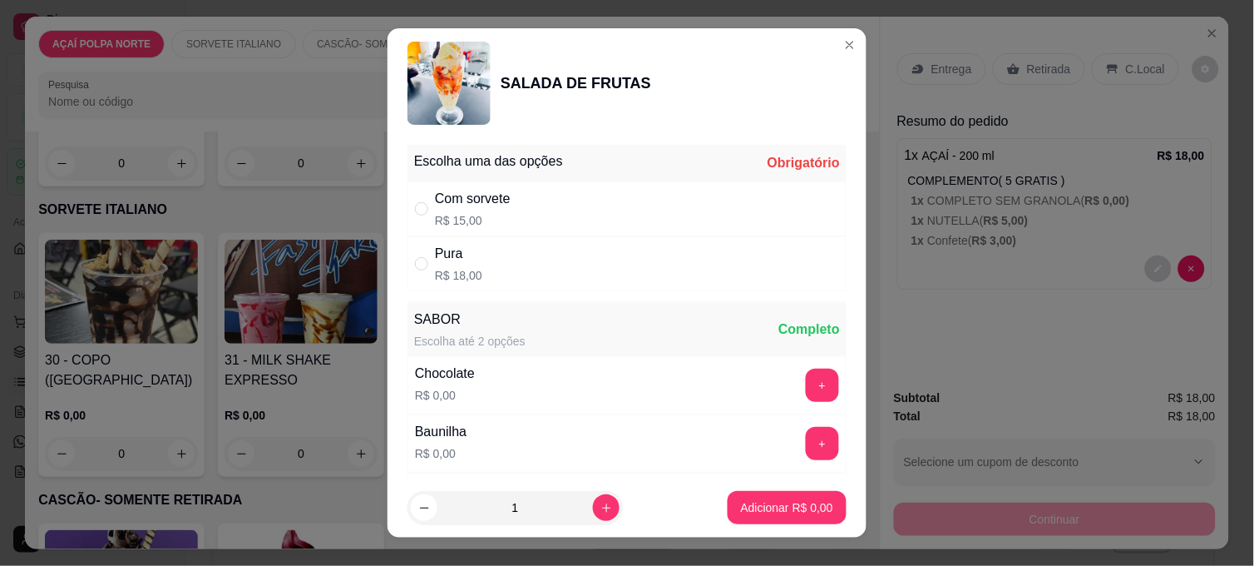
drag, startPoint x: 541, startPoint y: 202, endPoint x: 710, endPoint y: 368, distance: 237.1
click at [539, 202] on div "Com sorvete R$ 15,00" at bounding box center [627, 208] width 439 height 55
radio input "true"
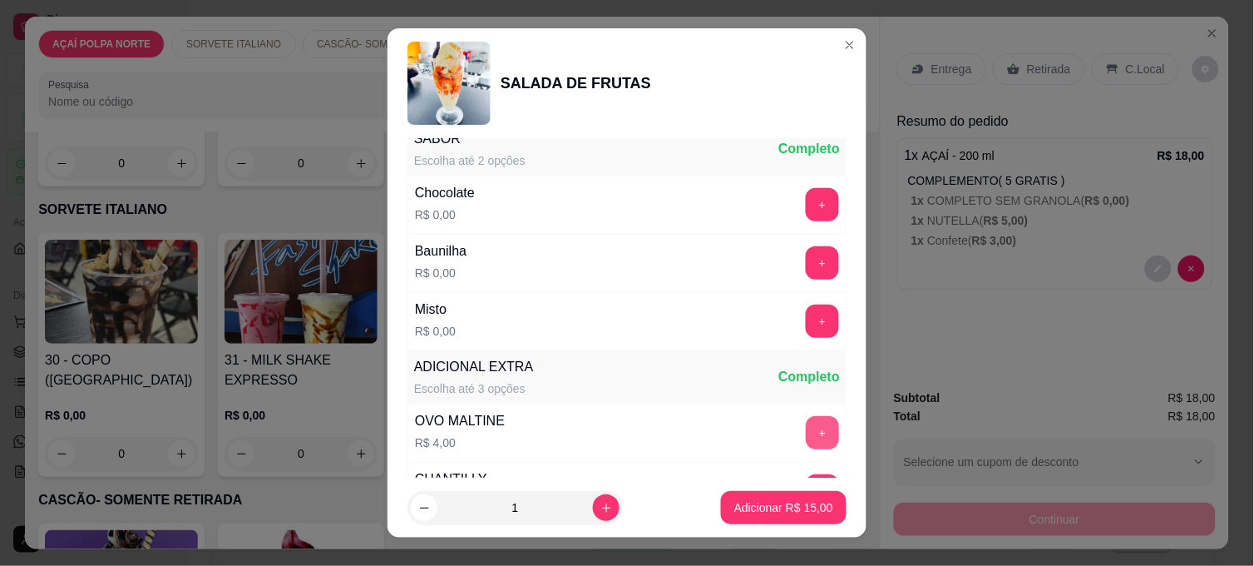
scroll to position [185, 0]
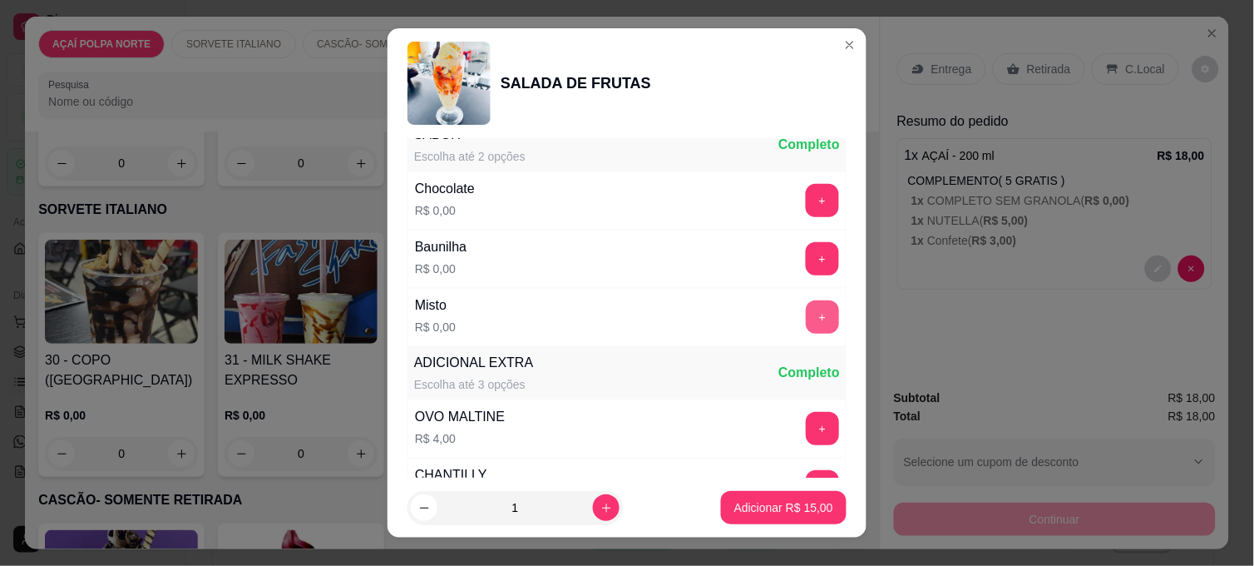
click at [806, 325] on button "+" at bounding box center [822, 316] width 33 height 33
click at [759, 503] on p "Adicionar R$ 15,00" at bounding box center [784, 507] width 99 height 17
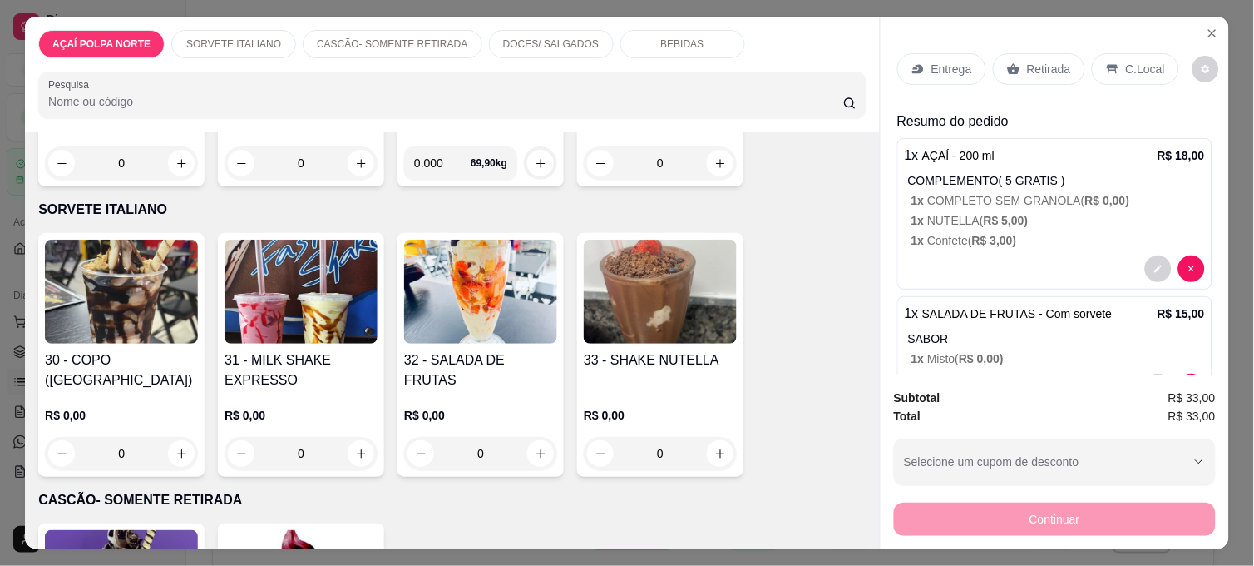
scroll to position [0, 0]
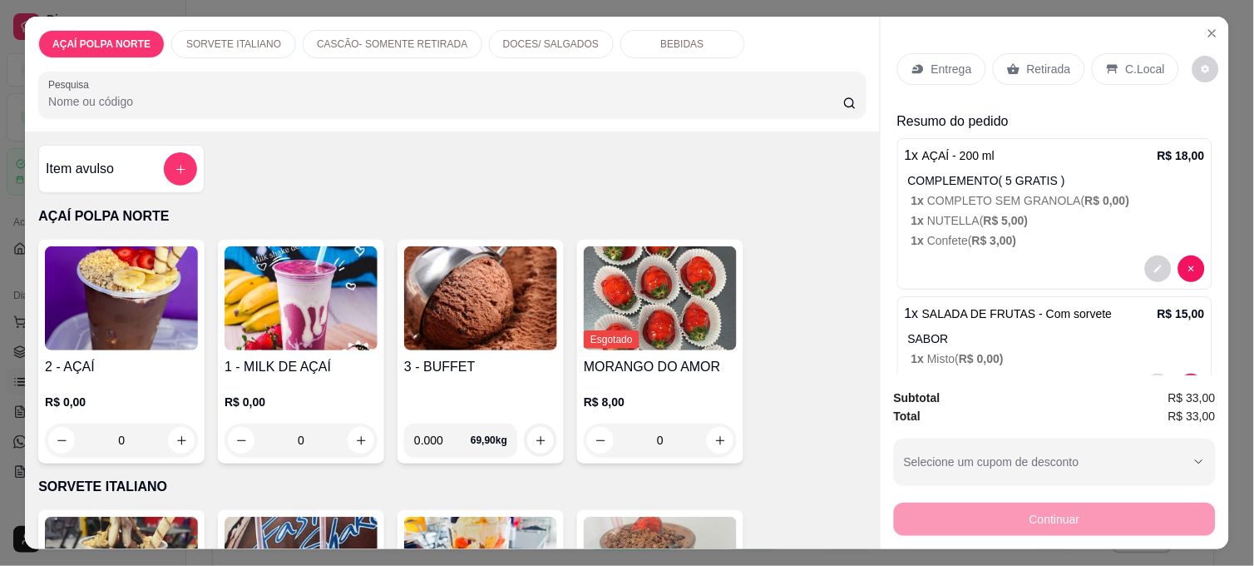
click at [150, 309] on img at bounding box center [121, 298] width 153 height 104
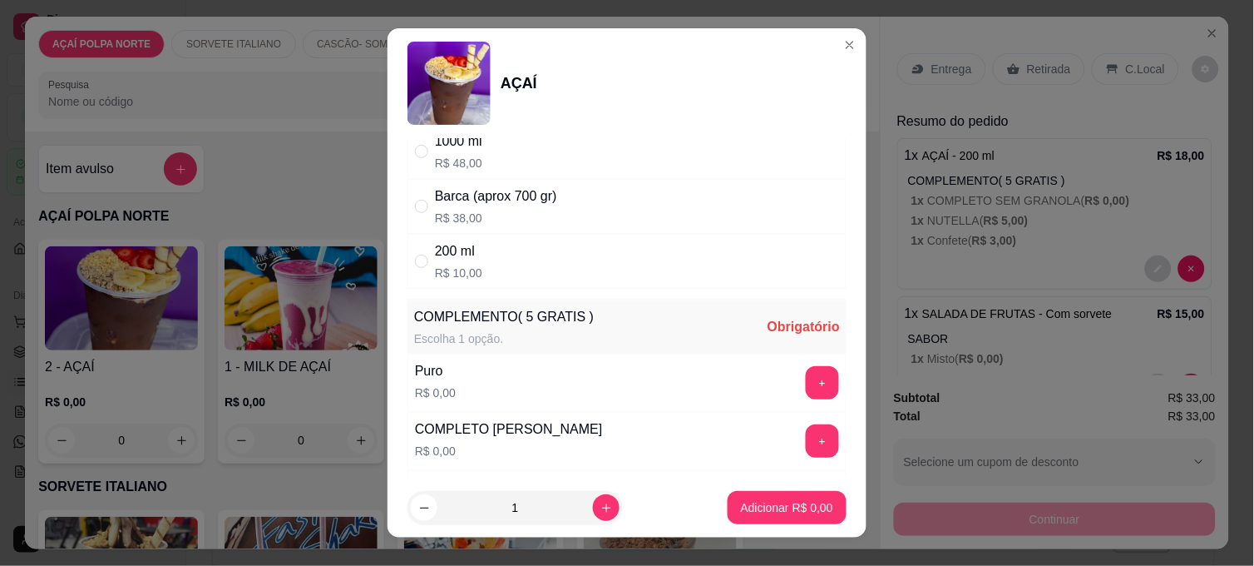
click at [568, 269] on div "200 ml R$ 10,00" at bounding box center [627, 261] width 439 height 55
radio input "true"
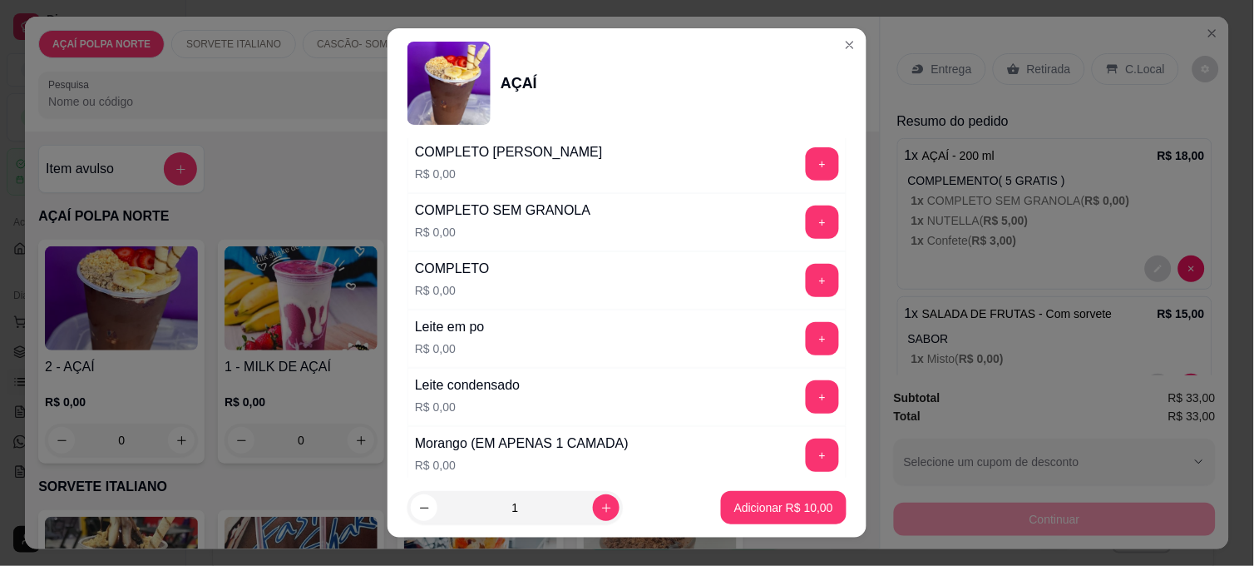
scroll to position [462, 0]
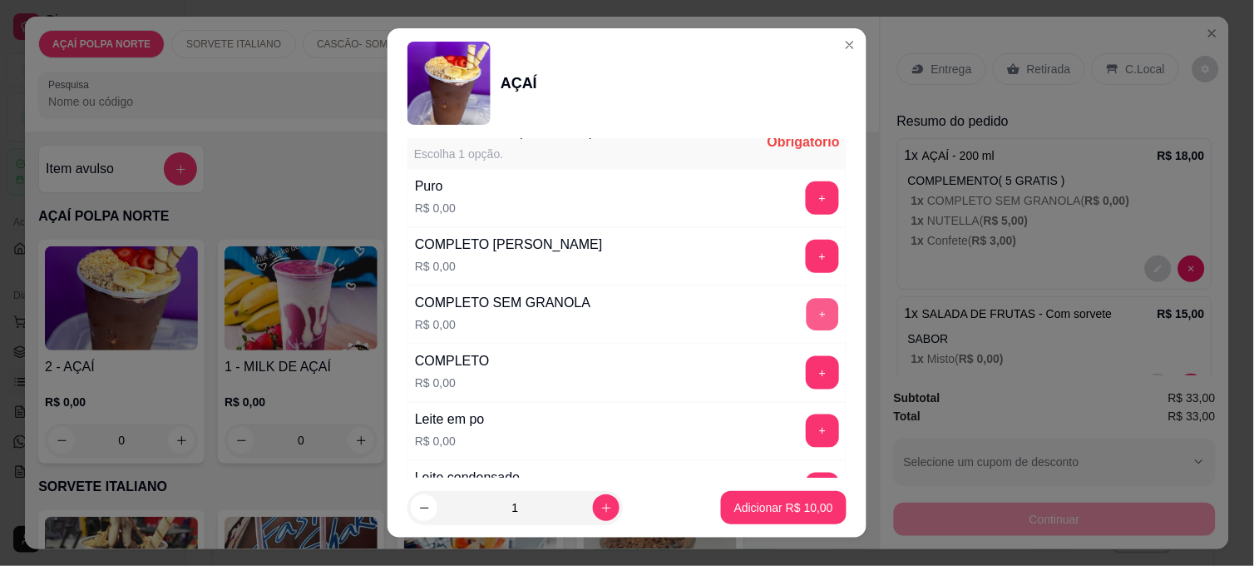
click at [807, 316] on button "+" at bounding box center [823, 315] width 32 height 32
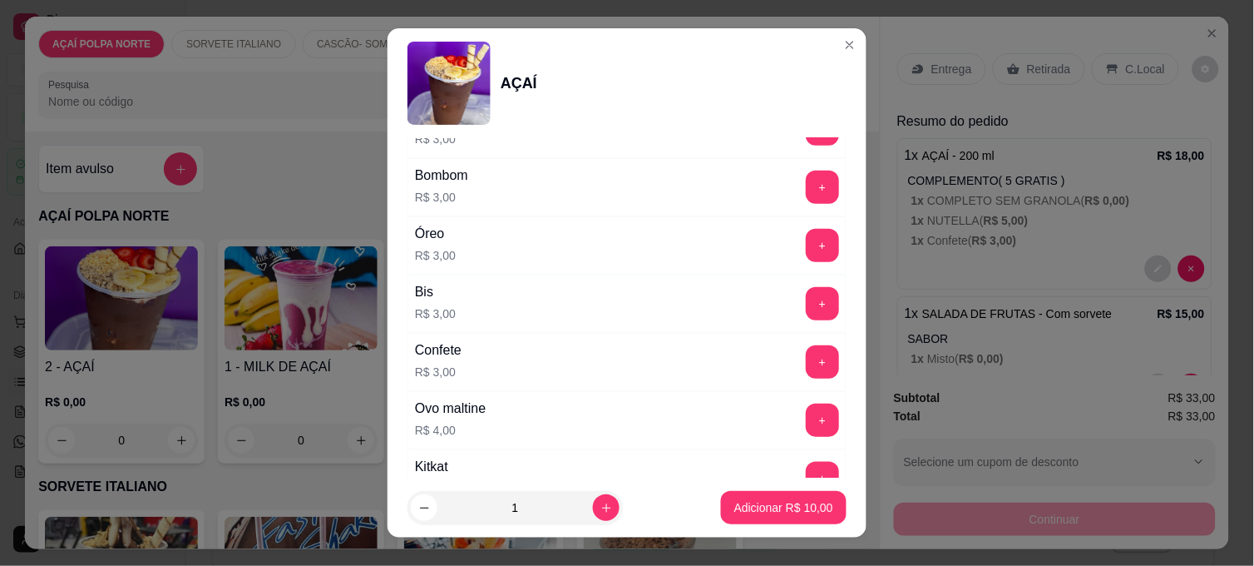
scroll to position [1664, 0]
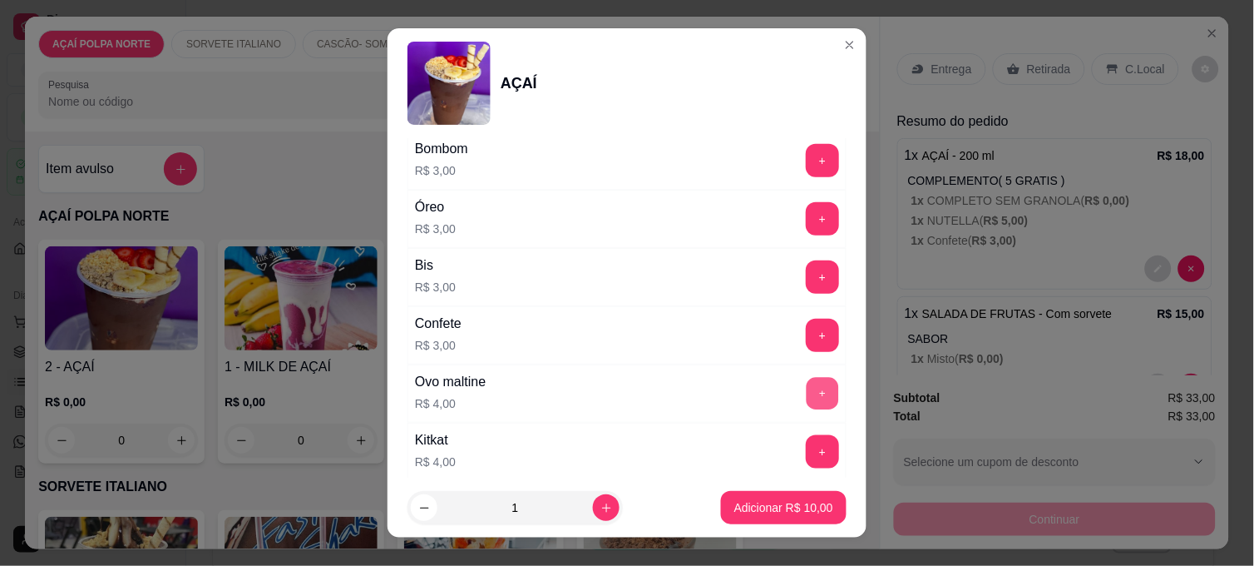
click at [807, 397] on button "+" at bounding box center [823, 394] width 32 height 32
click at [804, 512] on p "Adicionar R$ 14,00" at bounding box center [784, 507] width 96 height 16
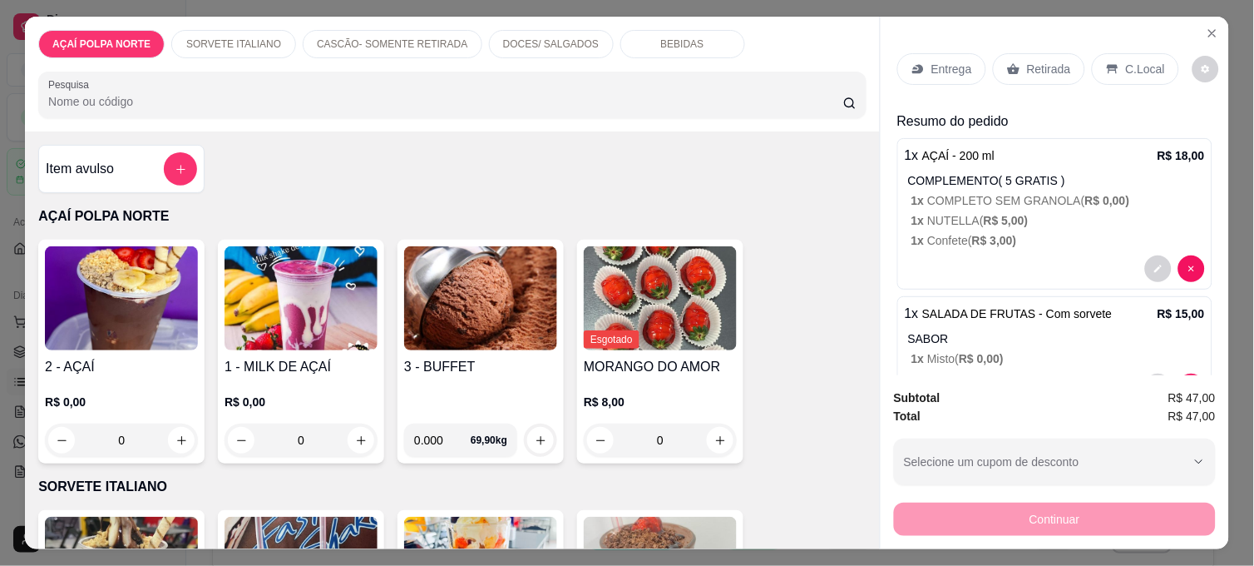
scroll to position [92, 0]
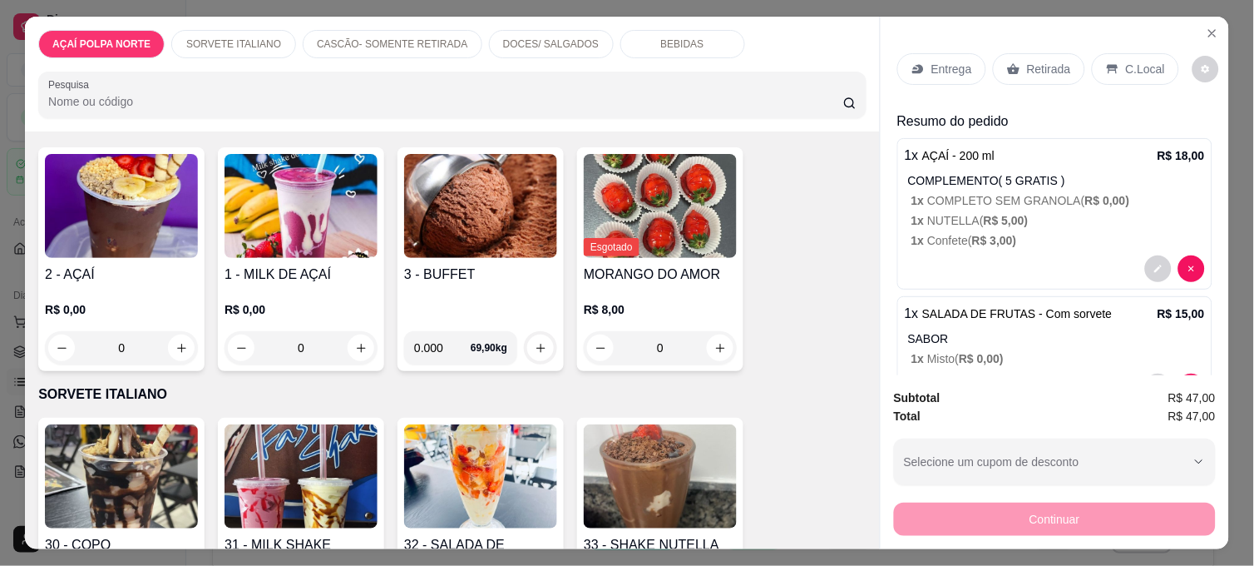
click at [470, 451] on img at bounding box center [480, 476] width 153 height 104
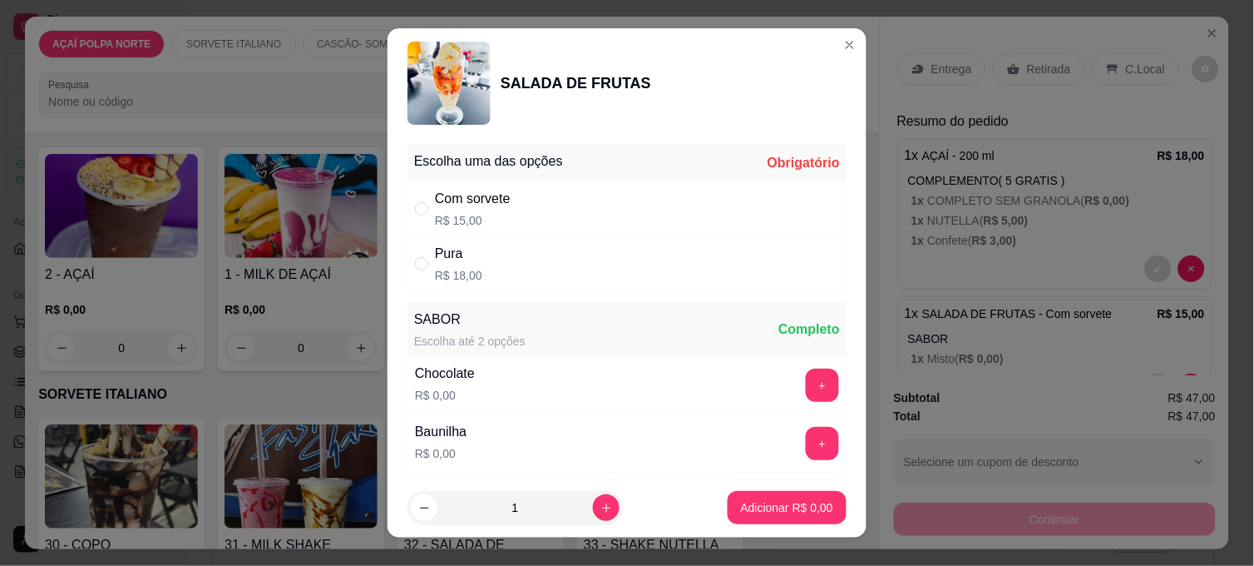
click at [576, 215] on div "Com sorvete R$ 15,00" at bounding box center [627, 208] width 439 height 55
radio input "true"
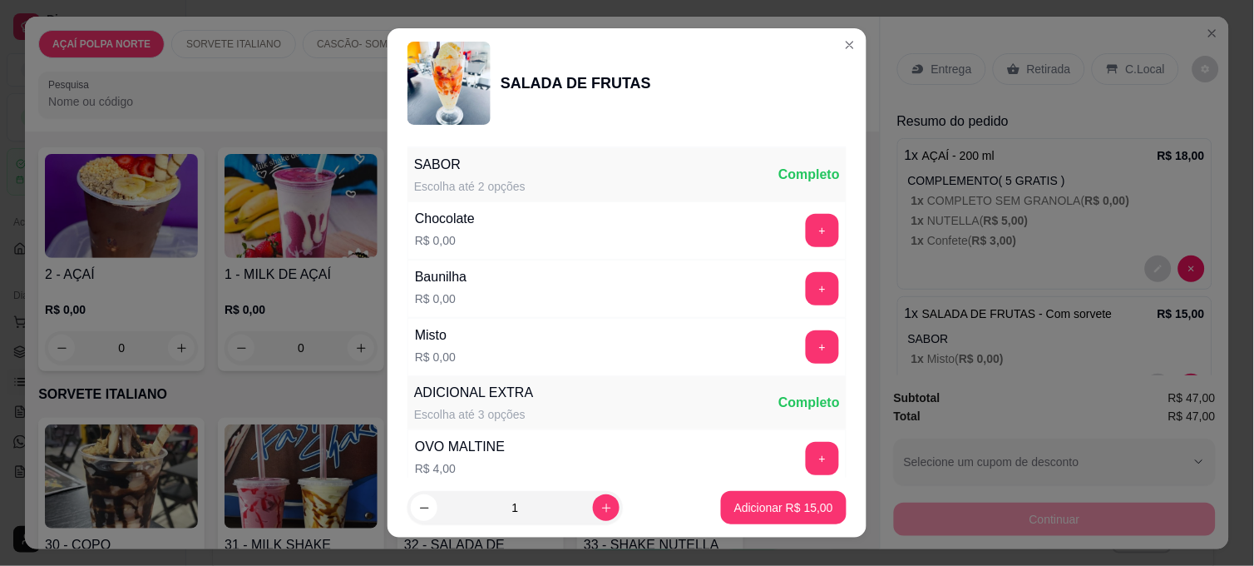
scroll to position [185, 0]
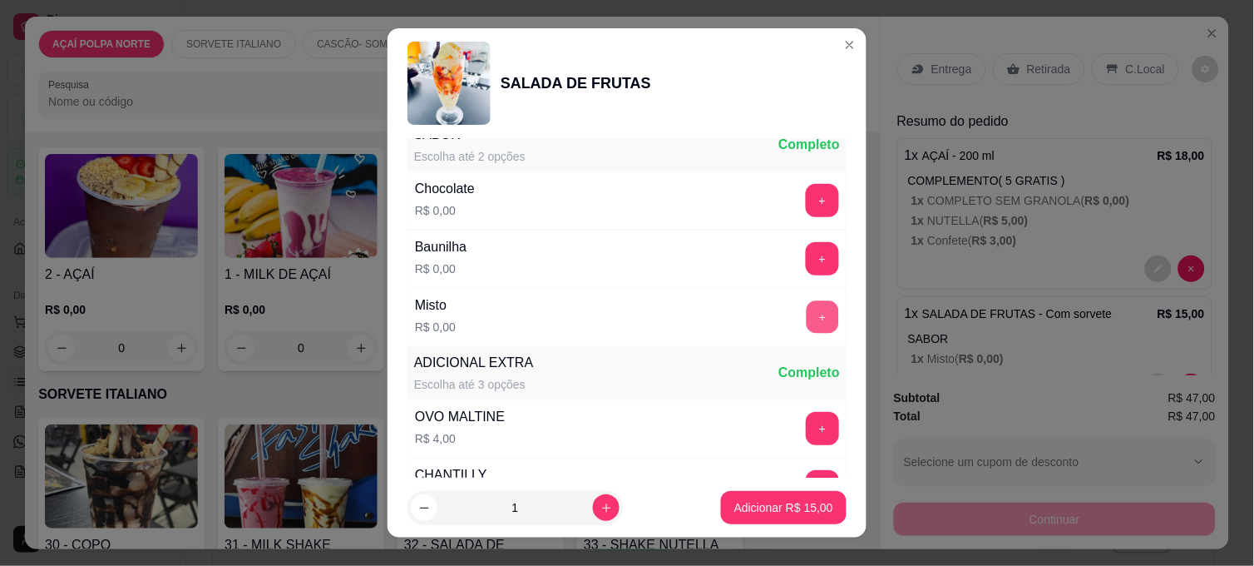
click at [807, 316] on button "+" at bounding box center [823, 317] width 32 height 32
click at [807, 511] on p "Adicionar R$ 15,00" at bounding box center [784, 507] width 96 height 16
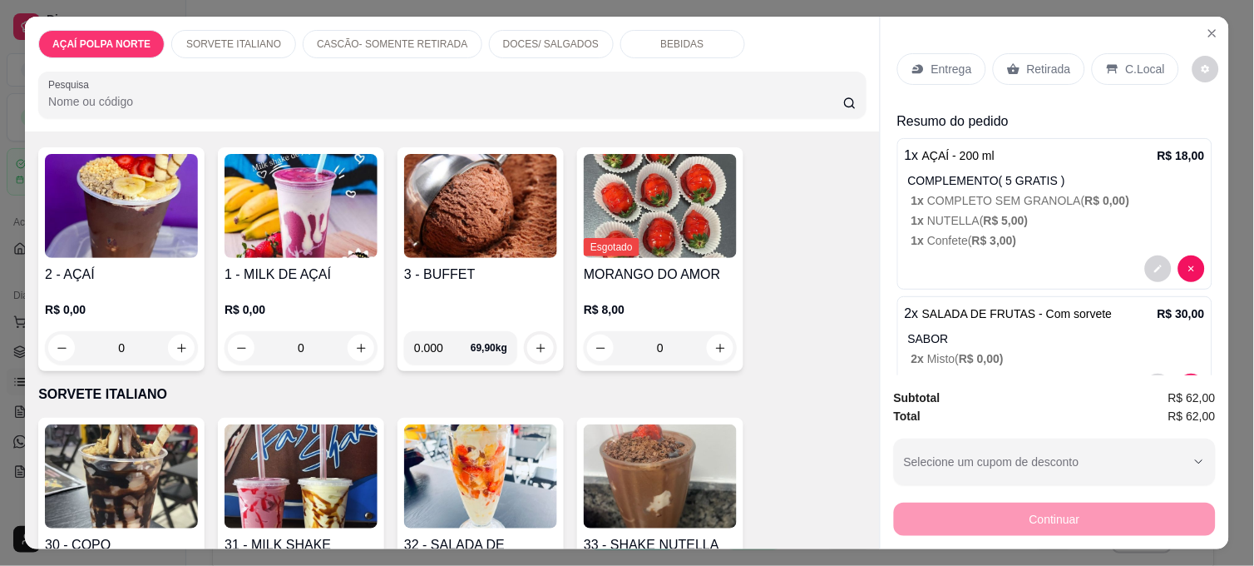
click at [156, 255] on div "2 - AÇAÍ R$ 0,00 0" at bounding box center [121, 259] width 166 height 224
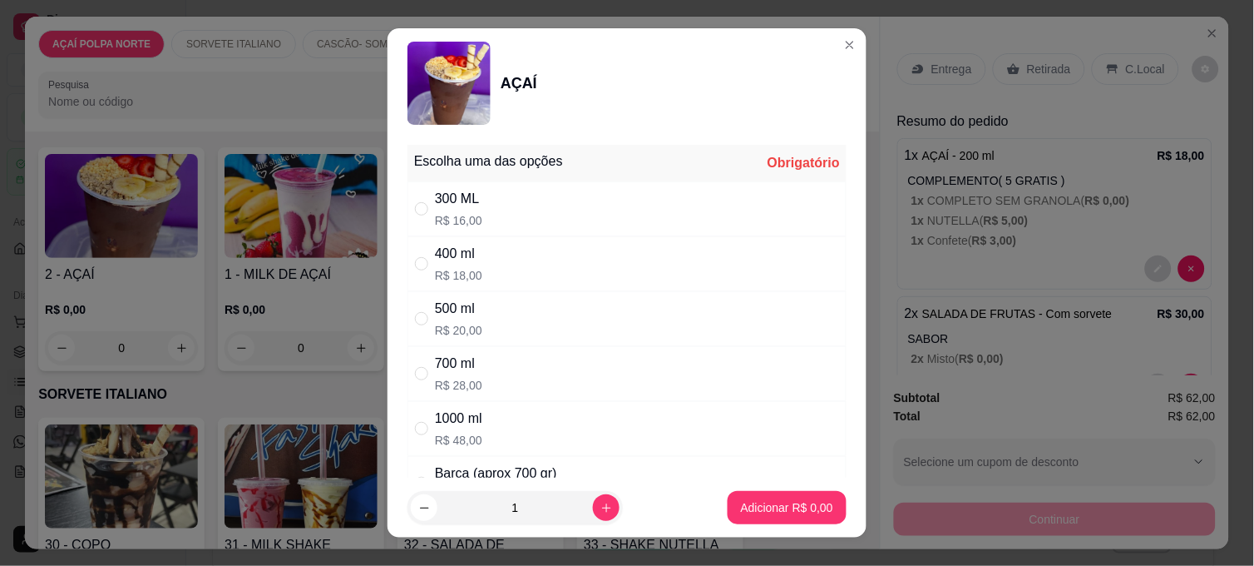
click at [500, 255] on div "400 ml R$ 18,00" at bounding box center [627, 263] width 439 height 55
radio input "true"
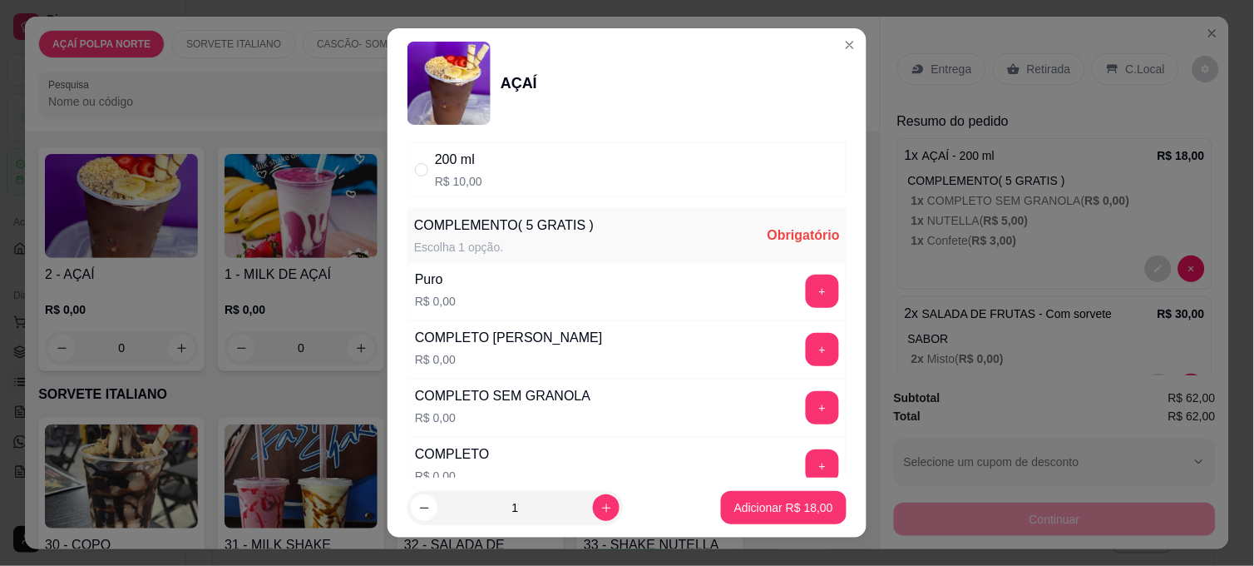
scroll to position [369, 0]
click at [807, 408] on button "+" at bounding box center [823, 407] width 32 height 32
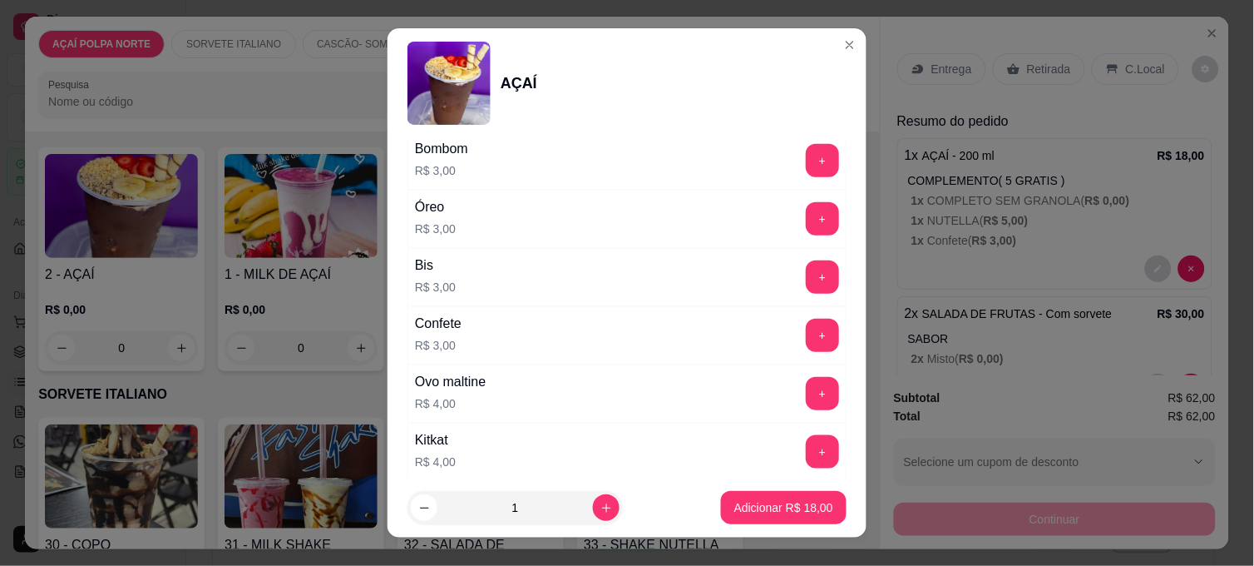
scroll to position [1756, 0]
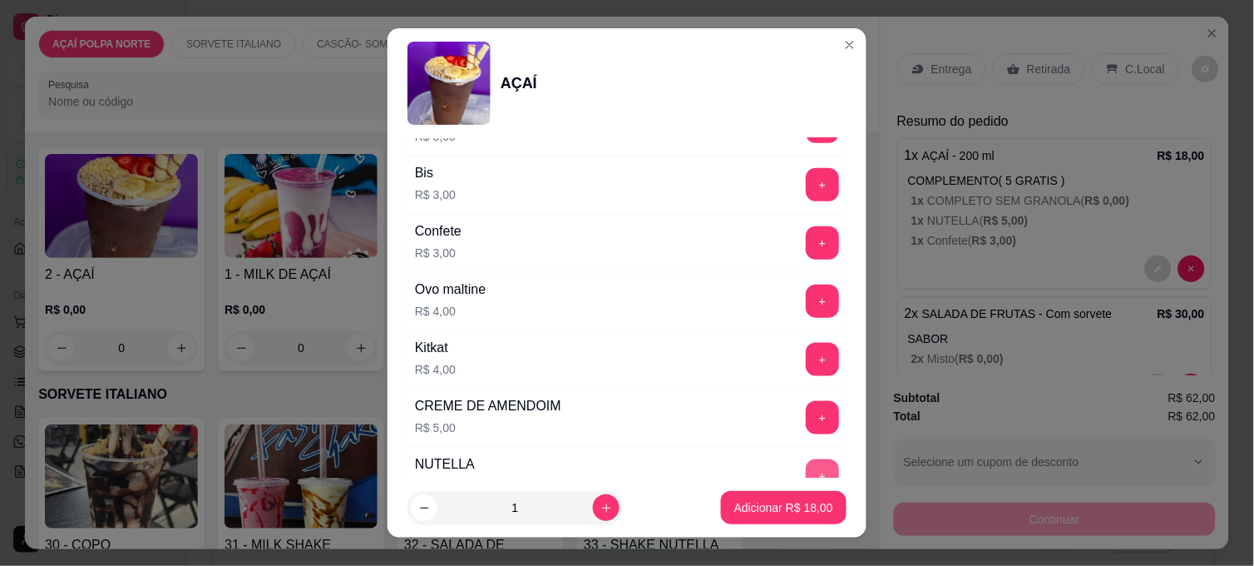
click at [806, 469] on button "+" at bounding box center [822, 475] width 33 height 33
click at [794, 510] on p "Adicionar R$ 23,00" at bounding box center [784, 507] width 96 height 16
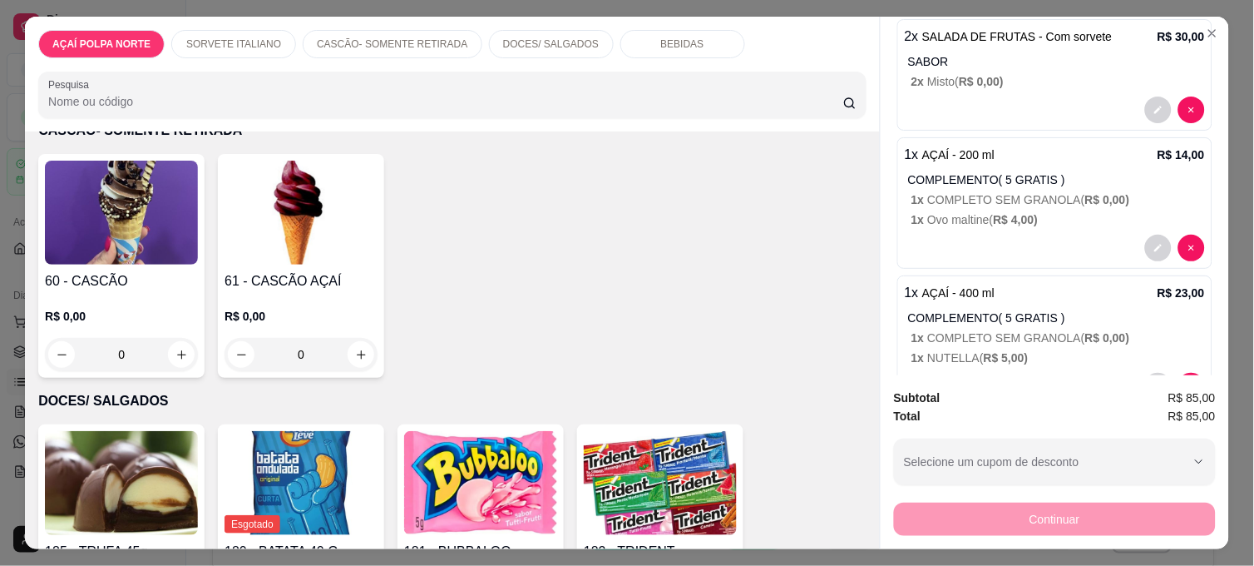
scroll to position [739, 0]
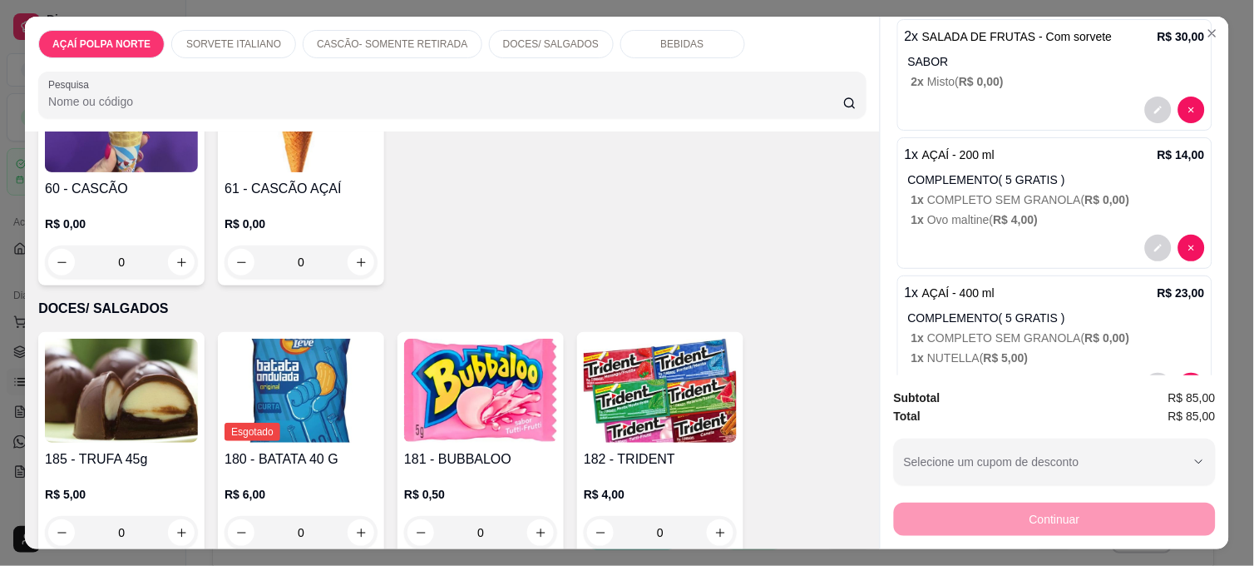
click at [159, 378] on img at bounding box center [121, 391] width 153 height 104
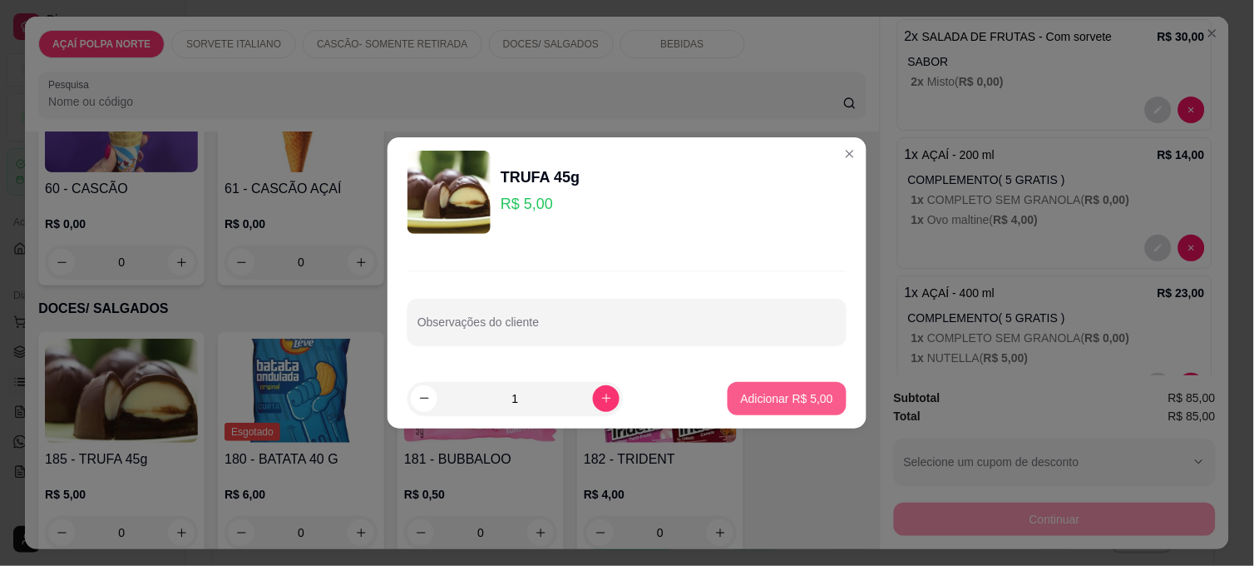
click at [766, 397] on p "Adicionar R$ 5,00" at bounding box center [787, 398] width 92 height 17
type input "1"
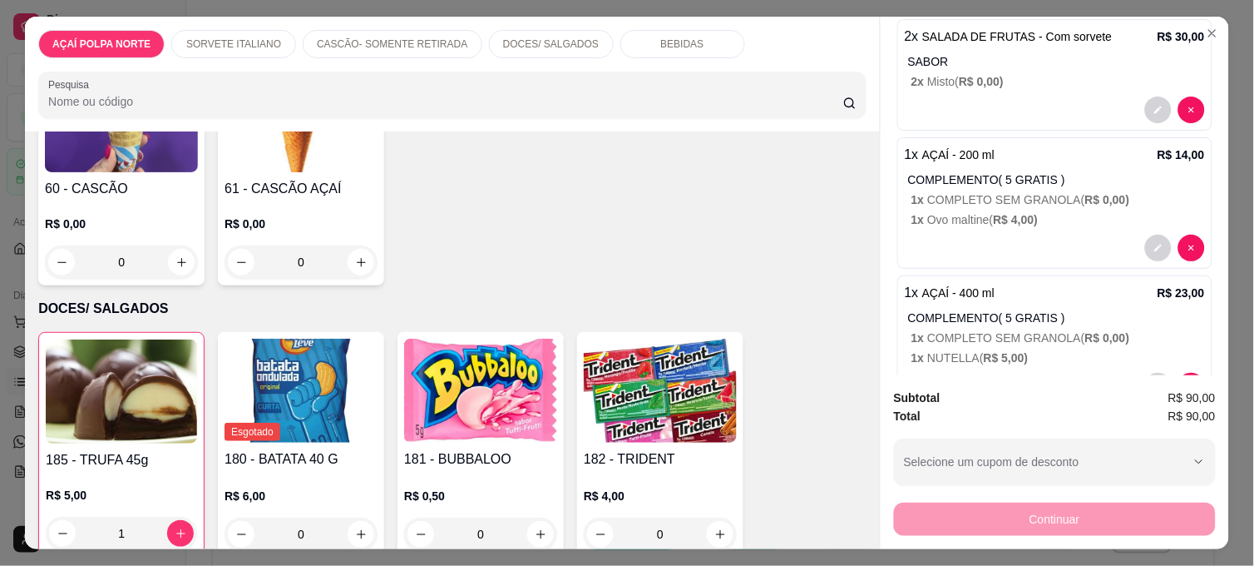
scroll to position [0, 0]
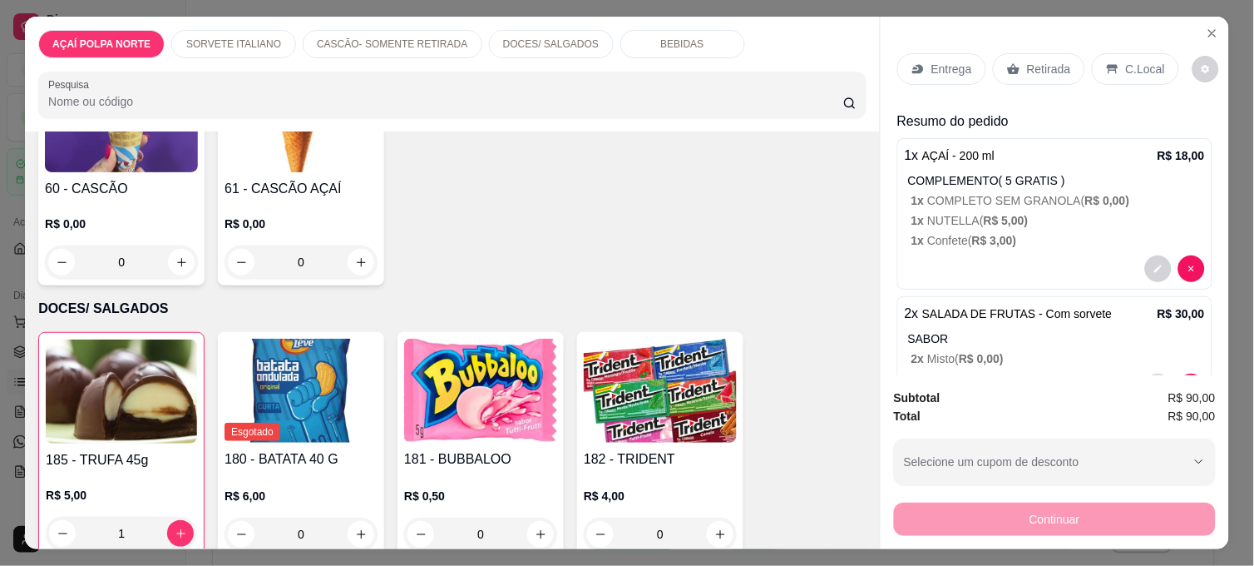
click at [1148, 70] on p "C.Local" at bounding box center [1145, 69] width 39 height 17
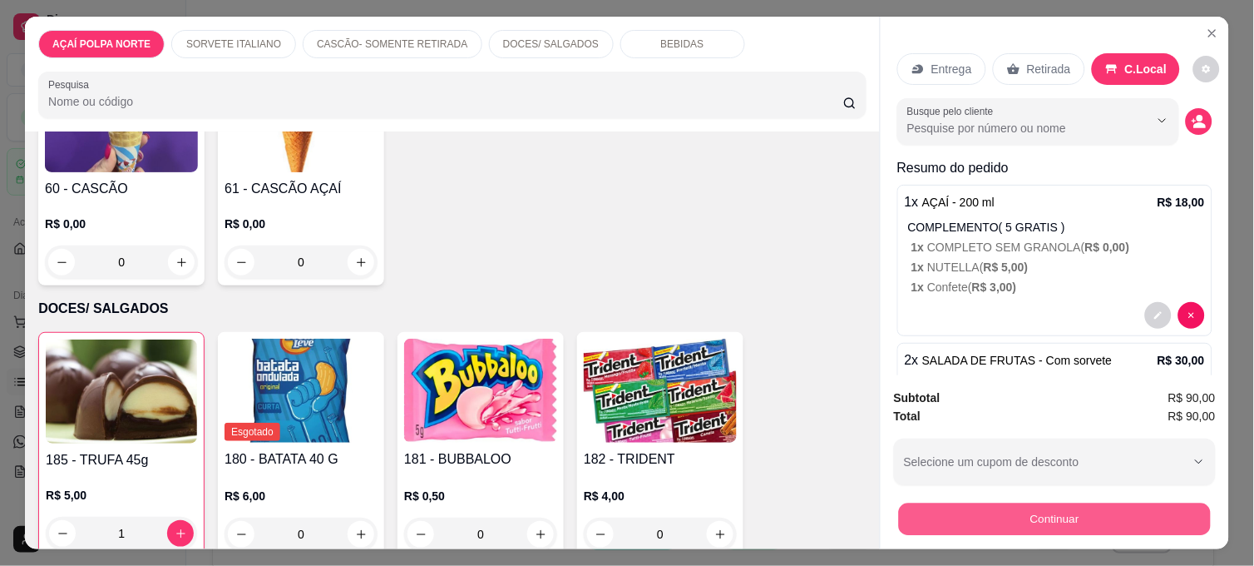
click at [1181, 509] on button "Continuar" at bounding box center [1055, 518] width 312 height 32
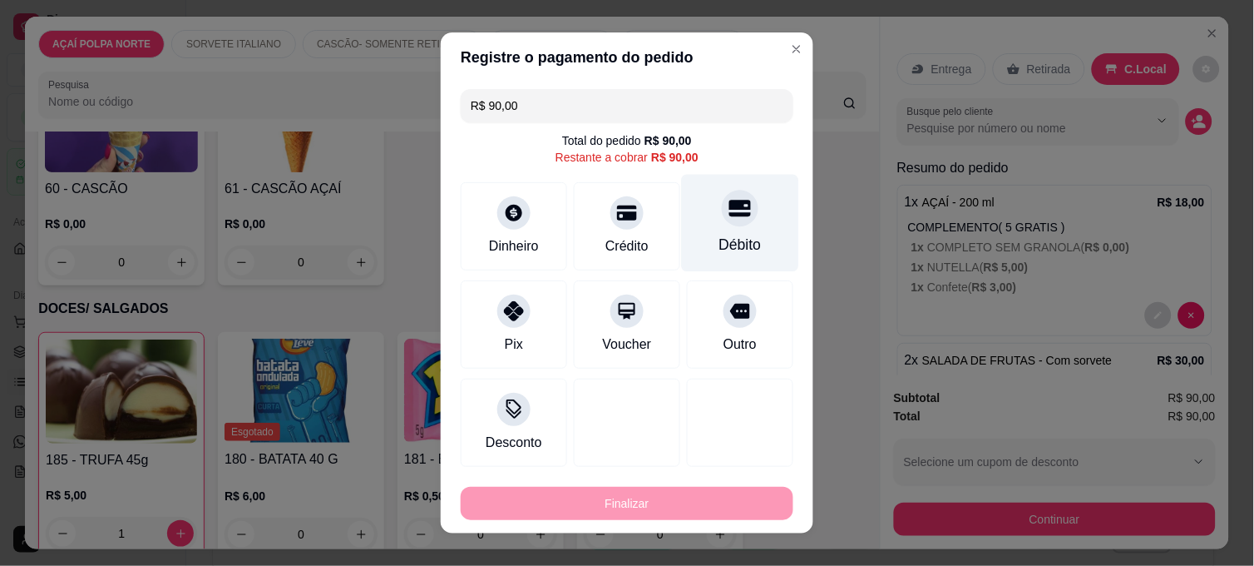
drag, startPoint x: 750, startPoint y: 220, endPoint x: 752, endPoint y: 238, distance: 18.4
click at [750, 219] on div "Débito" at bounding box center [740, 223] width 117 height 97
type input "R$ 0,00"
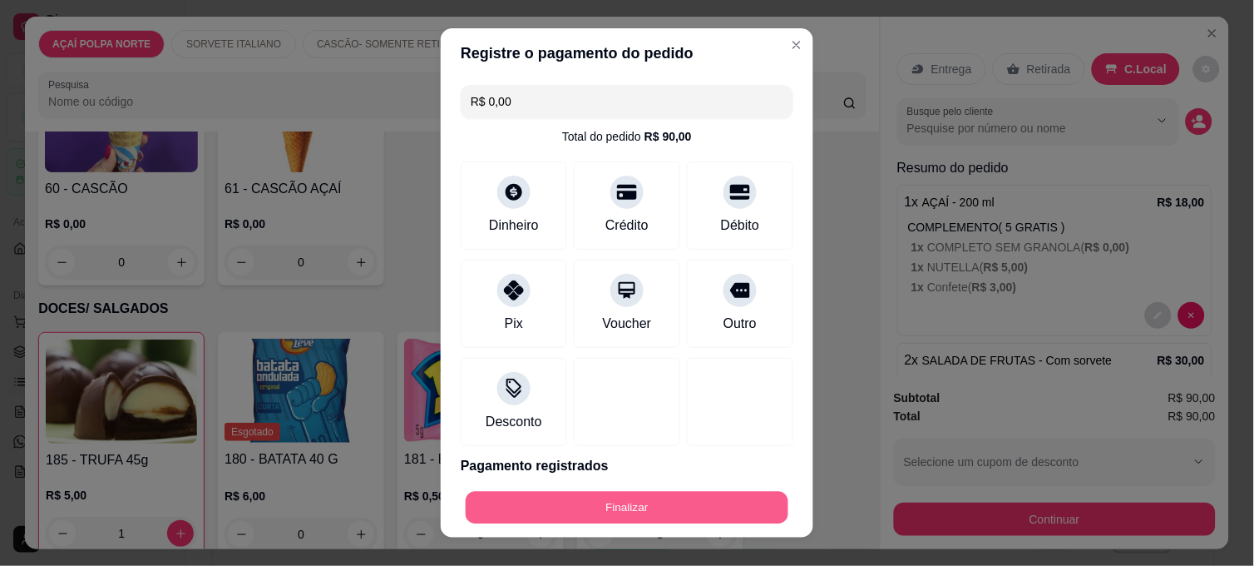
click at [745, 502] on button "Finalizar" at bounding box center [627, 508] width 323 height 32
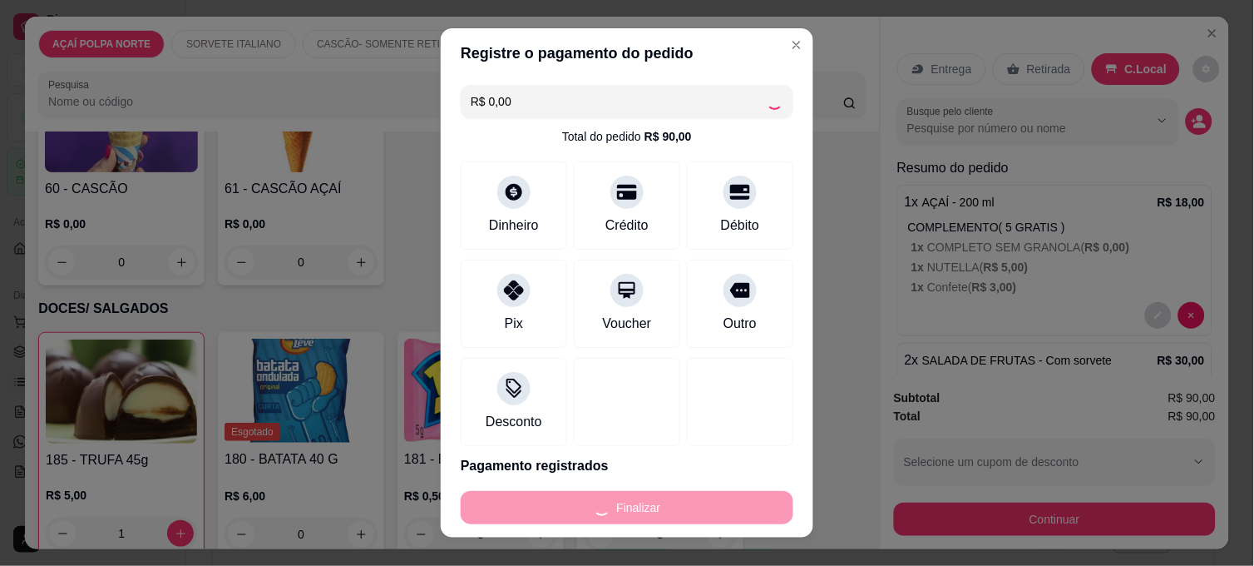
type input "0"
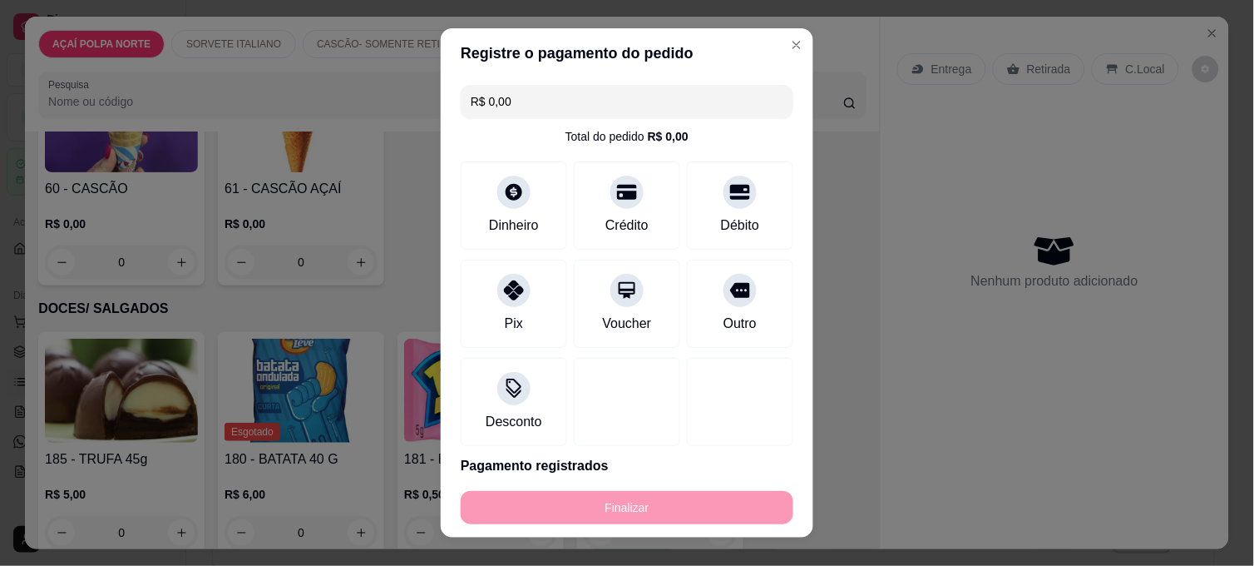
type input "-R$ 90,00"
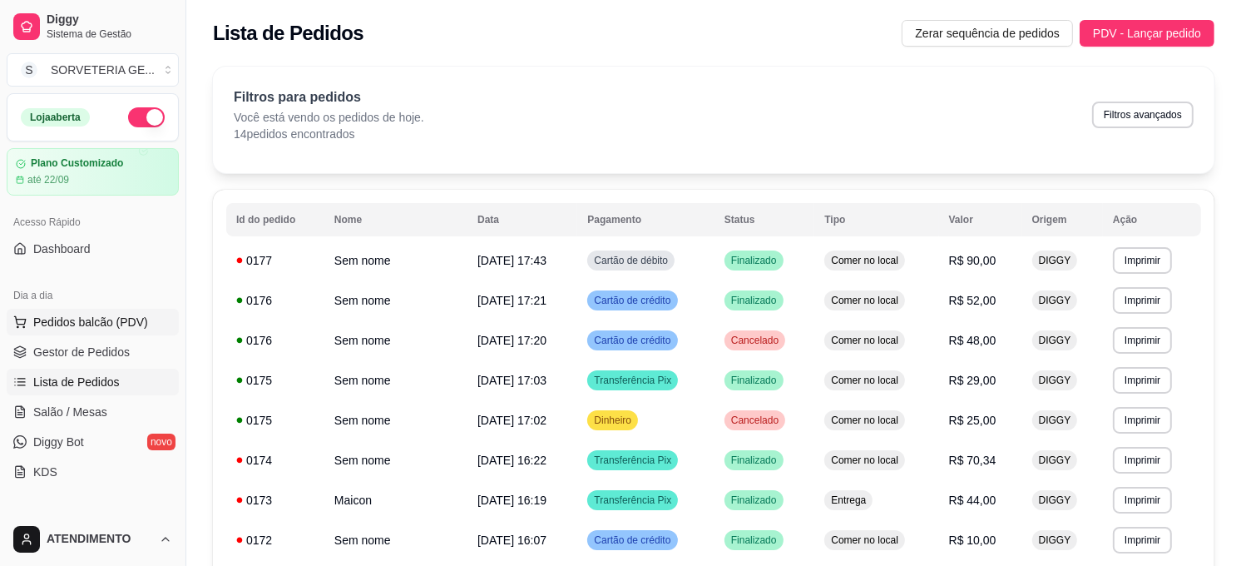
click at [118, 318] on span "Pedidos balcão (PDV)" at bounding box center [90, 322] width 115 height 17
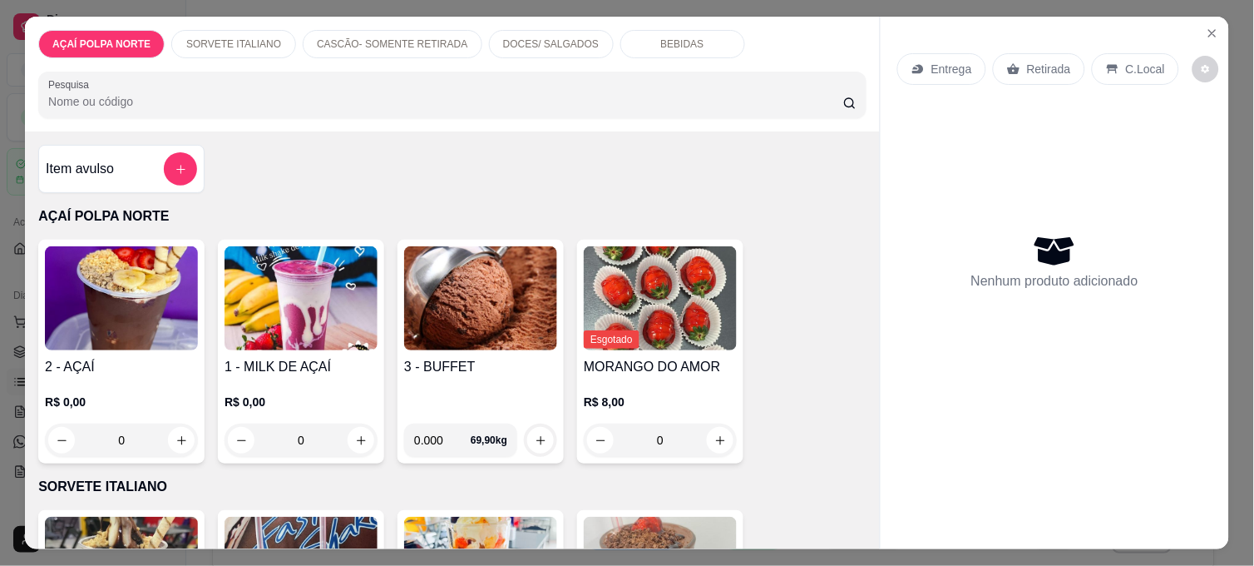
click at [145, 334] on img at bounding box center [121, 298] width 153 height 104
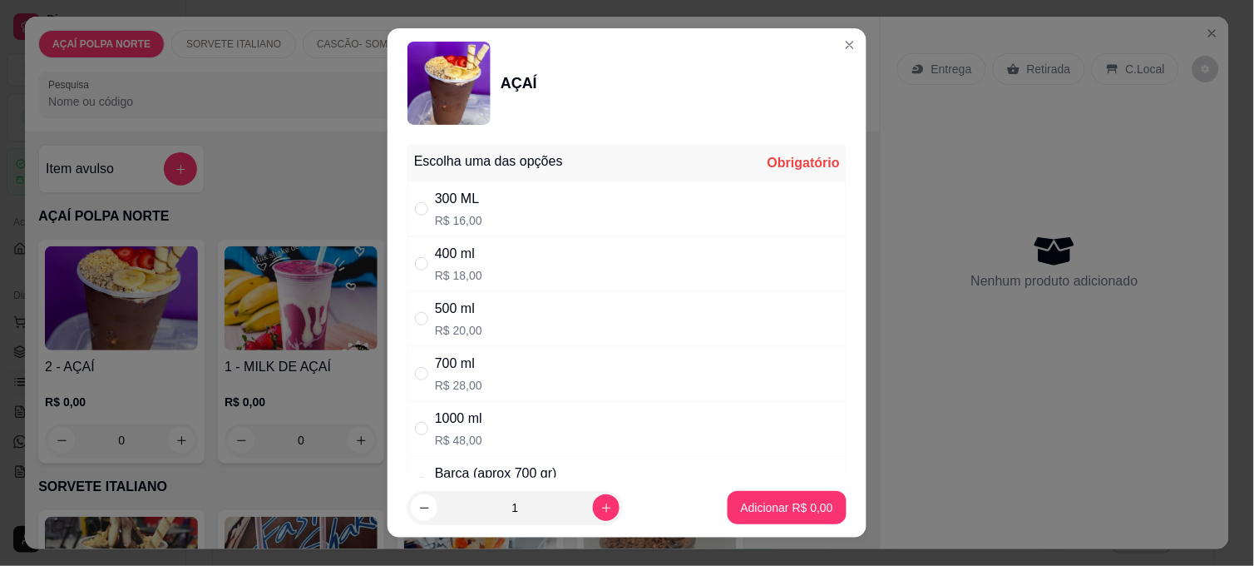
click at [502, 211] on div "300 ML R$ 16,00" at bounding box center [627, 208] width 439 height 55
radio input "true"
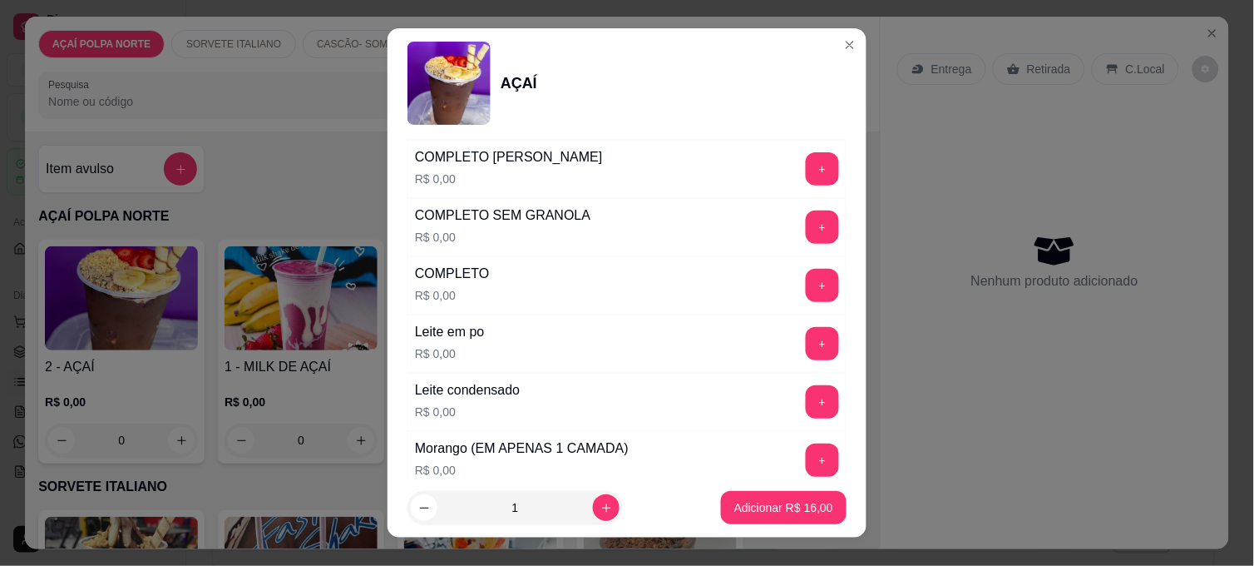
scroll to position [554, 0]
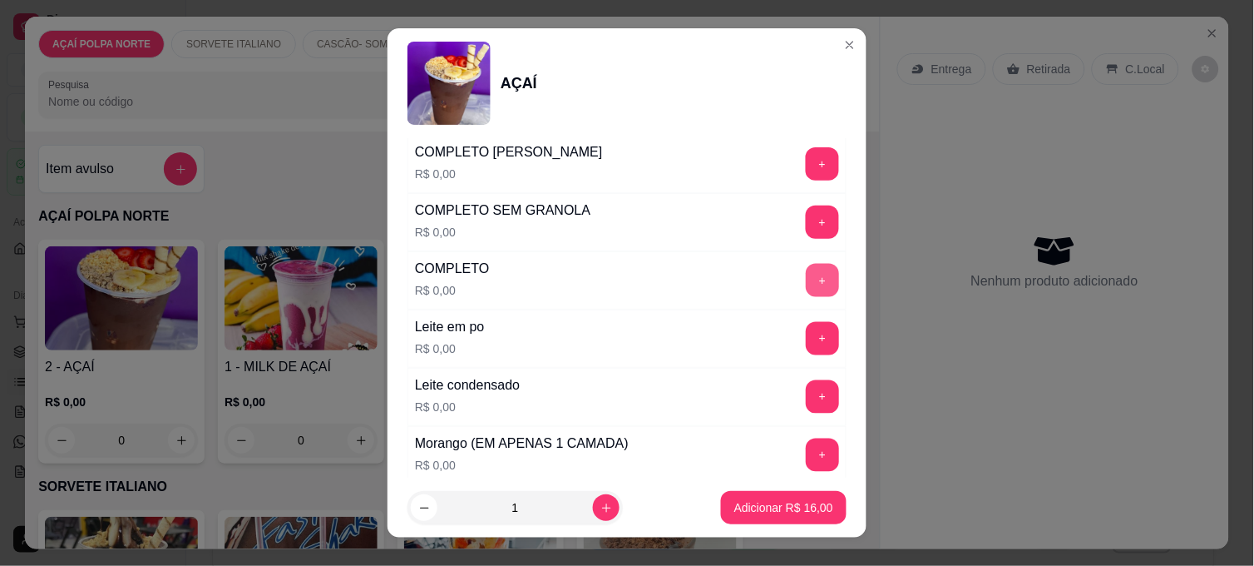
click at [806, 277] on button "+" at bounding box center [822, 280] width 33 height 33
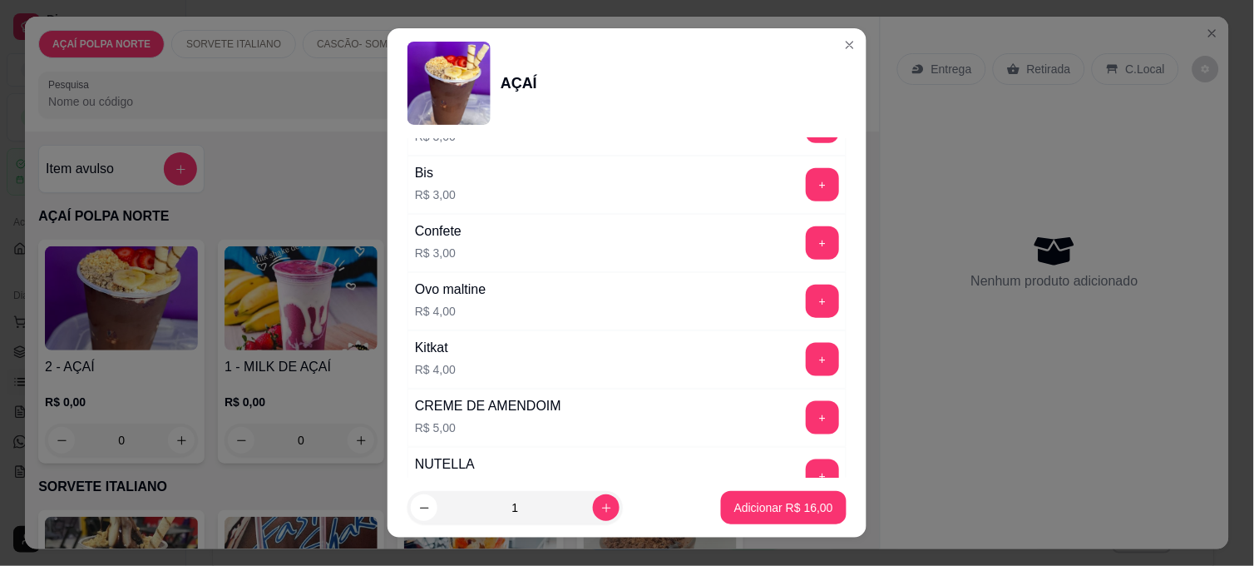
scroll to position [1848, 0]
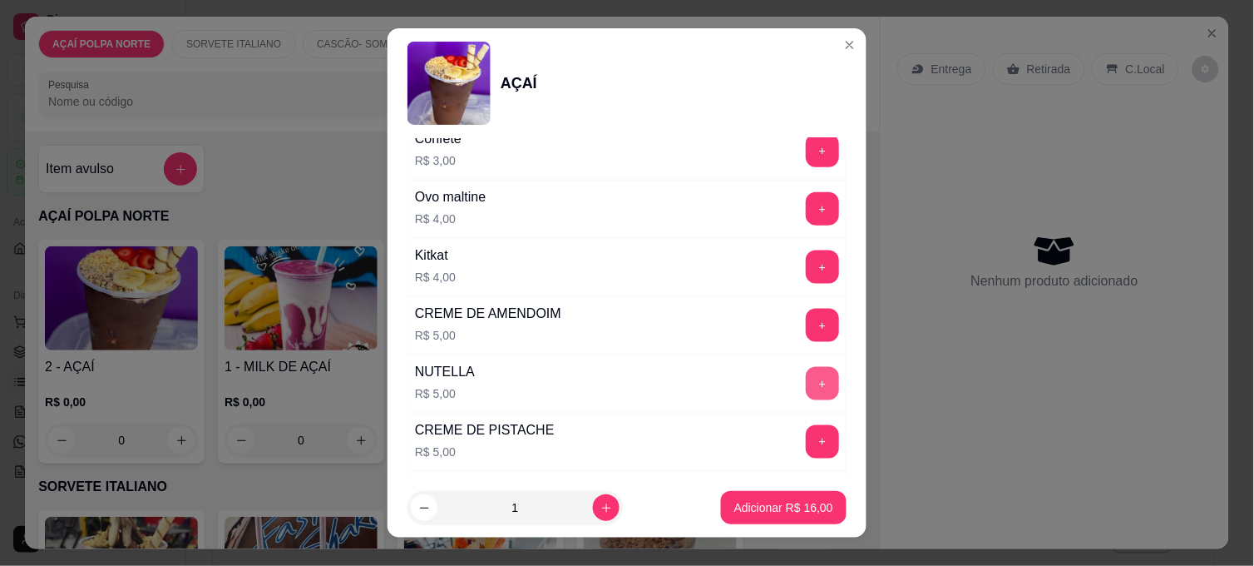
click at [806, 391] on button "+" at bounding box center [822, 383] width 33 height 33
click at [769, 506] on p "Adicionar R$ 21,00" at bounding box center [784, 507] width 96 height 16
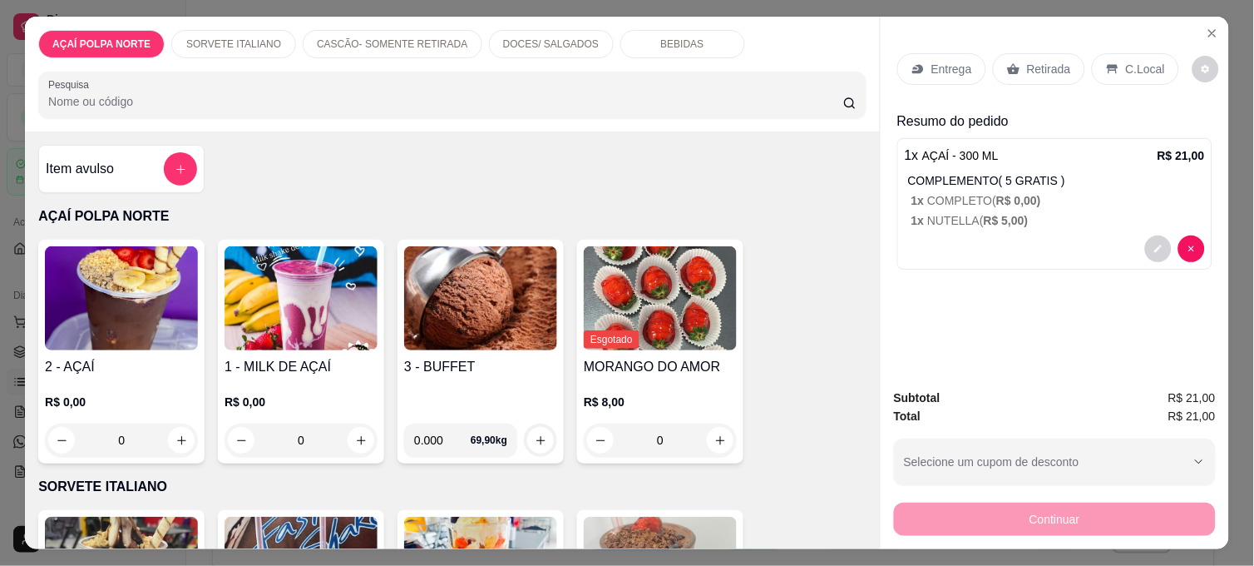
click at [1110, 62] on icon at bounding box center [1112, 68] width 13 height 13
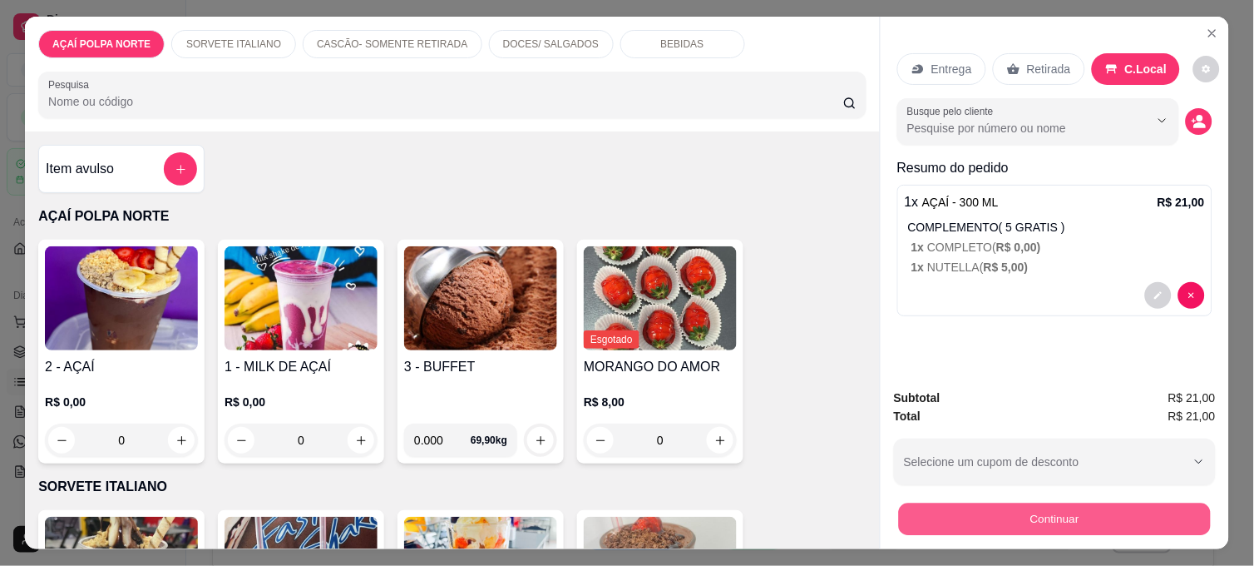
click at [1076, 512] on button "Continuar" at bounding box center [1055, 518] width 312 height 32
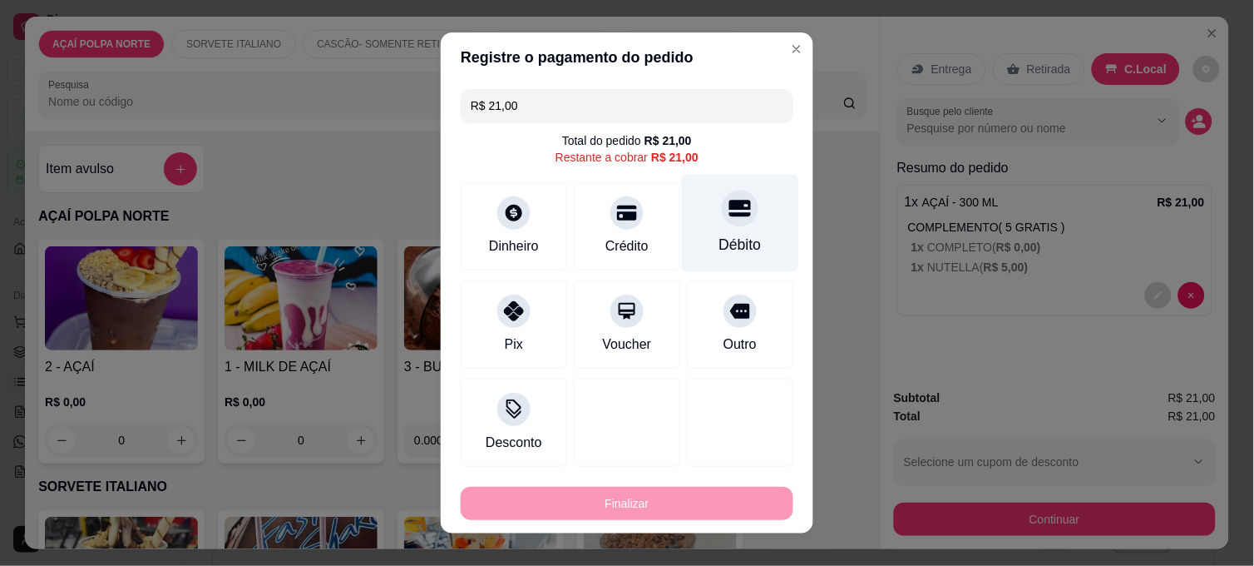
click at [739, 235] on div "Débito" at bounding box center [741, 245] width 42 height 22
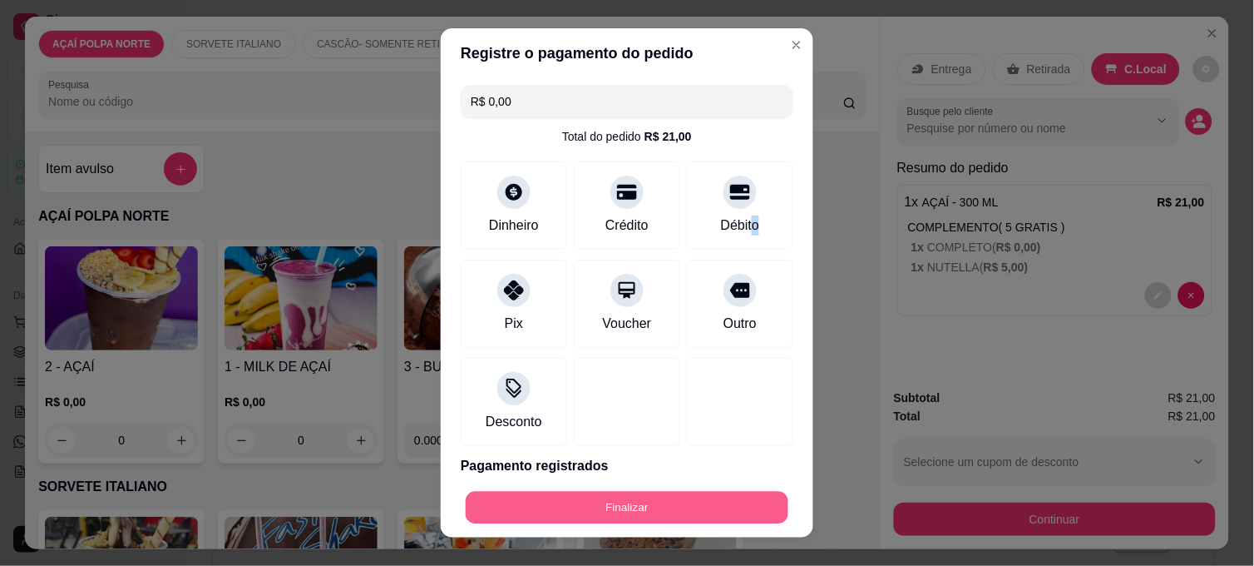
click at [740, 511] on button "Finalizar" at bounding box center [627, 508] width 323 height 32
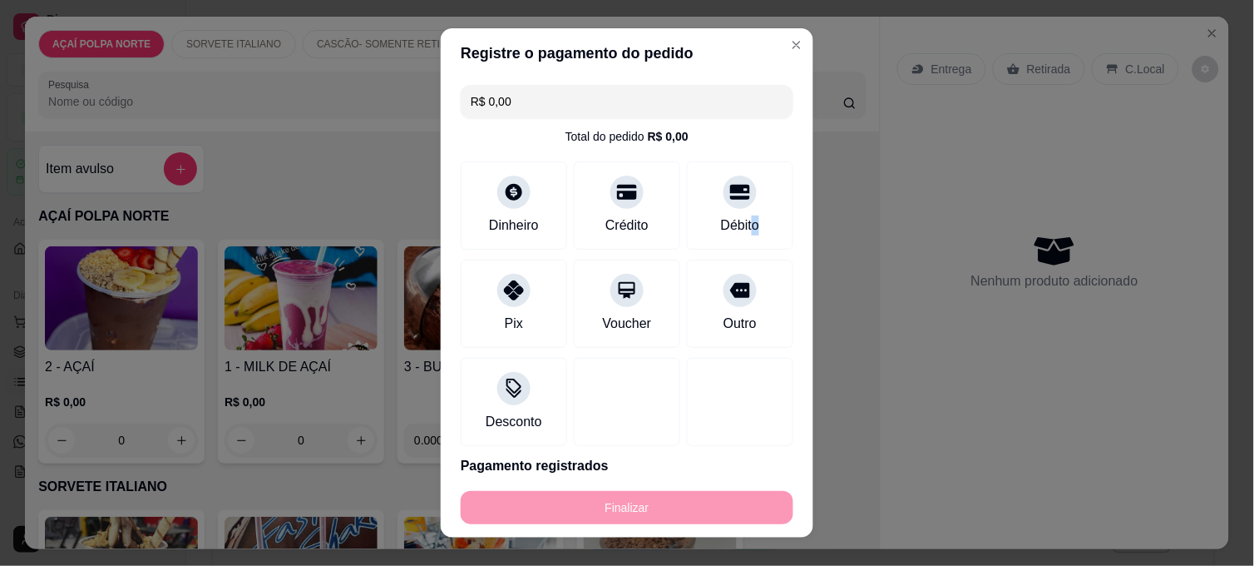
type input "-R$ 21,00"
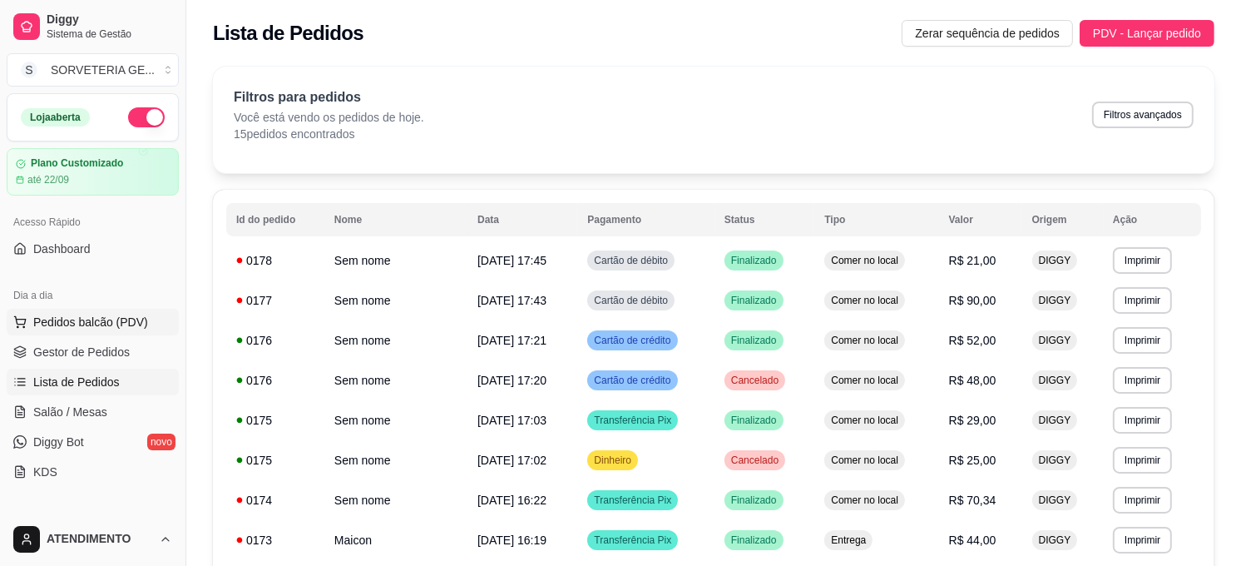
click at [93, 324] on span "Pedidos balcão (PDV)" at bounding box center [90, 322] width 115 height 17
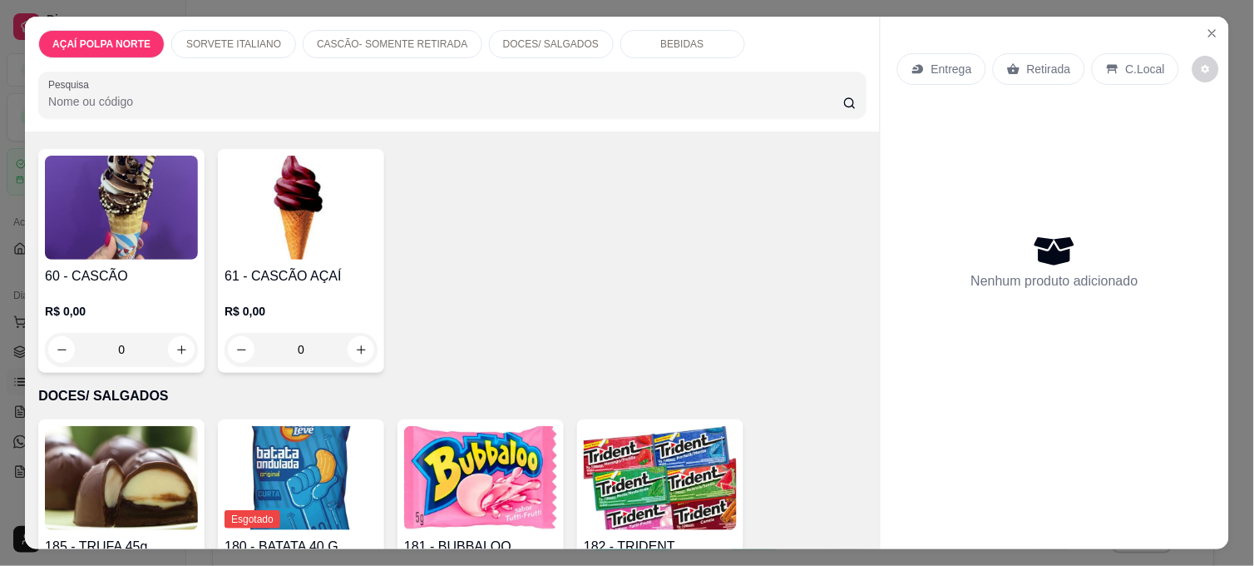
scroll to position [739, 0]
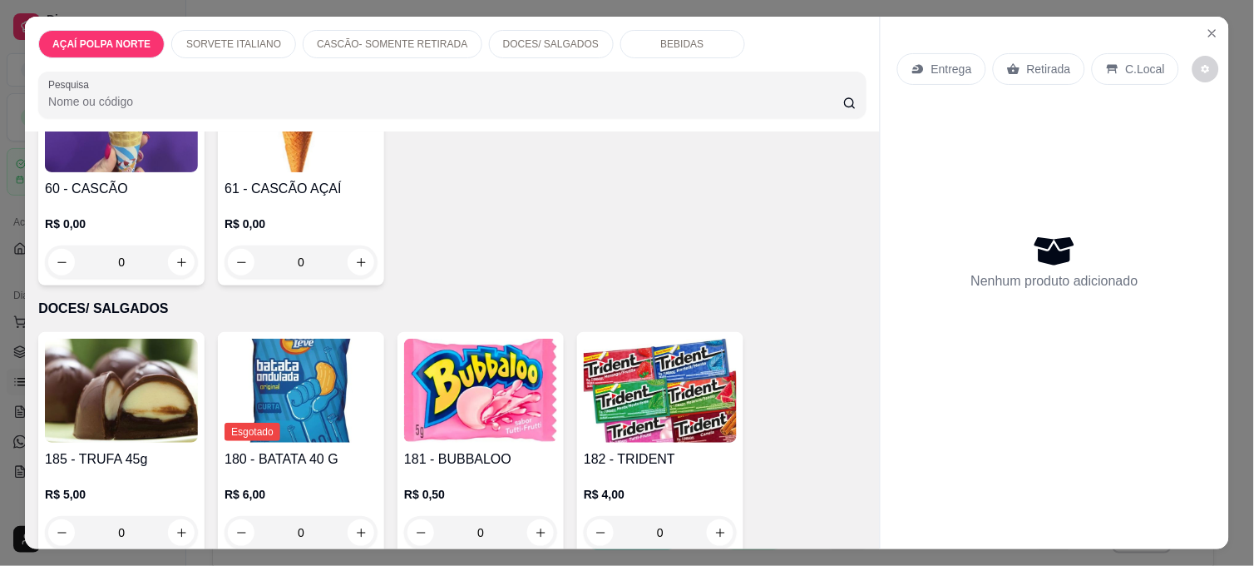
click at [155, 358] on img at bounding box center [121, 391] width 153 height 104
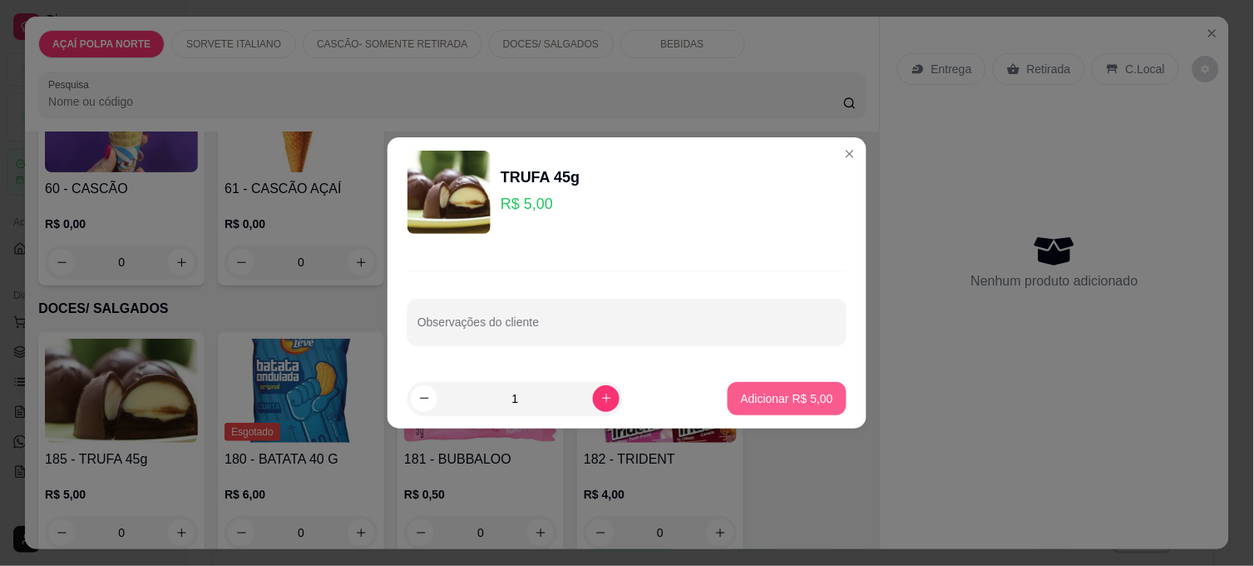
click at [809, 400] on p "Adicionar R$ 5,00" at bounding box center [787, 398] width 92 height 17
type input "1"
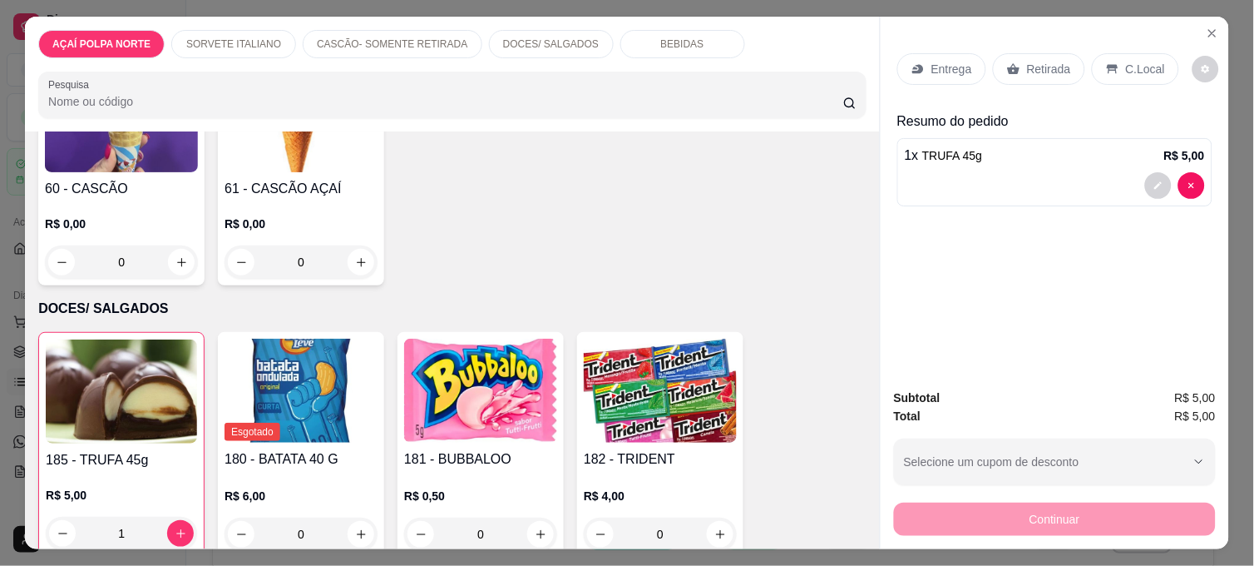
drag, startPoint x: 1116, startPoint y: 53, endPoint x: 1121, endPoint y: 67, distance: 13.9
click at [1126, 61] on p "C.Local" at bounding box center [1145, 69] width 39 height 17
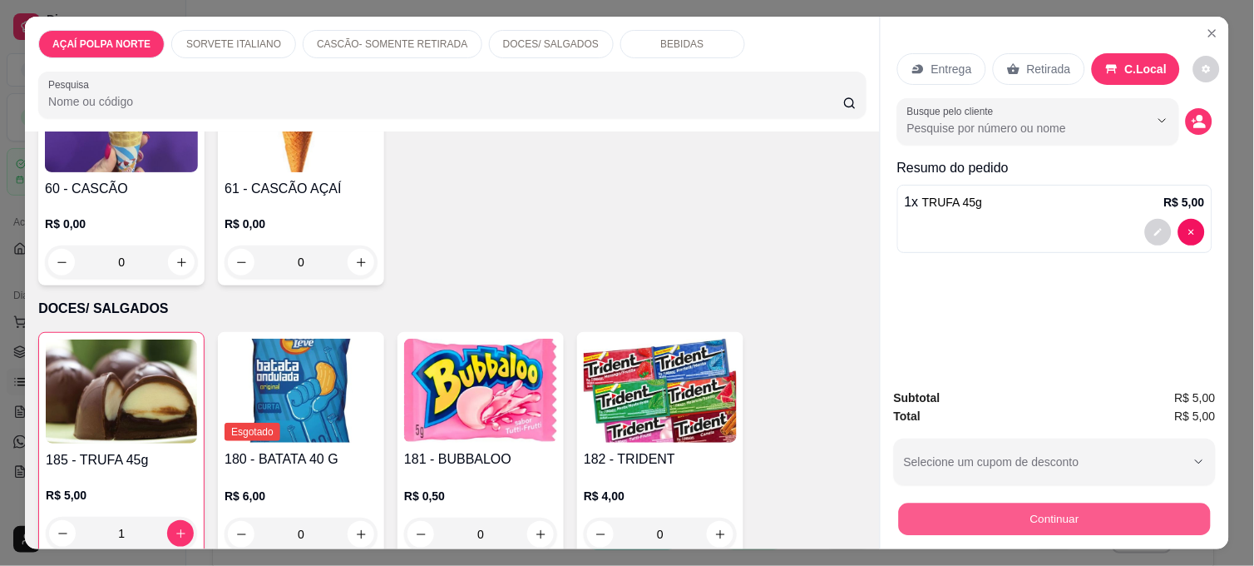
click at [1112, 513] on button "Continuar" at bounding box center [1055, 518] width 312 height 32
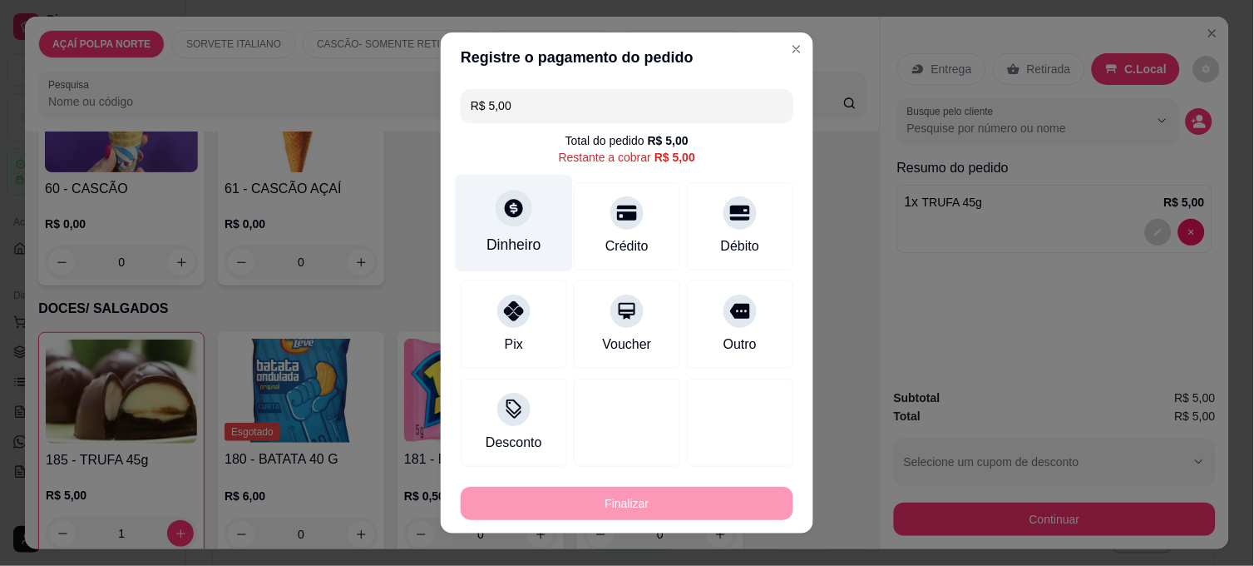
click at [517, 225] on div "Dinheiro" at bounding box center [514, 223] width 117 height 97
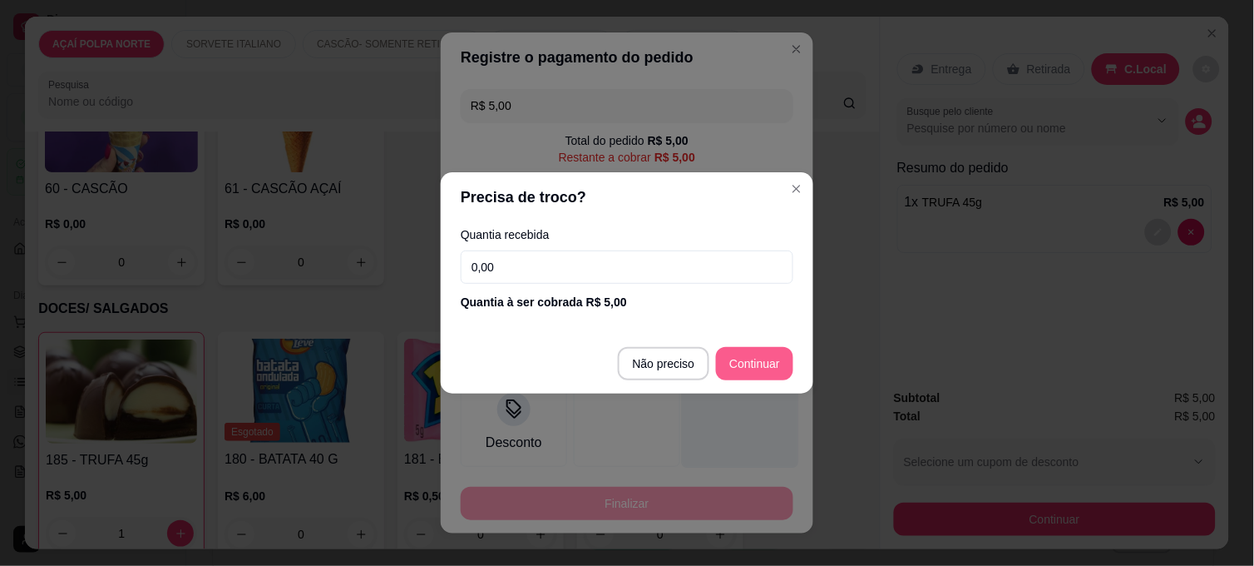
type input "R$ 0,00"
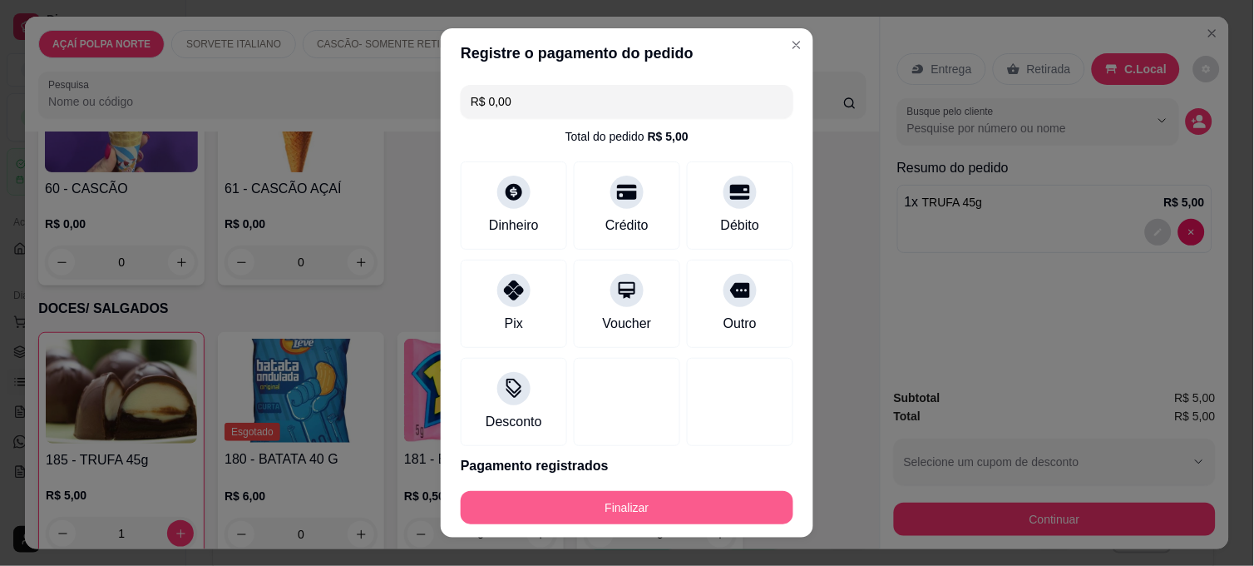
click at [702, 499] on button "Finalizar" at bounding box center [627, 507] width 333 height 33
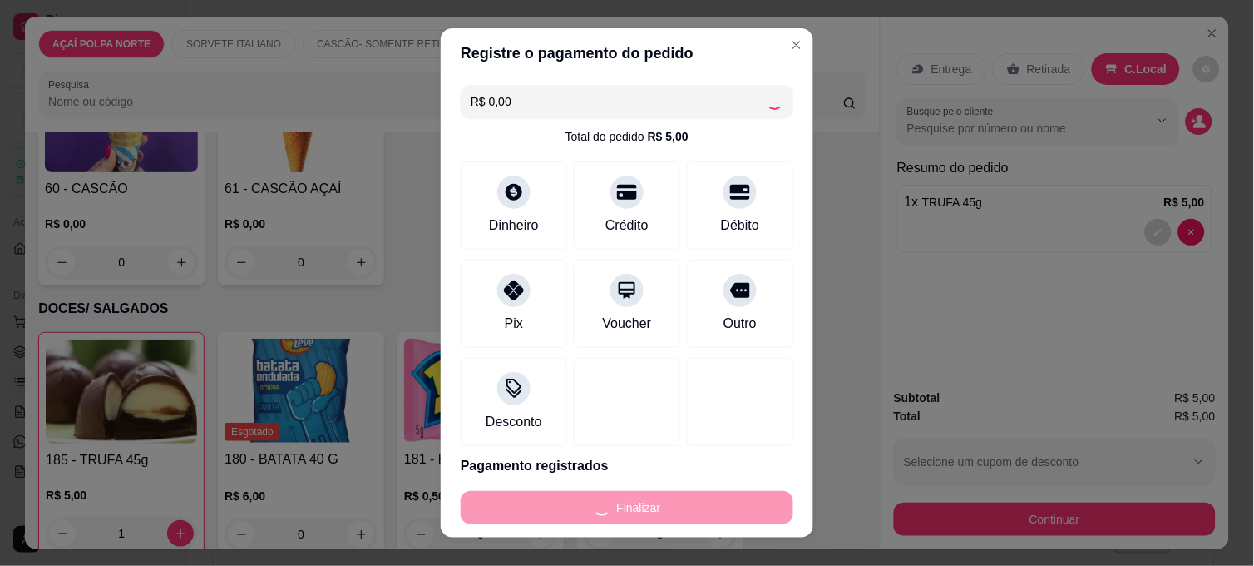
type input "0"
type input "-R$ 5,00"
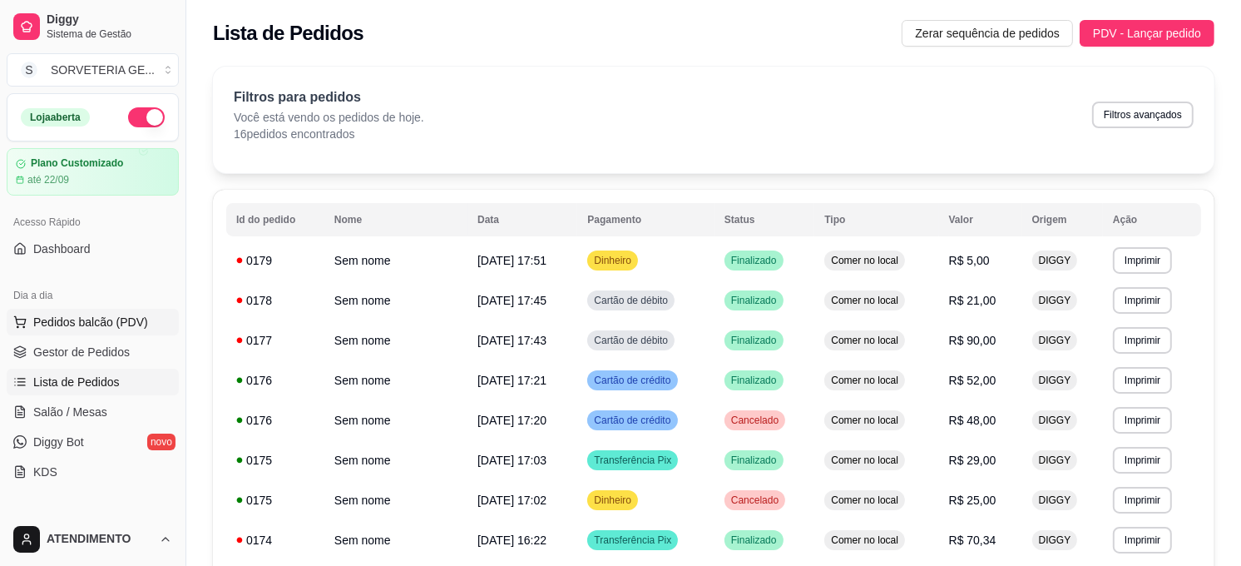
click at [118, 328] on span "Pedidos balcão (PDV)" at bounding box center [90, 322] width 115 height 17
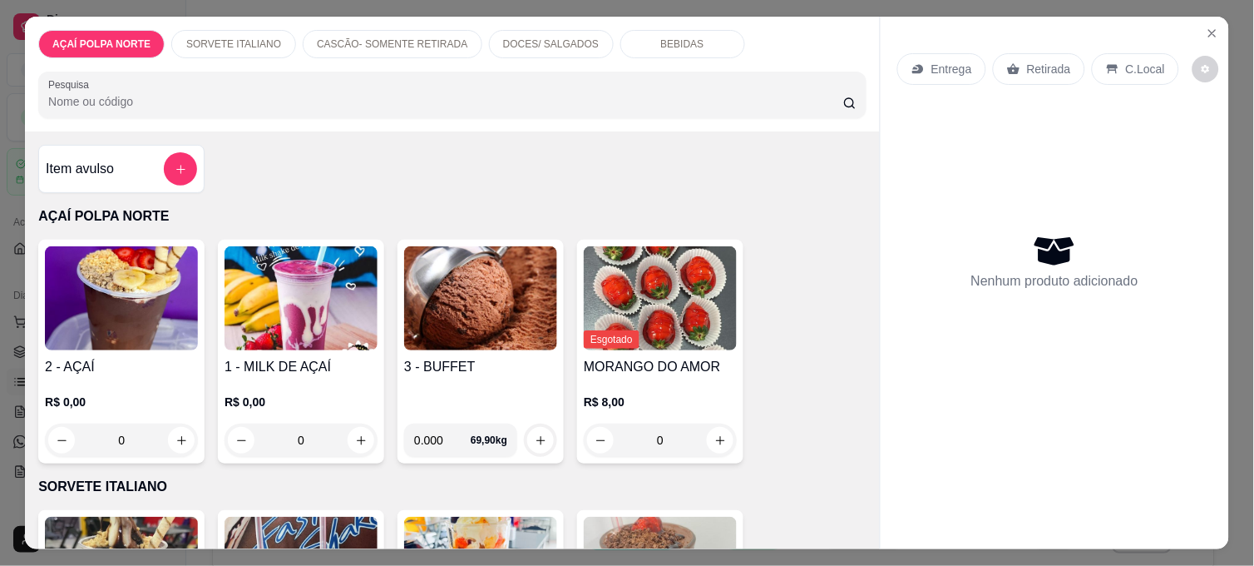
click at [126, 357] on h4 "2 - AÇAÍ" at bounding box center [121, 367] width 153 height 20
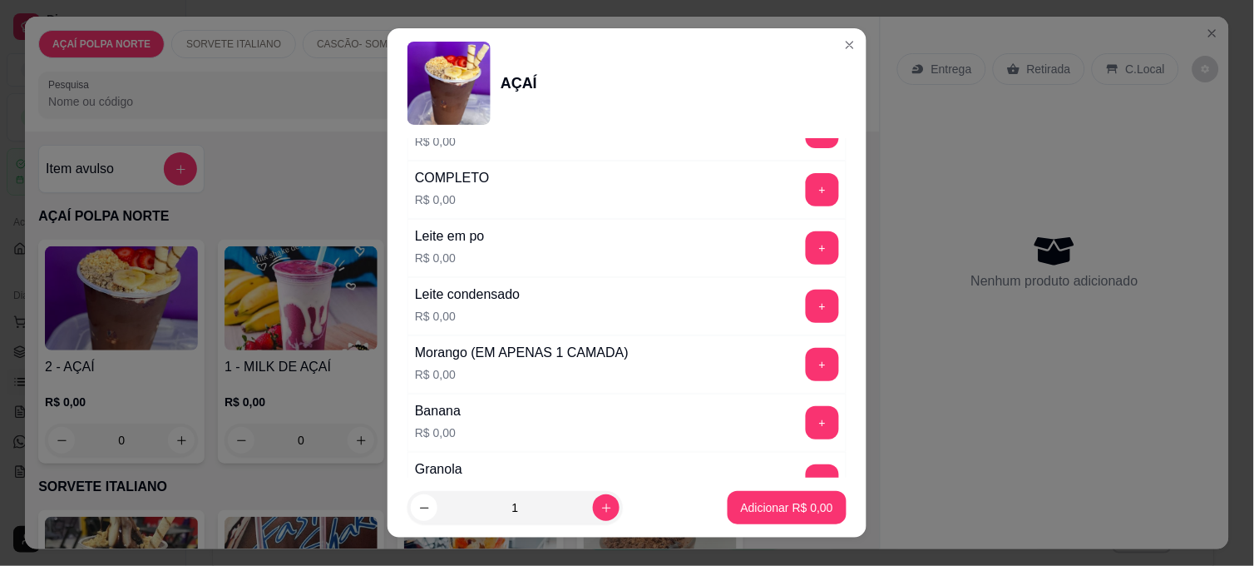
scroll to position [646, 0]
click at [806, 417] on button "+" at bounding box center [822, 420] width 33 height 33
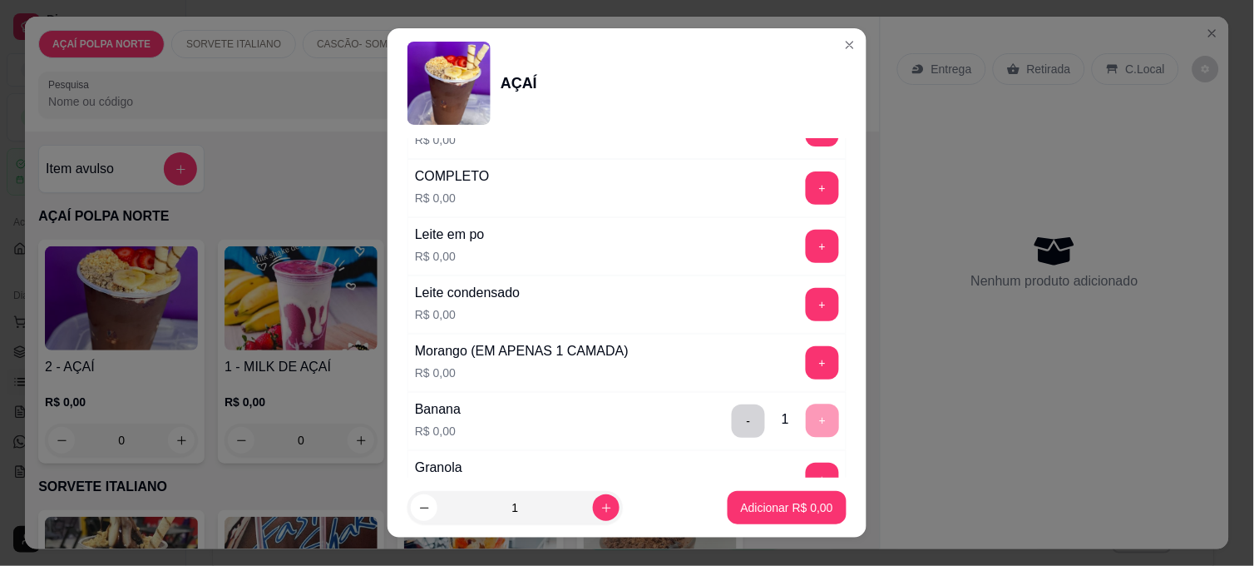
scroll to position [739, 0]
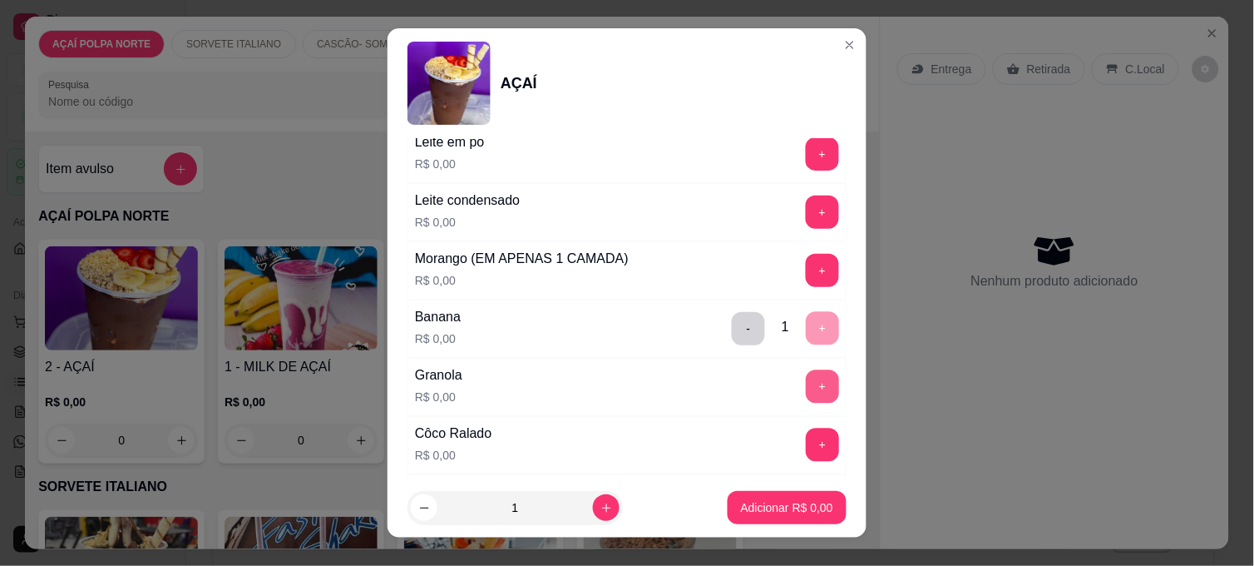
click at [806, 388] on button "+" at bounding box center [822, 386] width 33 height 33
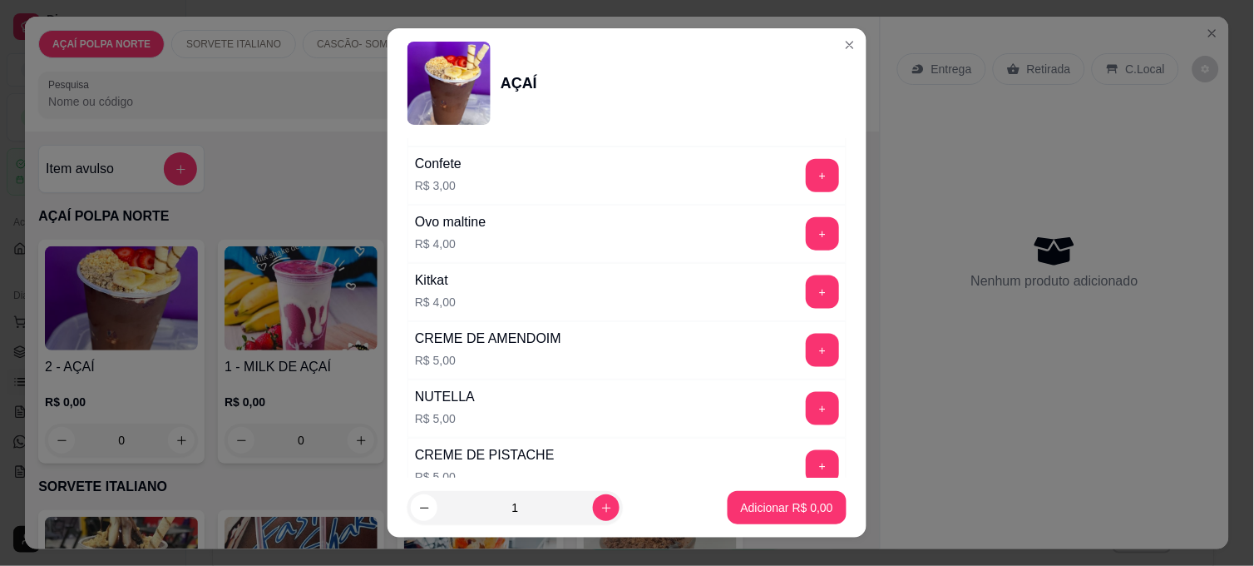
scroll to position [1848, 0]
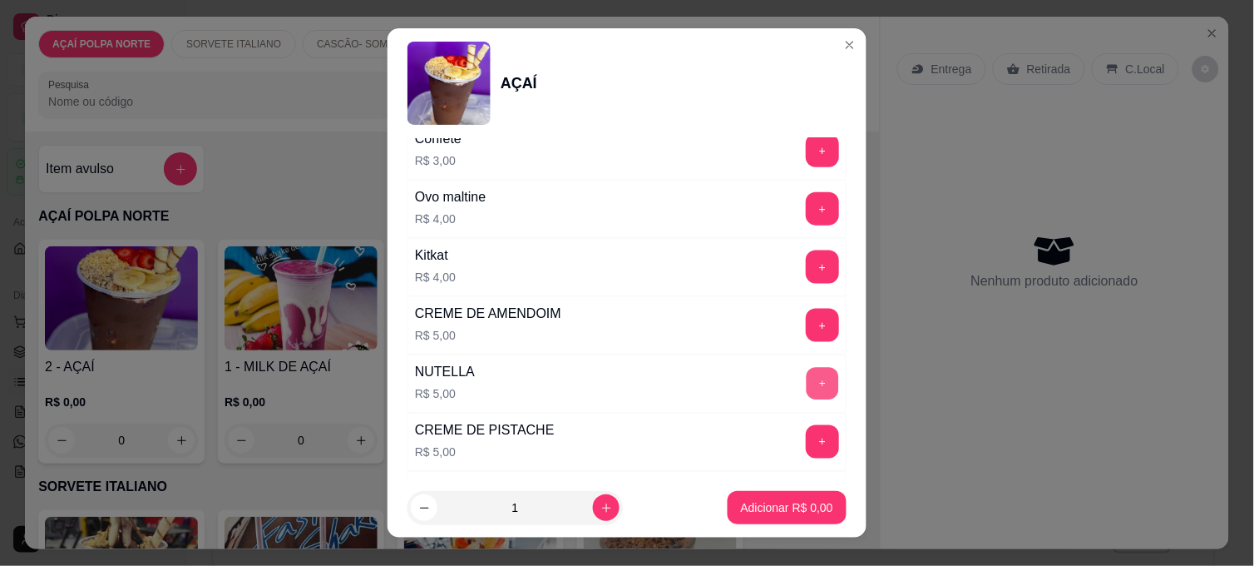
click at [807, 385] on button "+" at bounding box center [823, 384] width 32 height 32
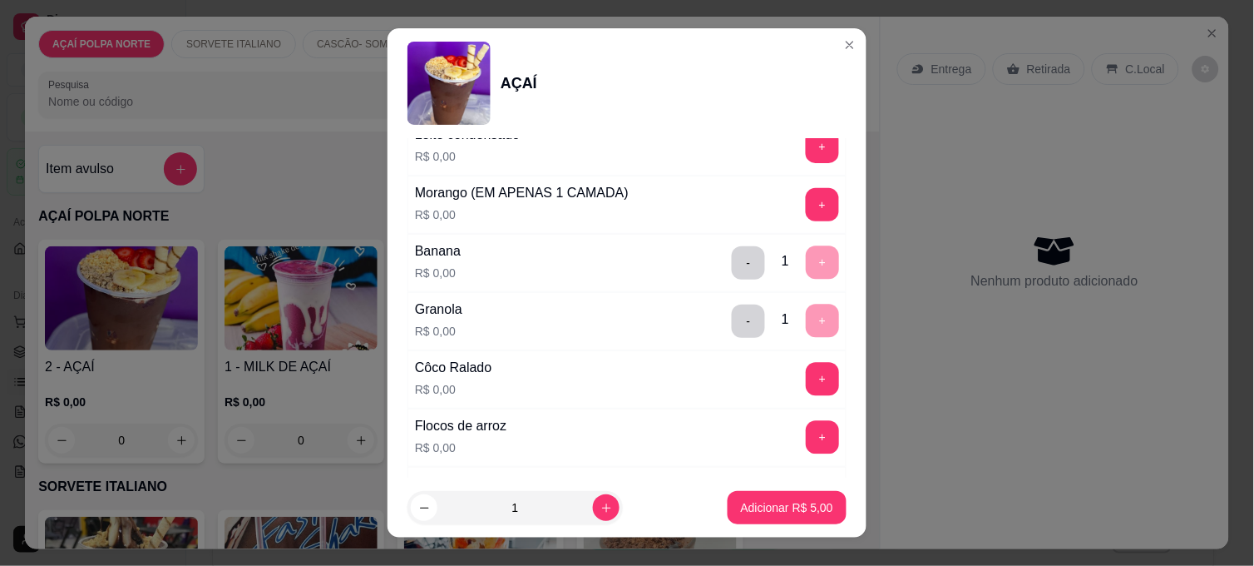
scroll to position [739, 0]
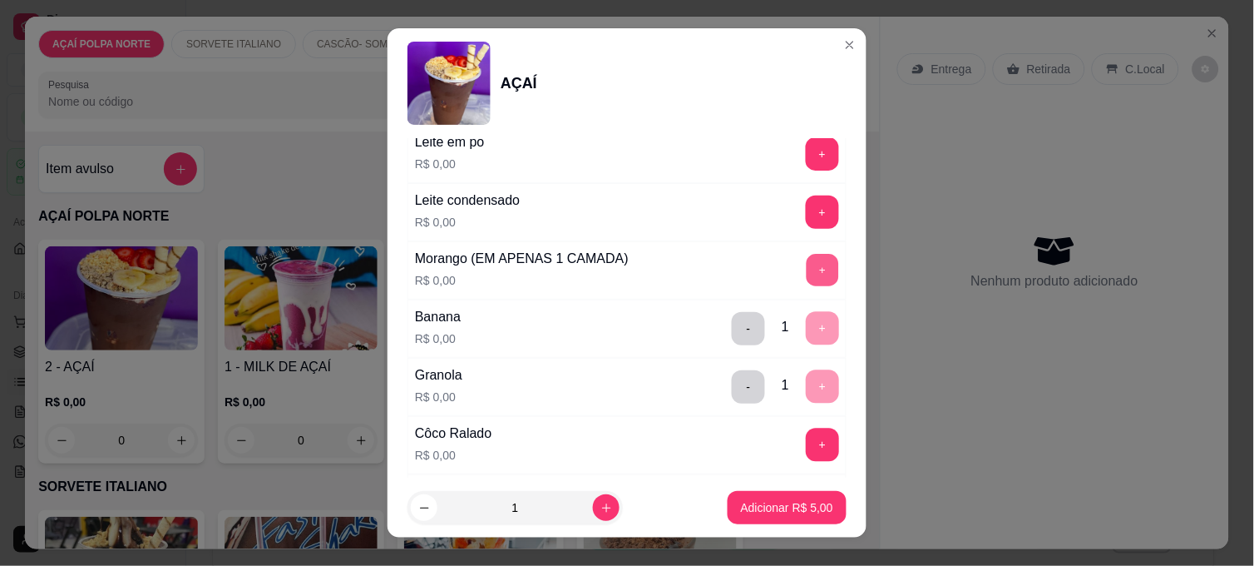
click at [807, 278] on button "+" at bounding box center [823, 271] width 32 height 32
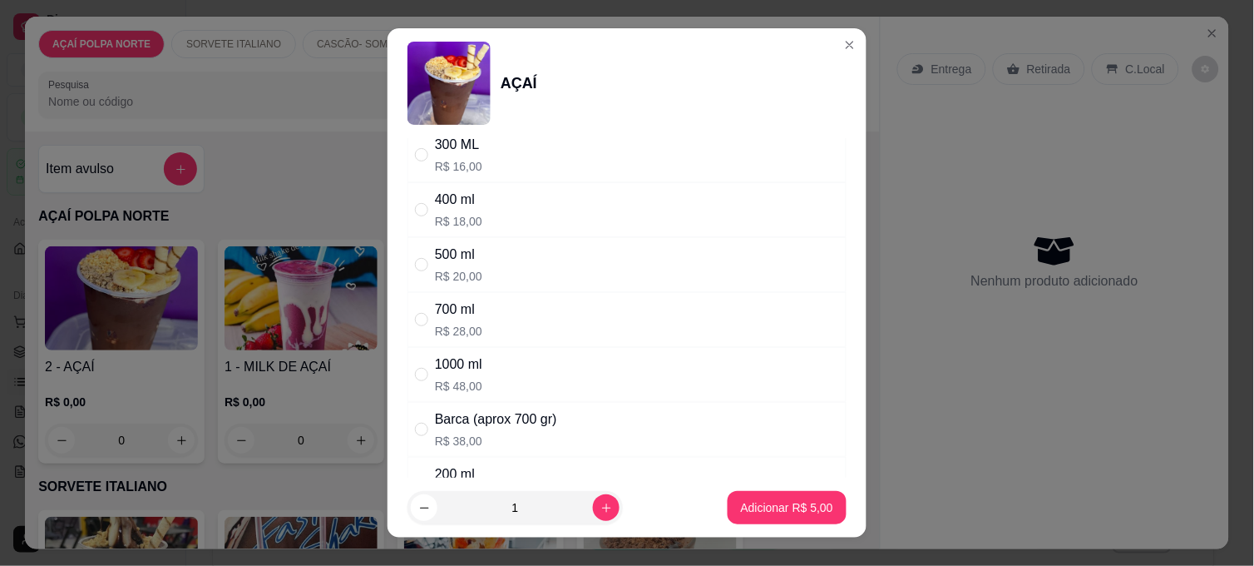
scroll to position [0, 0]
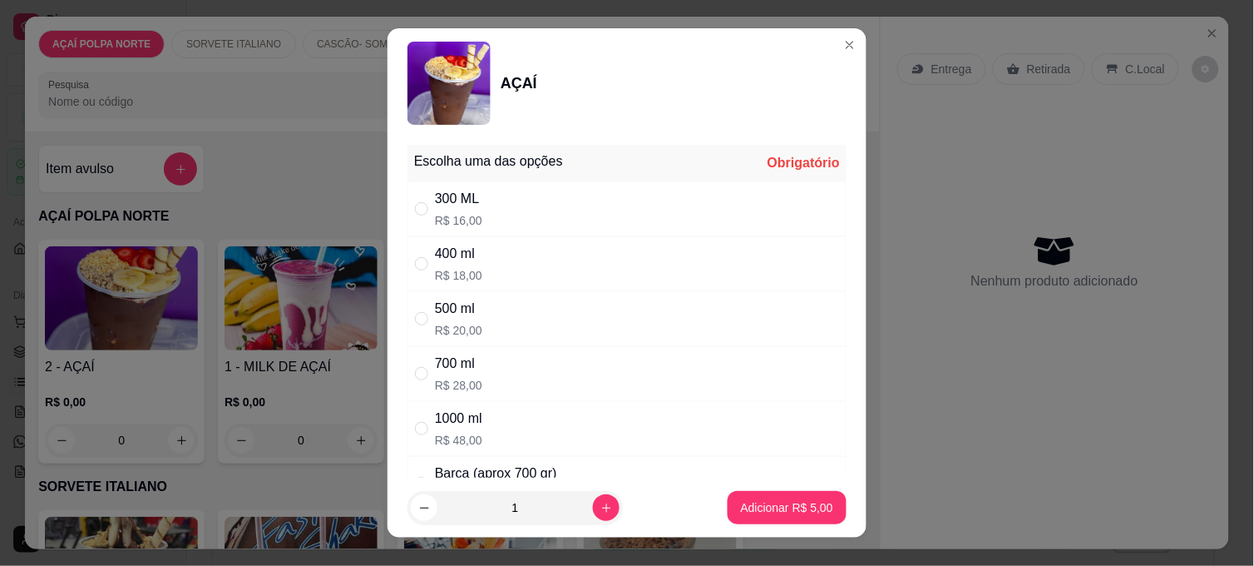
click at [574, 205] on div "300 ML R$ 16,00" at bounding box center [627, 208] width 439 height 55
radio input "true"
click at [752, 504] on p "Adicionar R$ 21,00" at bounding box center [784, 507] width 99 height 17
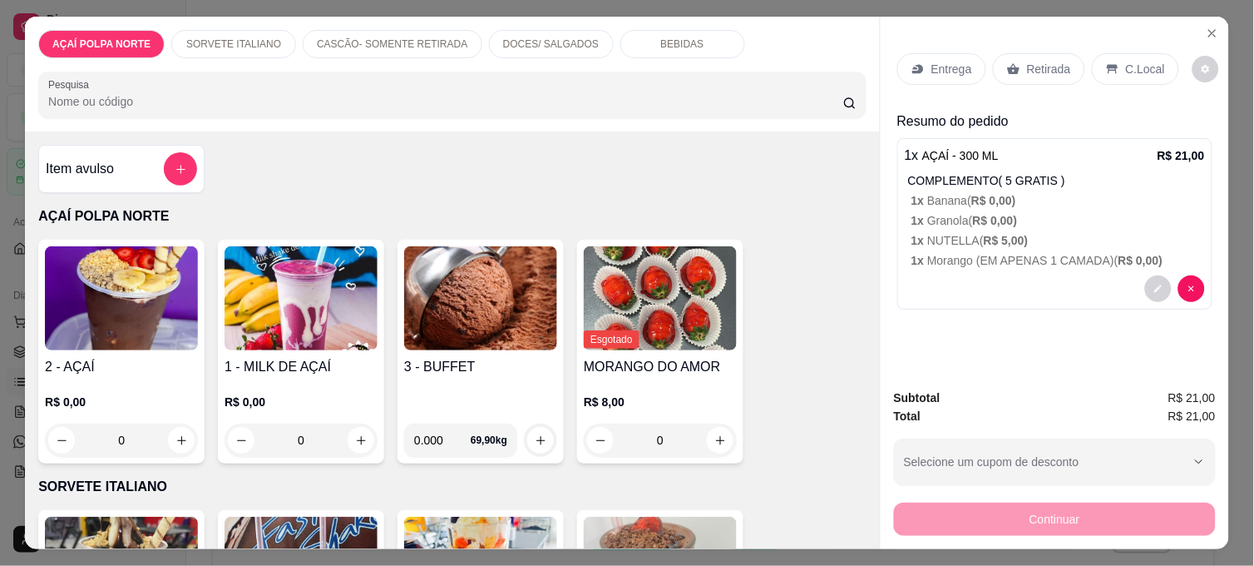
click at [1051, 63] on p "Retirada" at bounding box center [1049, 69] width 44 height 17
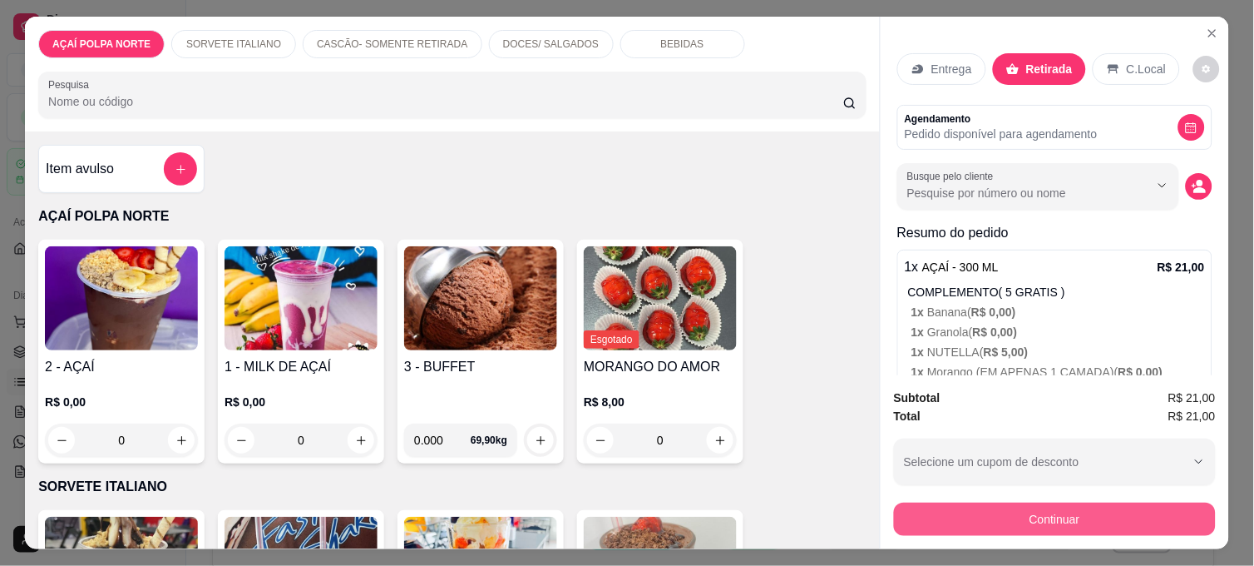
click at [1019, 510] on button "Continuar" at bounding box center [1055, 518] width 322 height 33
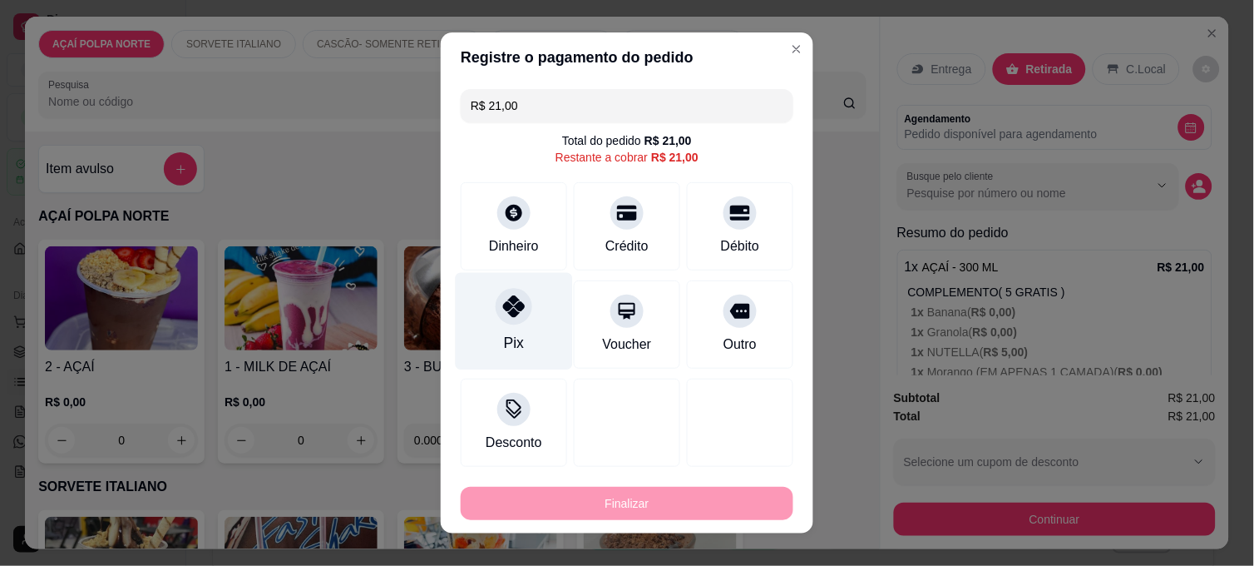
click at [511, 314] on icon at bounding box center [514, 306] width 22 height 22
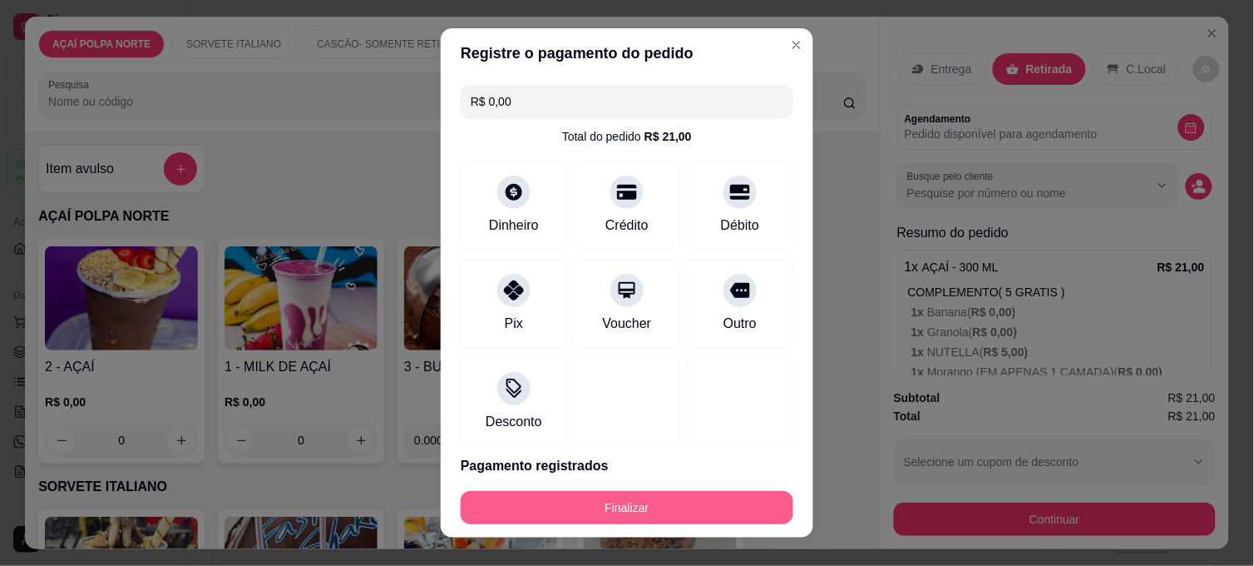
click at [737, 497] on button "Finalizar" at bounding box center [627, 507] width 333 height 33
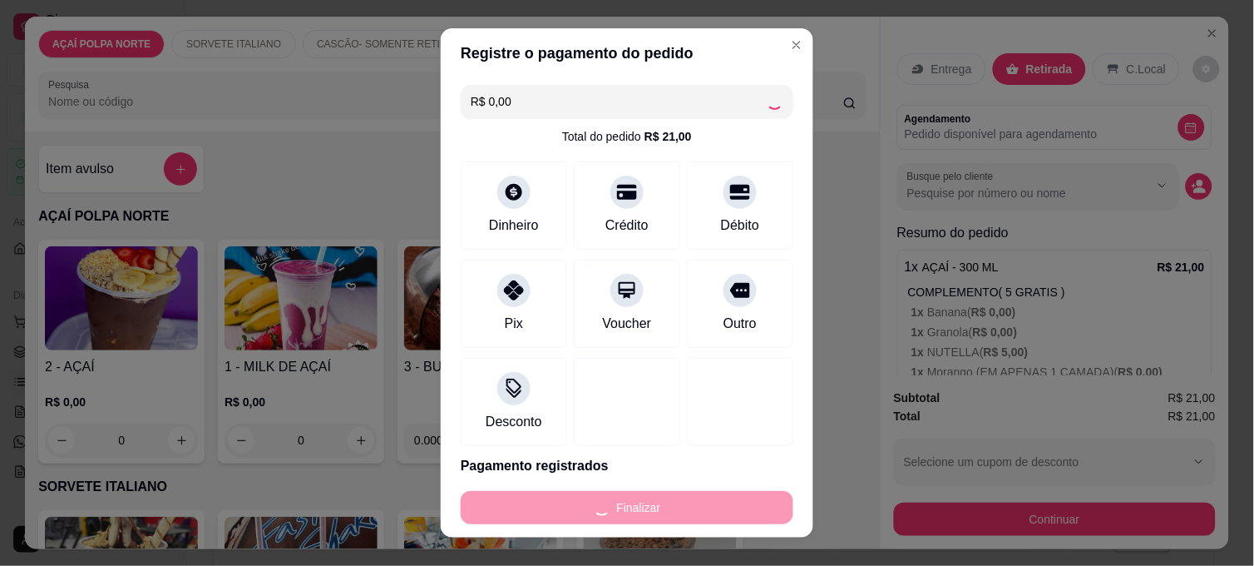
type input "-R$ 21,00"
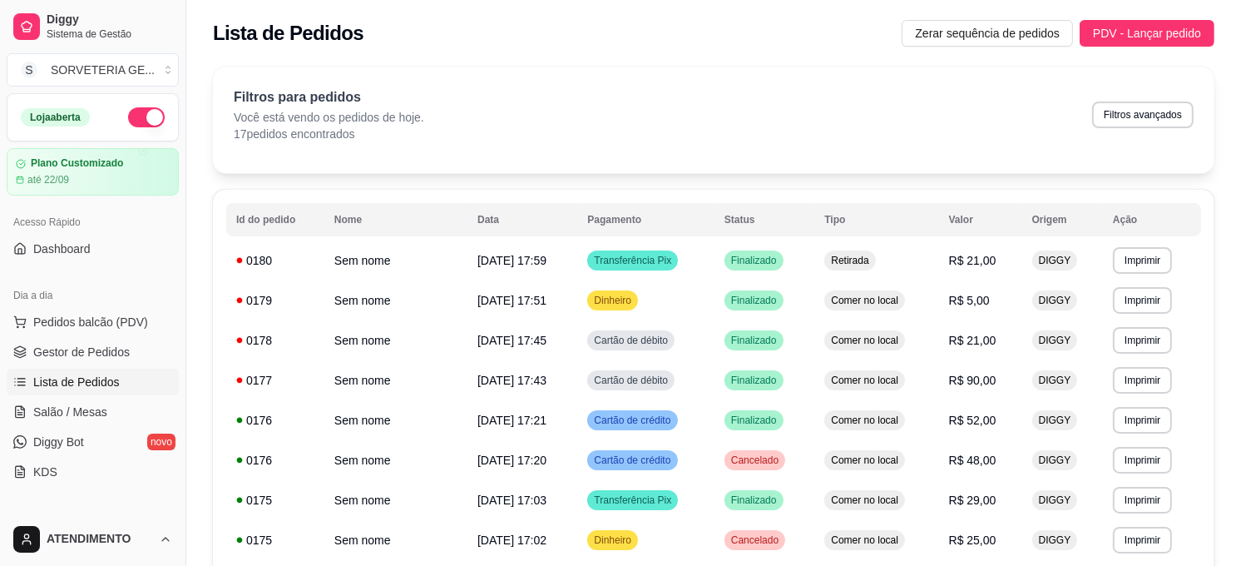
click at [117, 336] on ul "Pedidos balcão (PDV) Gestor de Pedidos Lista de Pedidos Salão / Mesas Diggy Bot…" at bounding box center [93, 397] width 172 height 176
click at [117, 329] on span "Pedidos balcão (PDV)" at bounding box center [90, 322] width 115 height 17
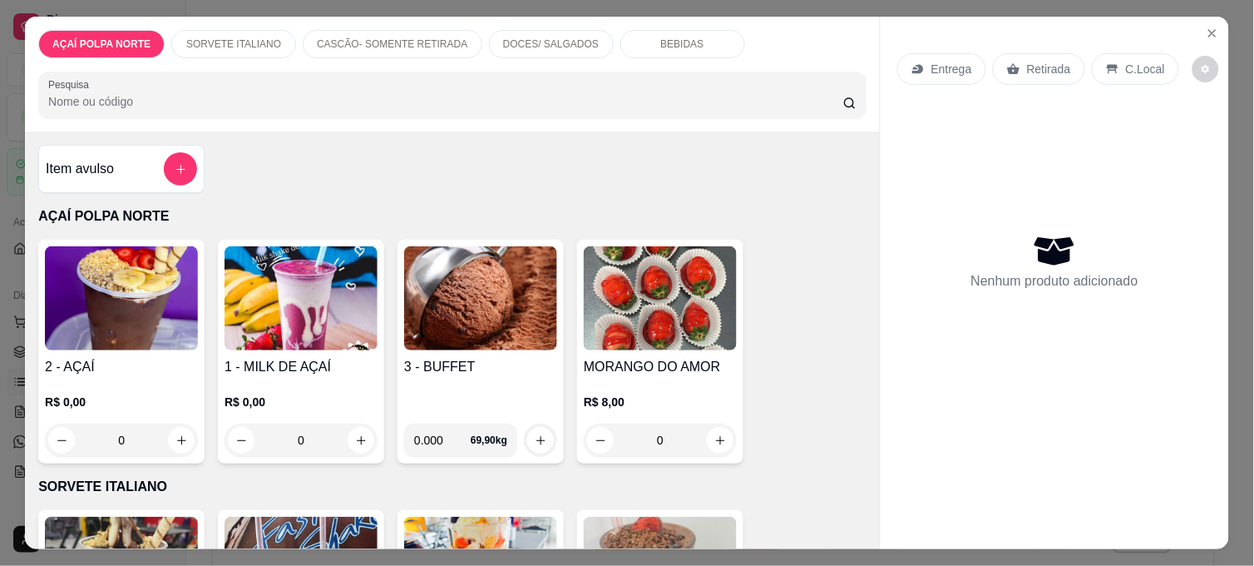
click at [147, 357] on h4 "2 - AÇAÍ" at bounding box center [121, 367] width 153 height 20
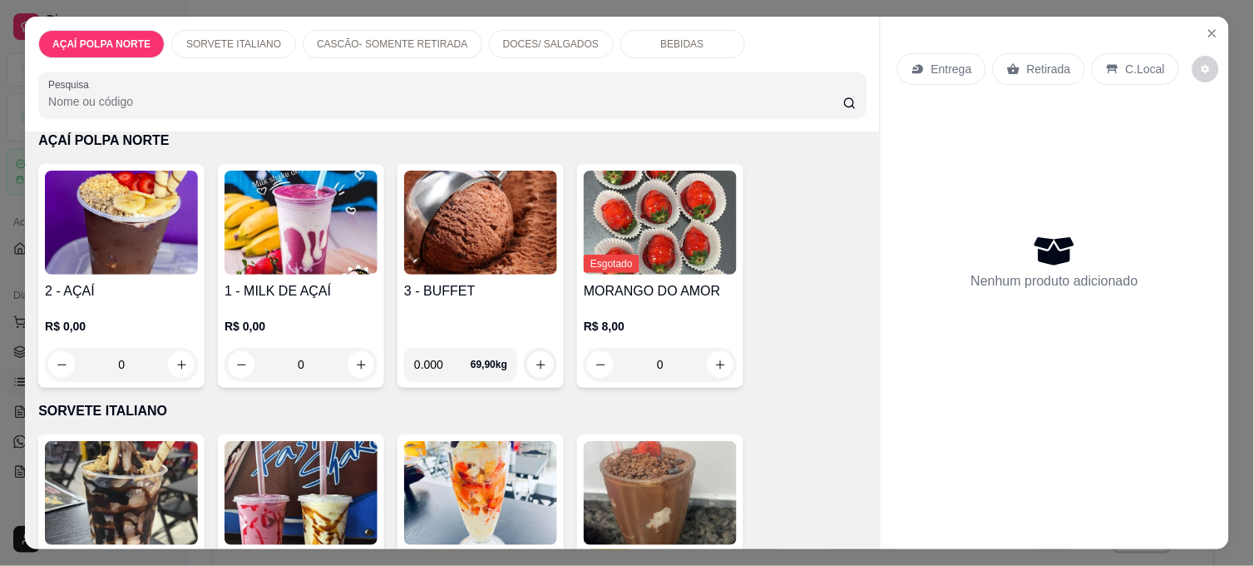
scroll to position [185, 0]
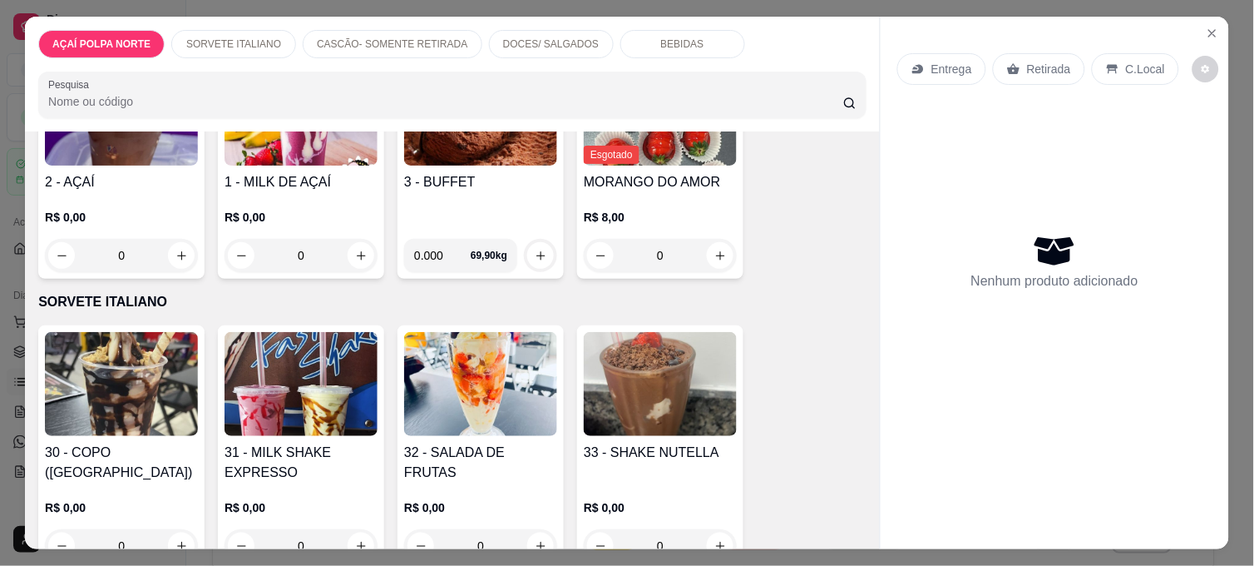
click at [271, 376] on img at bounding box center [301, 384] width 153 height 104
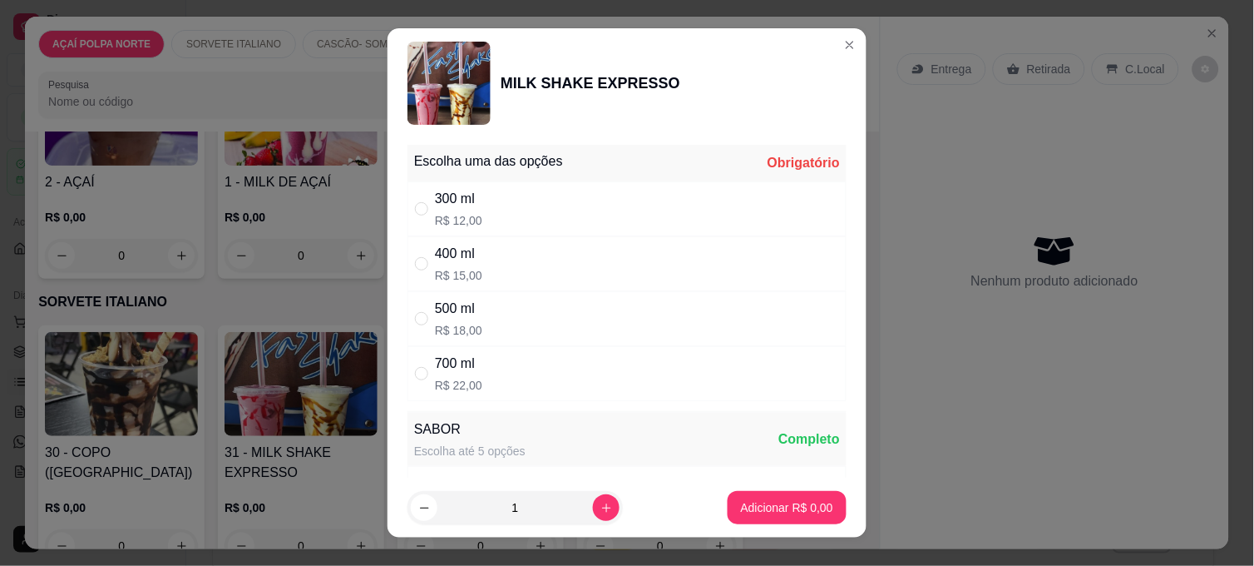
click at [458, 301] on div "500 ml" at bounding box center [458, 309] width 47 height 20
radio input "true"
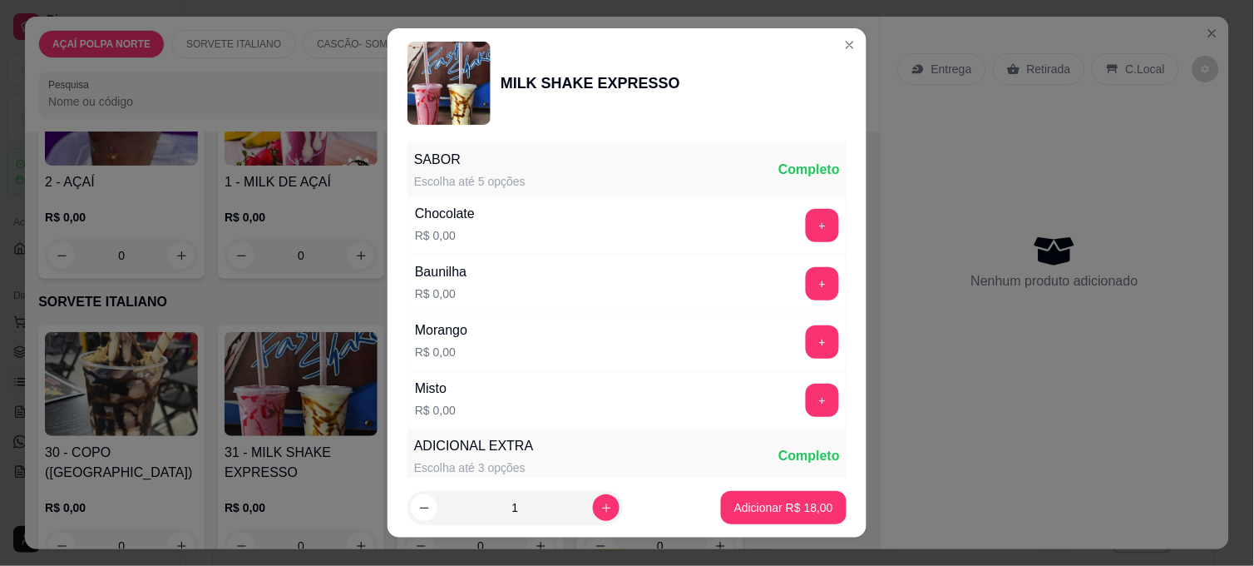
scroll to position [277, 0]
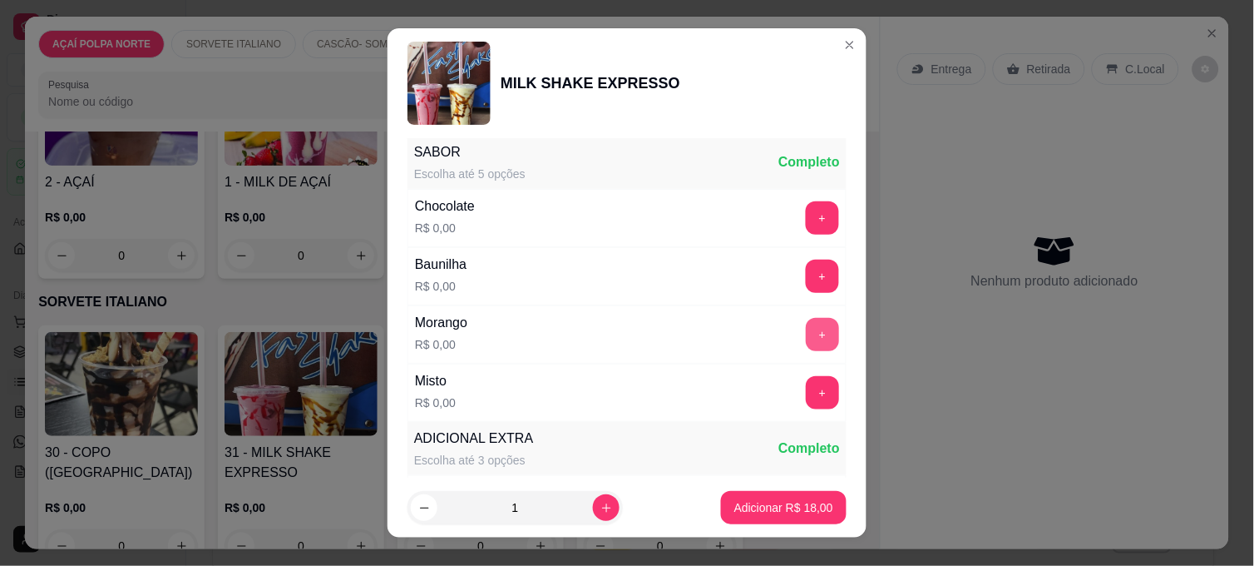
click at [806, 337] on button "+" at bounding box center [822, 334] width 33 height 33
click at [795, 511] on p "Adicionar R$ 18,00" at bounding box center [784, 507] width 99 height 17
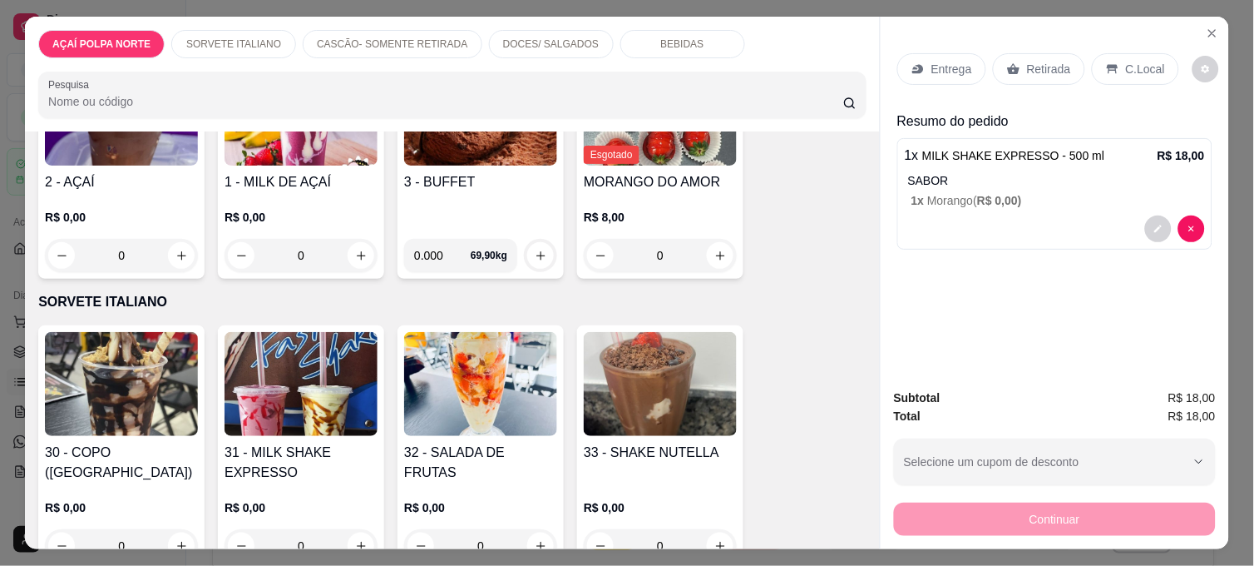
click at [960, 63] on p "Entrega" at bounding box center [952, 69] width 41 height 17
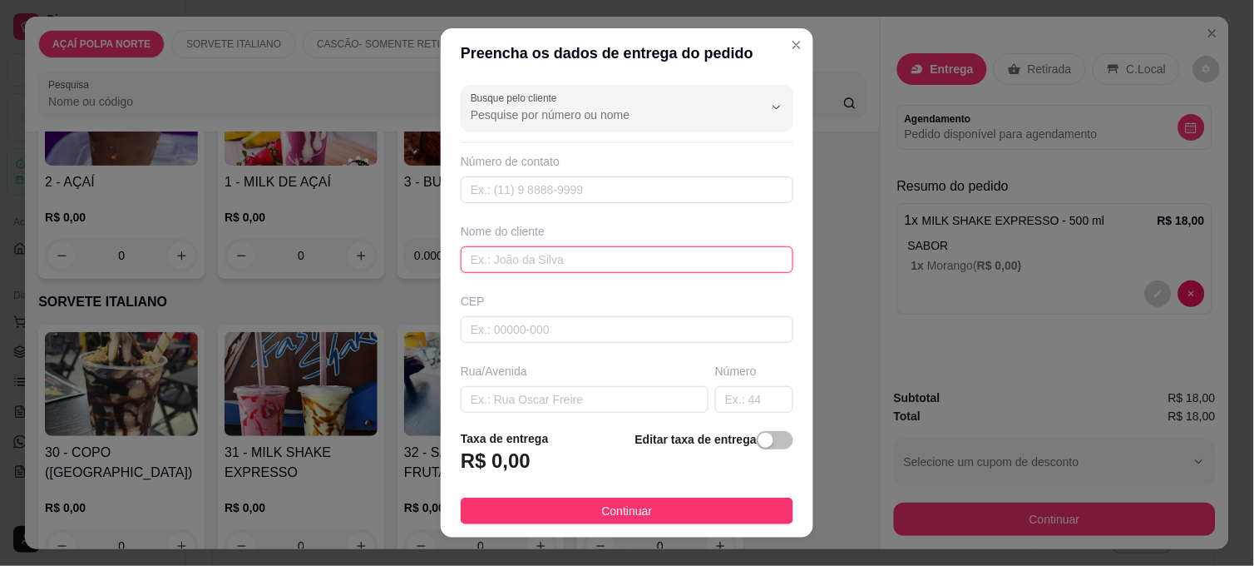
click at [566, 263] on input "text" at bounding box center [627, 259] width 333 height 27
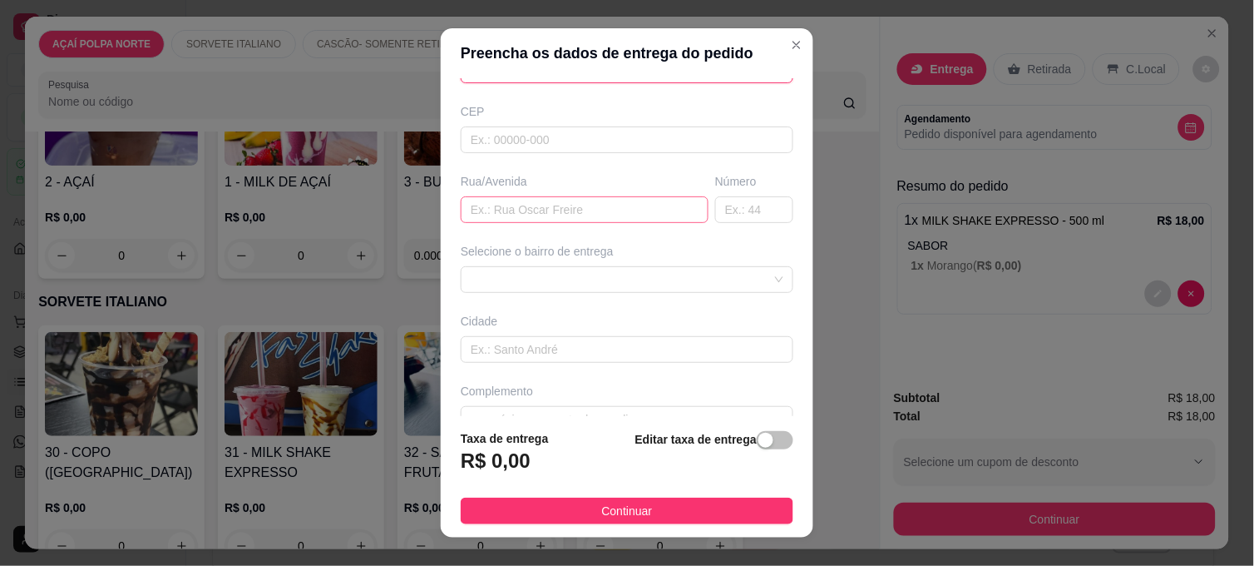
scroll to position [223, 0]
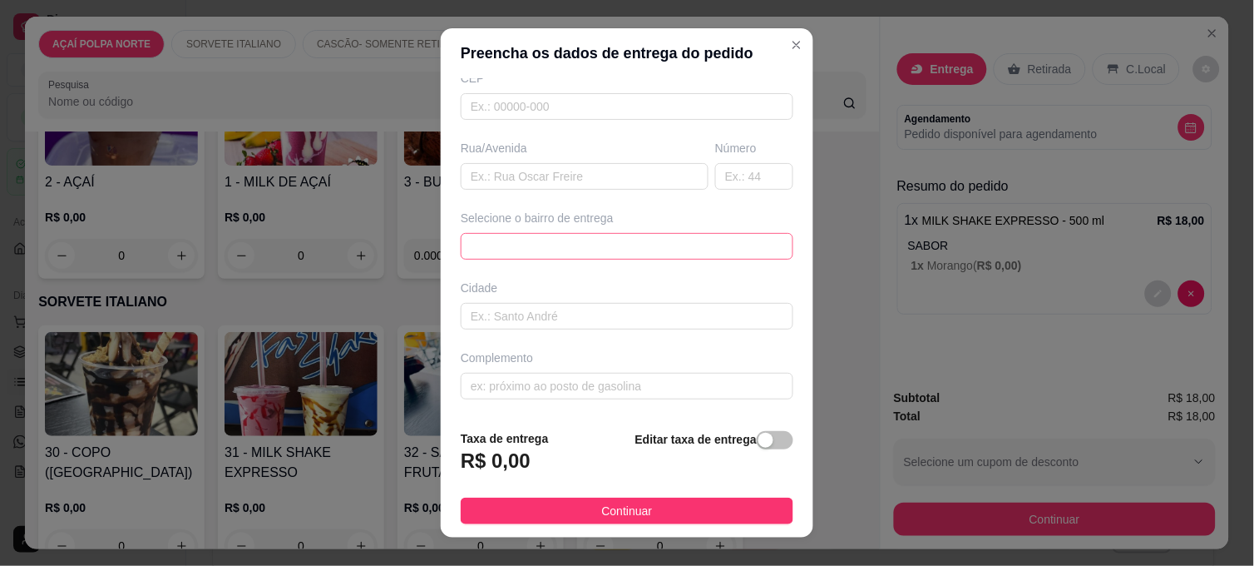
click at [628, 254] on span at bounding box center [627, 246] width 313 height 25
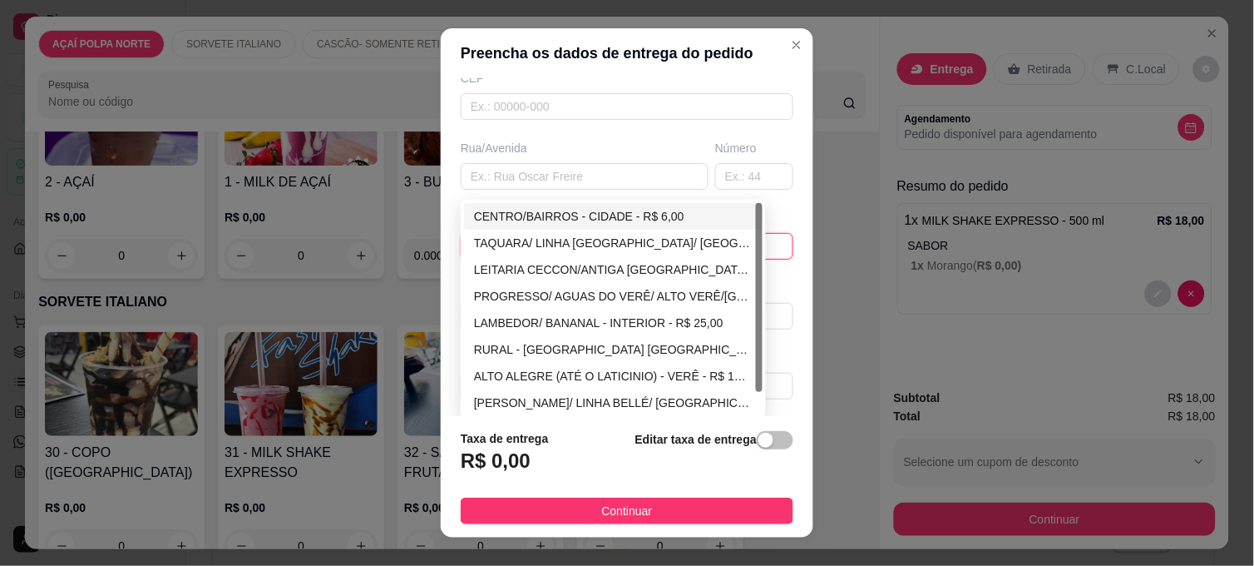
click at [614, 210] on div "CENTRO/BAIRROS - CIDADE - R$ 6,00" at bounding box center [613, 216] width 279 height 18
type input "CIDADE"
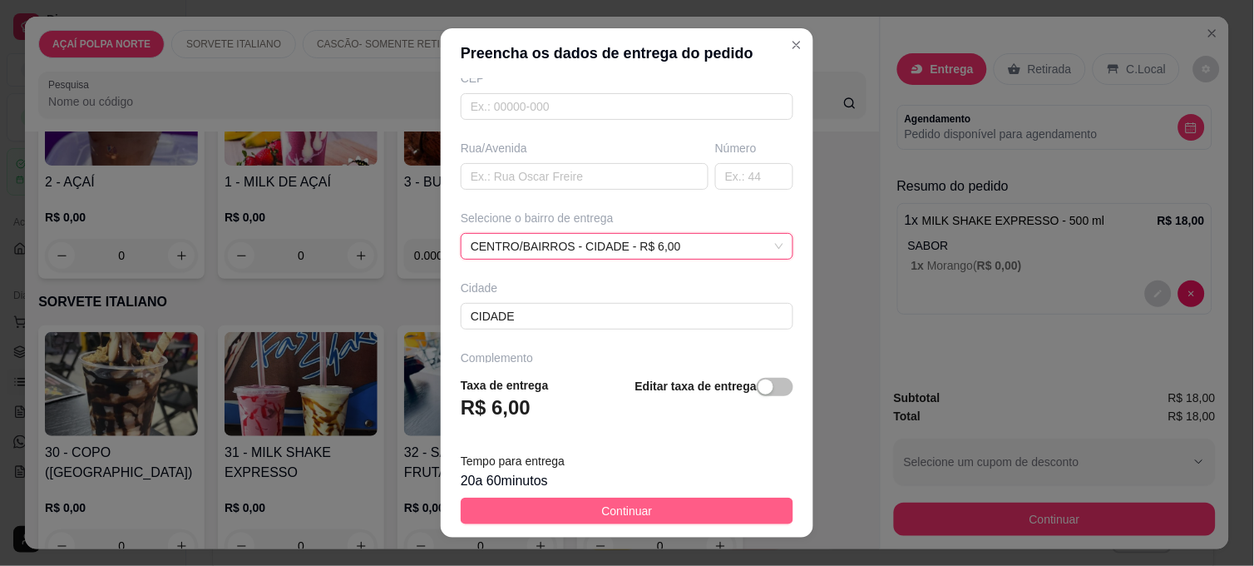
click at [741, 504] on button "Continuar" at bounding box center [627, 510] width 333 height 27
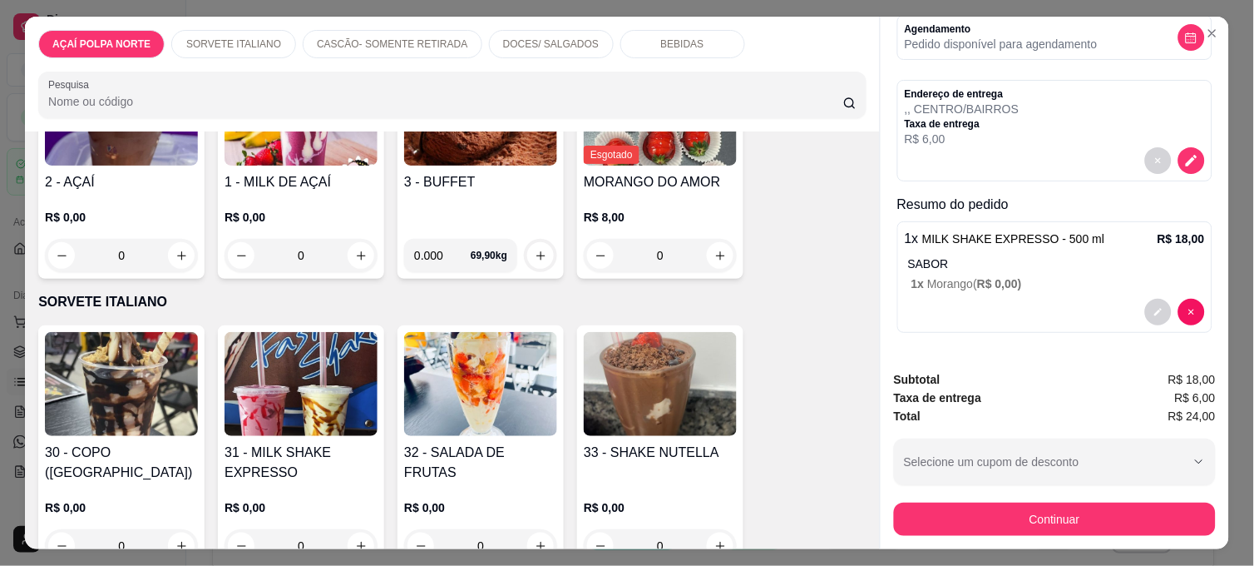
scroll to position [43, 0]
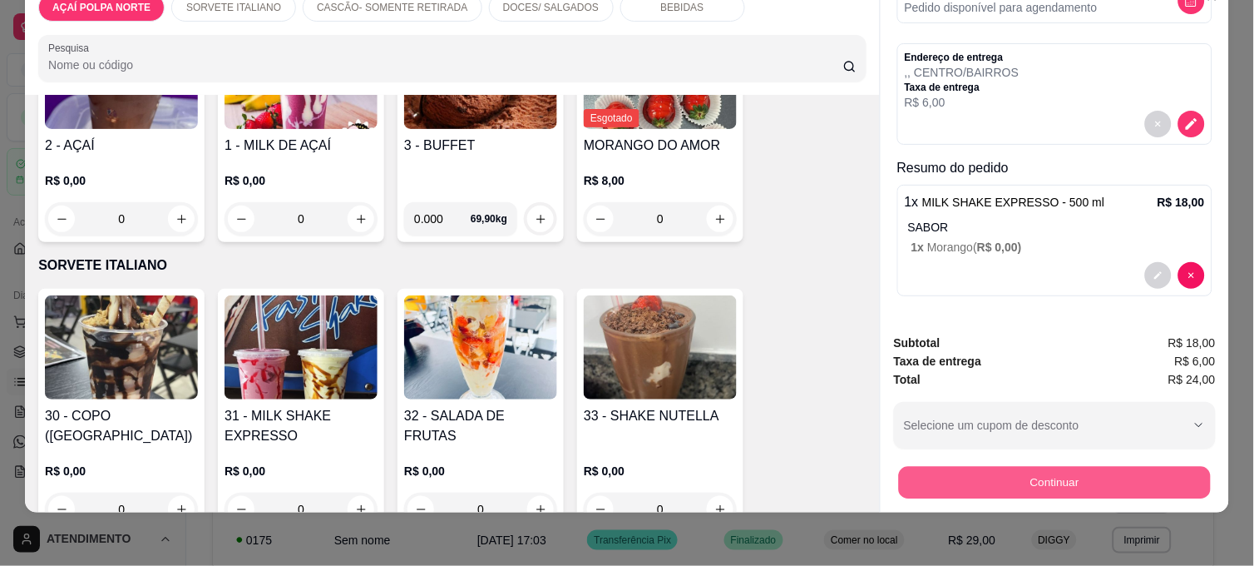
click at [1040, 472] on button "Continuar" at bounding box center [1055, 482] width 312 height 32
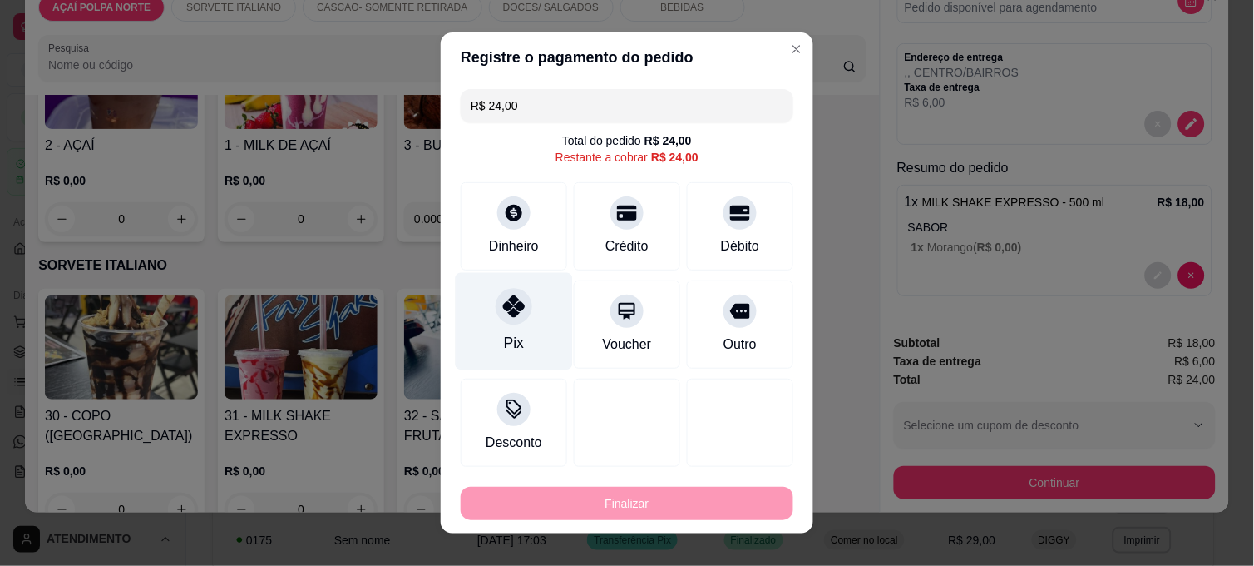
click at [496, 313] on div at bounding box center [514, 306] width 37 height 37
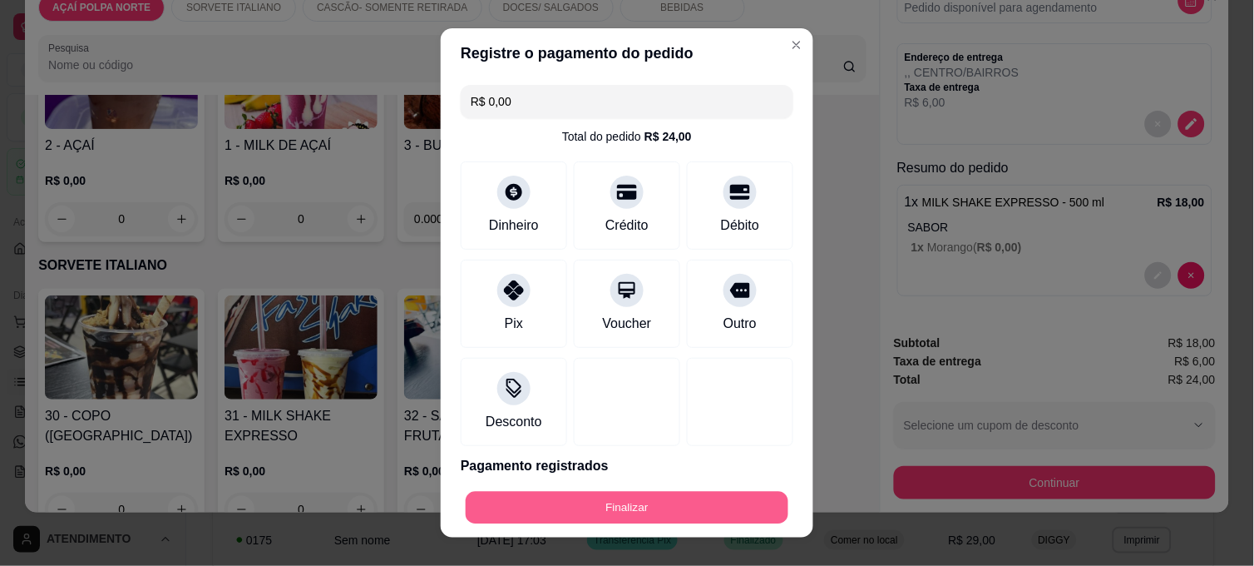
click at [625, 502] on button "Finalizar" at bounding box center [627, 508] width 323 height 32
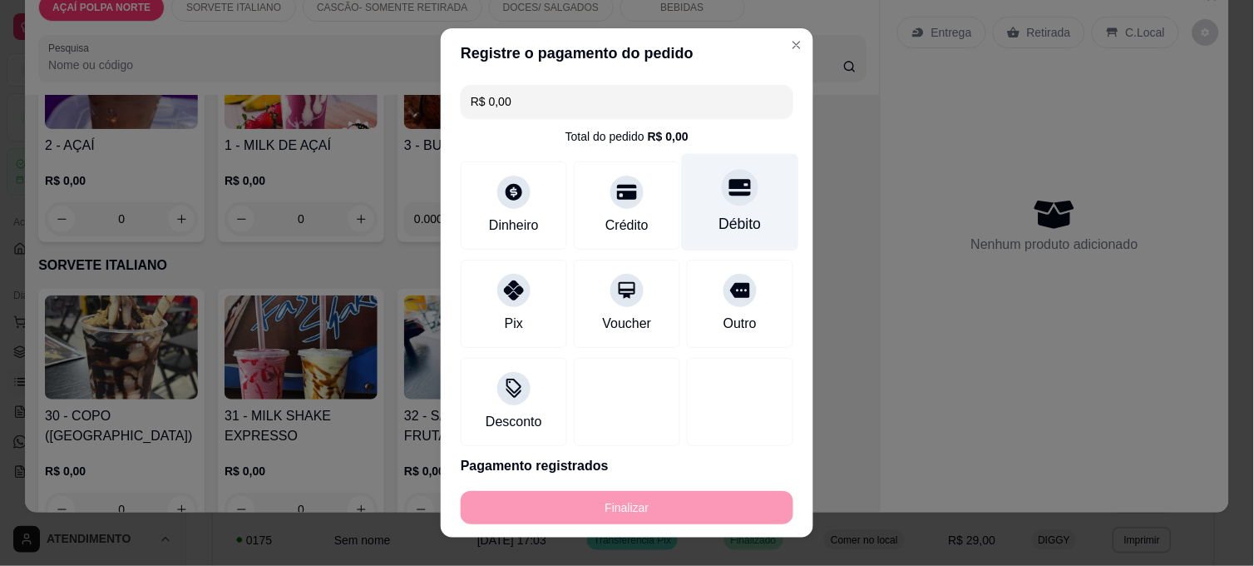
type input "-R$ 24,00"
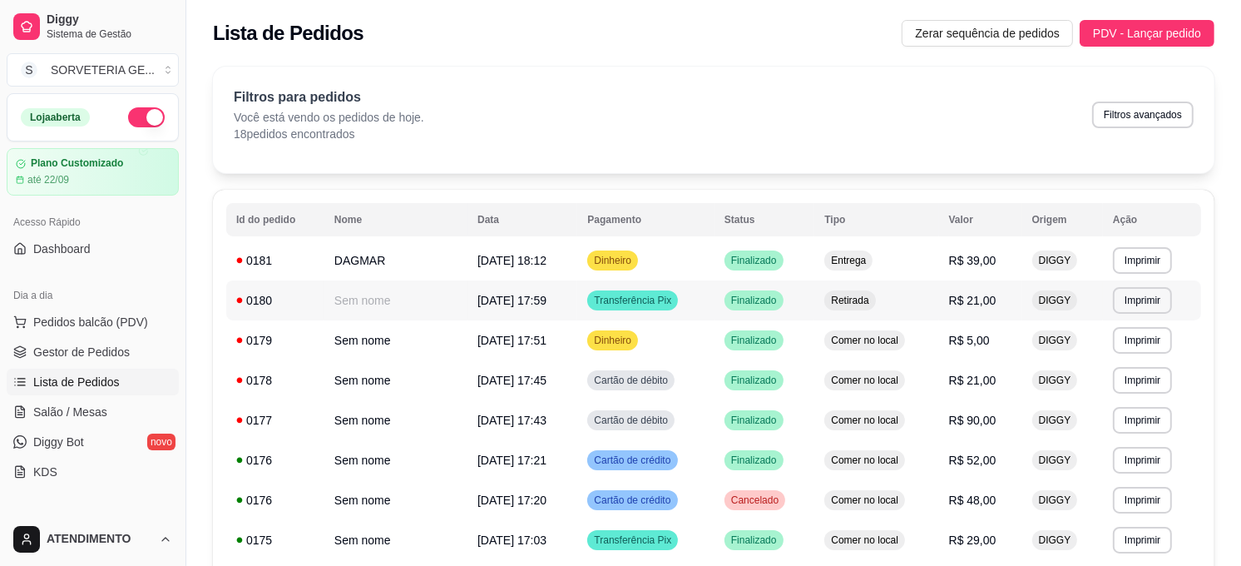
click at [612, 294] on span "Transferência Pix" at bounding box center [633, 300] width 84 height 13
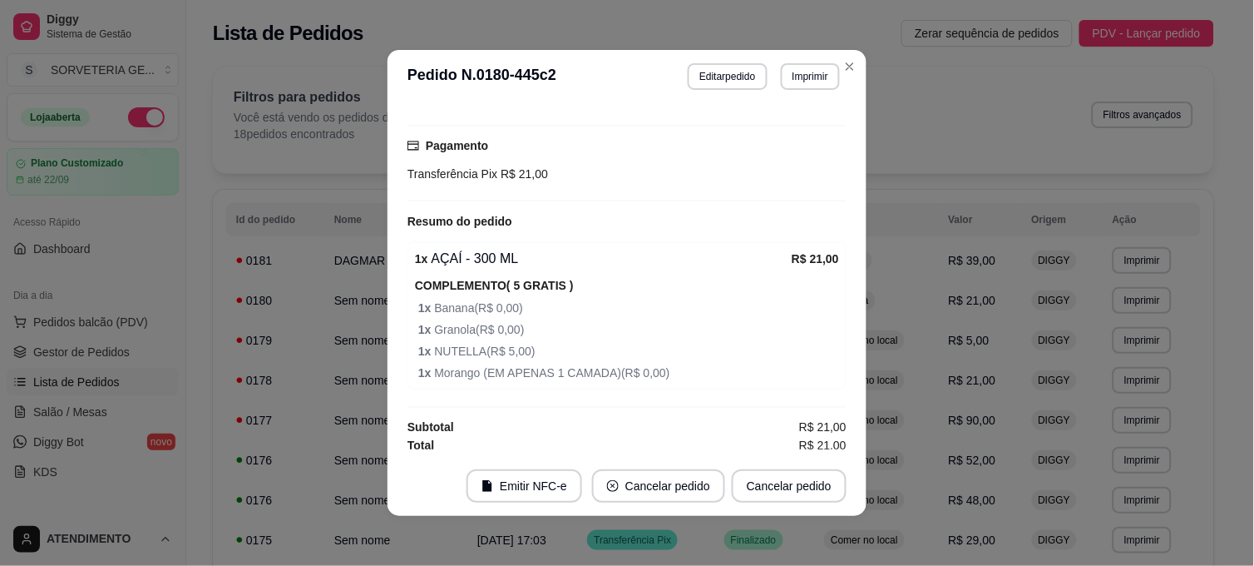
scroll to position [134, 0]
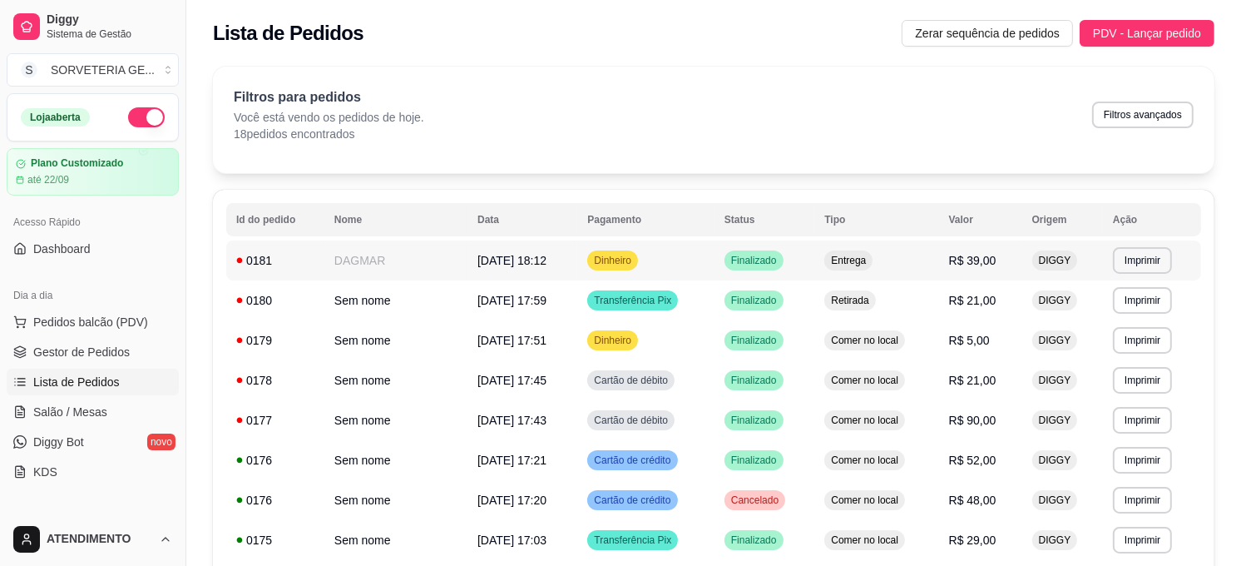
click at [794, 276] on td "Finalizado" at bounding box center [765, 260] width 100 height 40
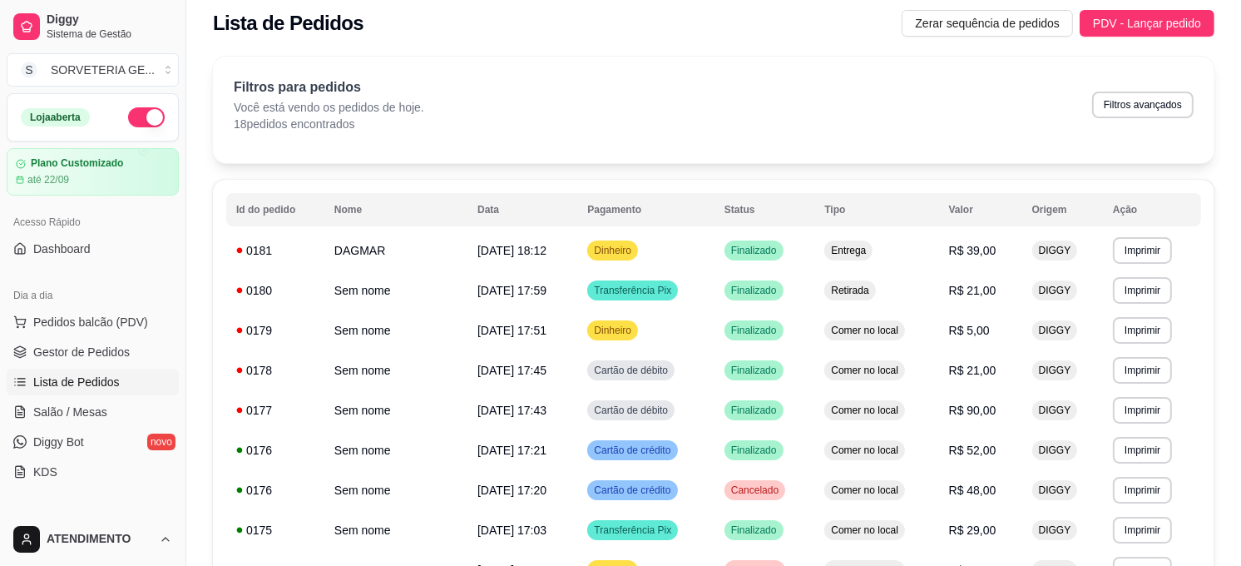
scroll to position [0, 0]
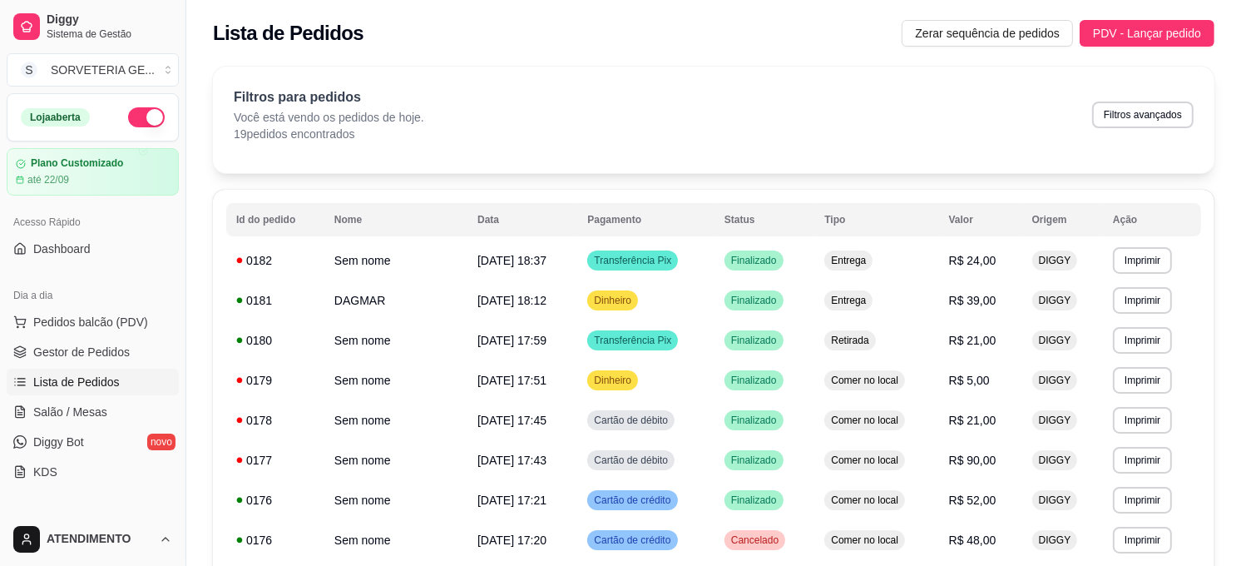
click at [128, 113] on button "button" at bounding box center [146, 117] width 37 height 20
